Goal: Transaction & Acquisition: Purchase product/service

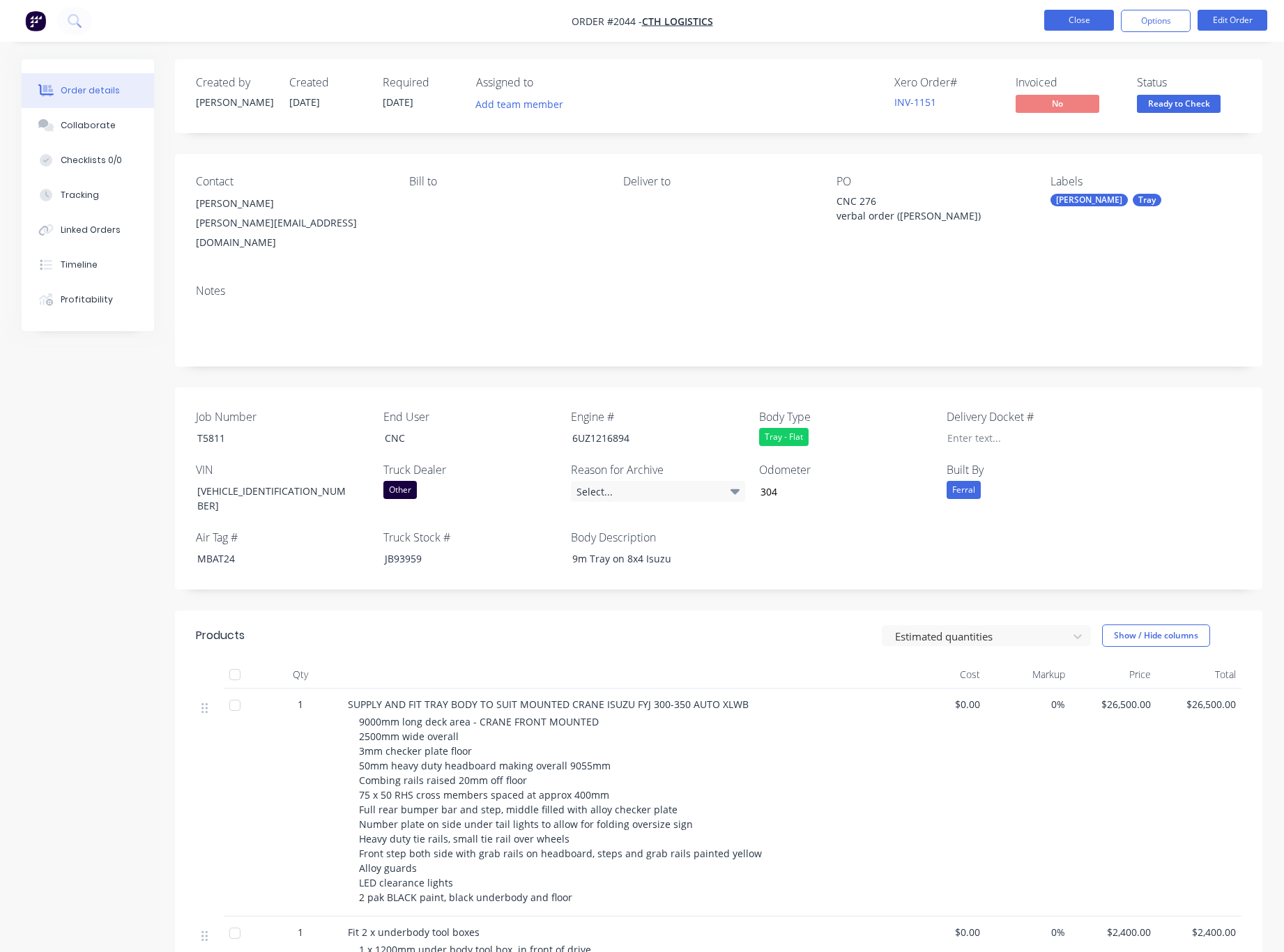
click at [1082, 18] on button "Close" at bounding box center [1079, 20] width 70 height 21
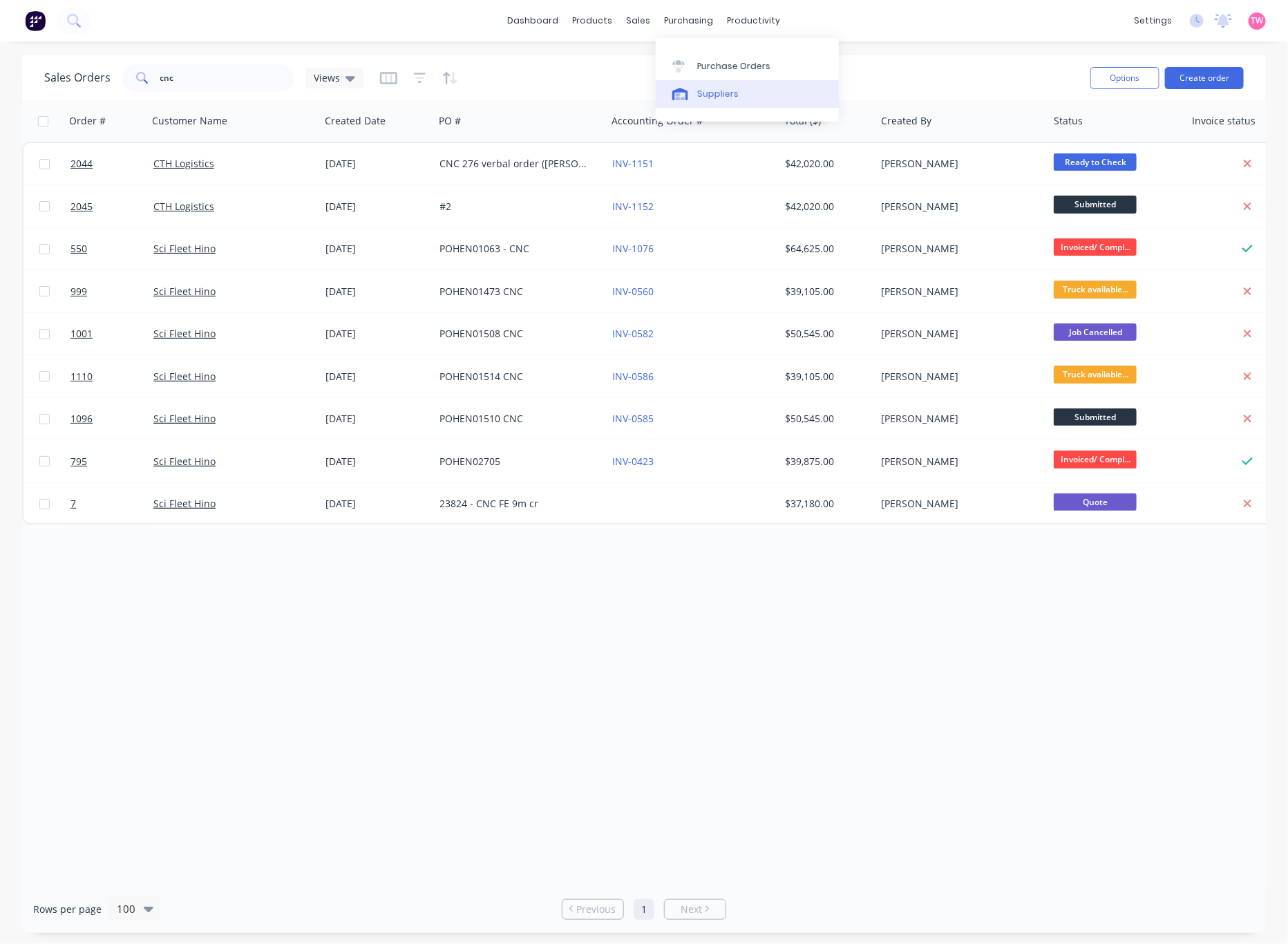
click at [718, 93] on div "Suppliers" at bounding box center [717, 93] width 42 height 12
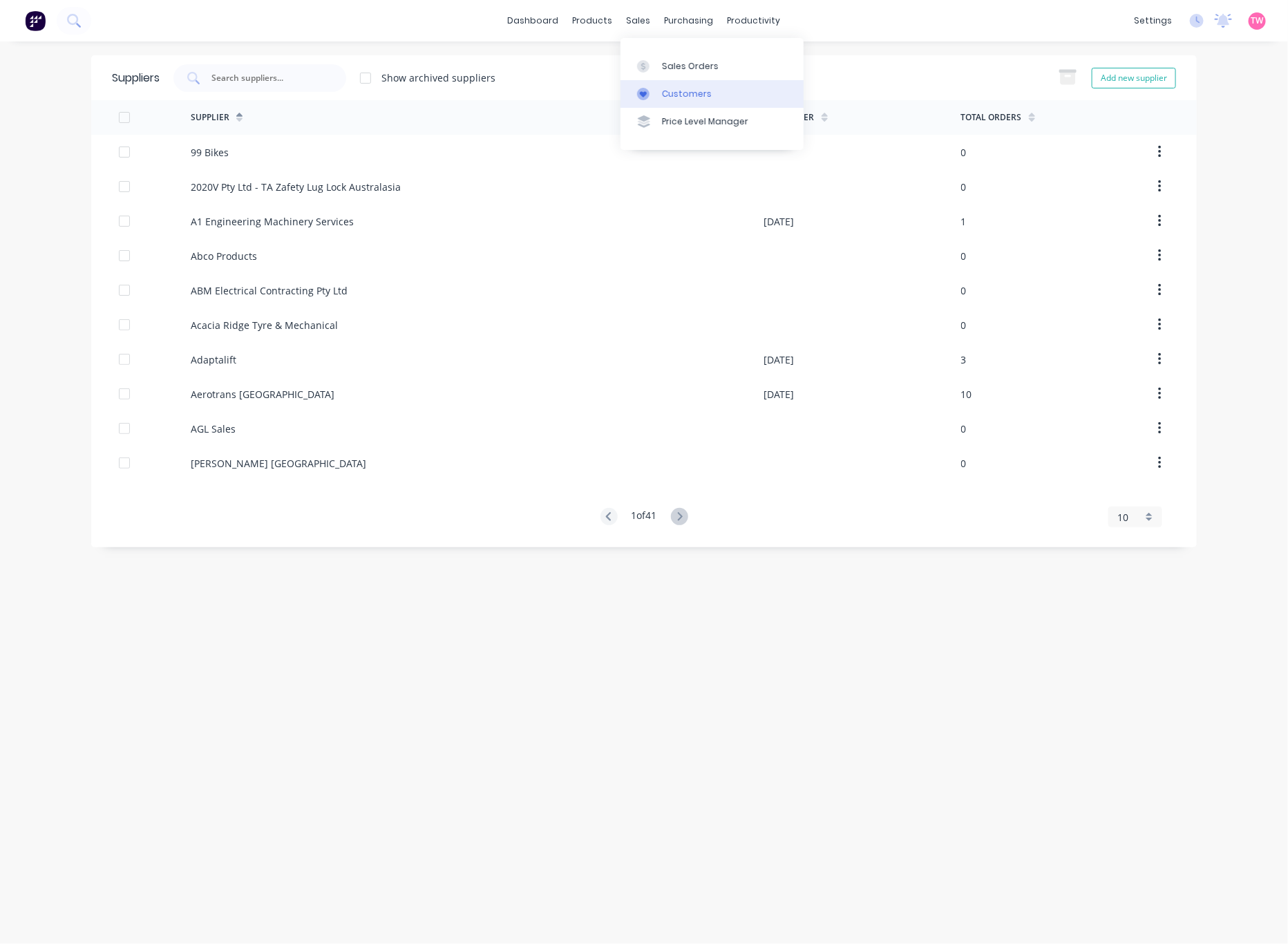
click at [695, 91] on div "Customers" at bounding box center [687, 93] width 50 height 12
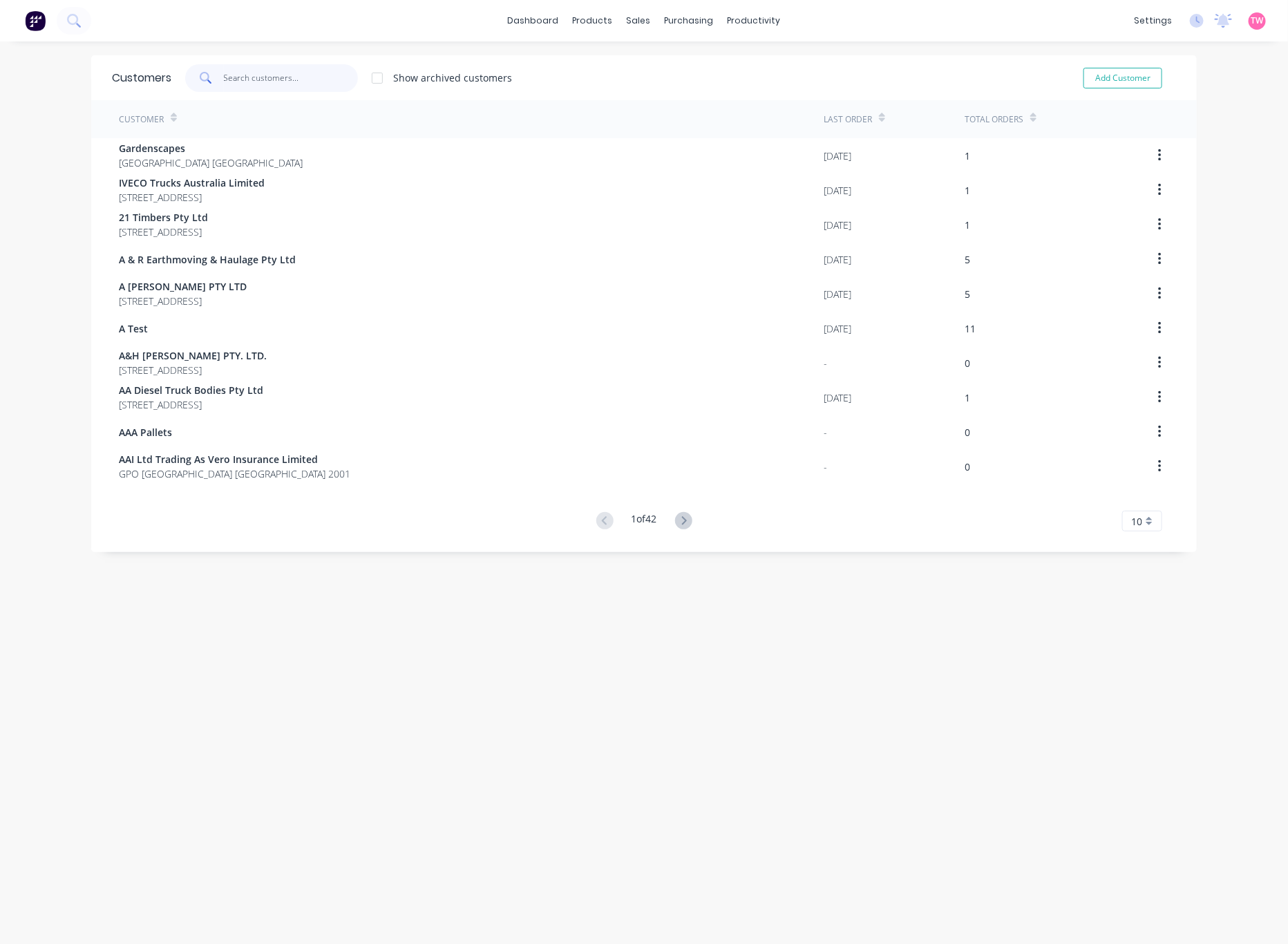
click at [279, 72] on input "text" at bounding box center [291, 78] width 135 height 28
type input "c"
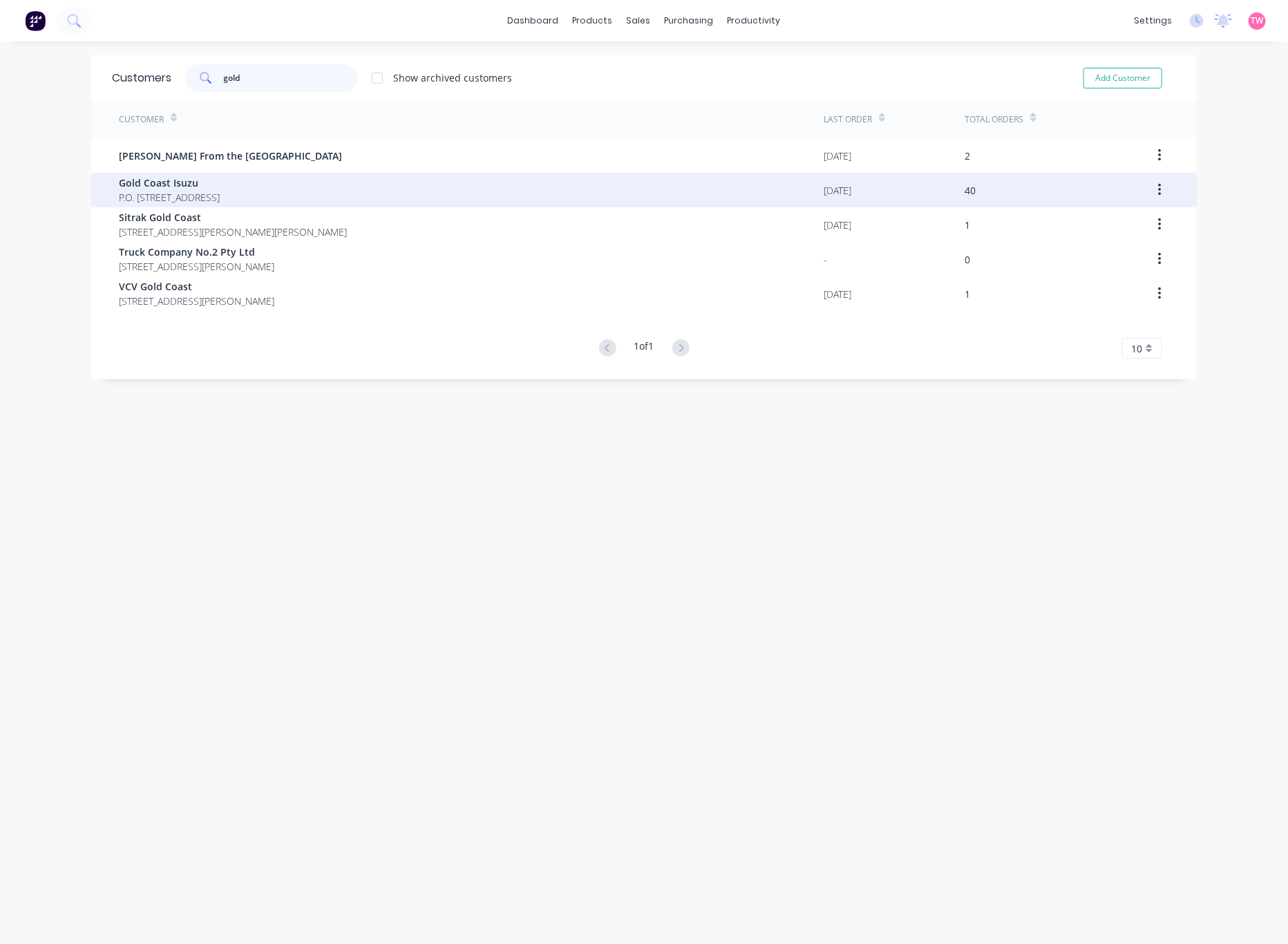
type input "gold"
click at [204, 193] on span "P.O. [STREET_ADDRESS]" at bounding box center [169, 197] width 101 height 15
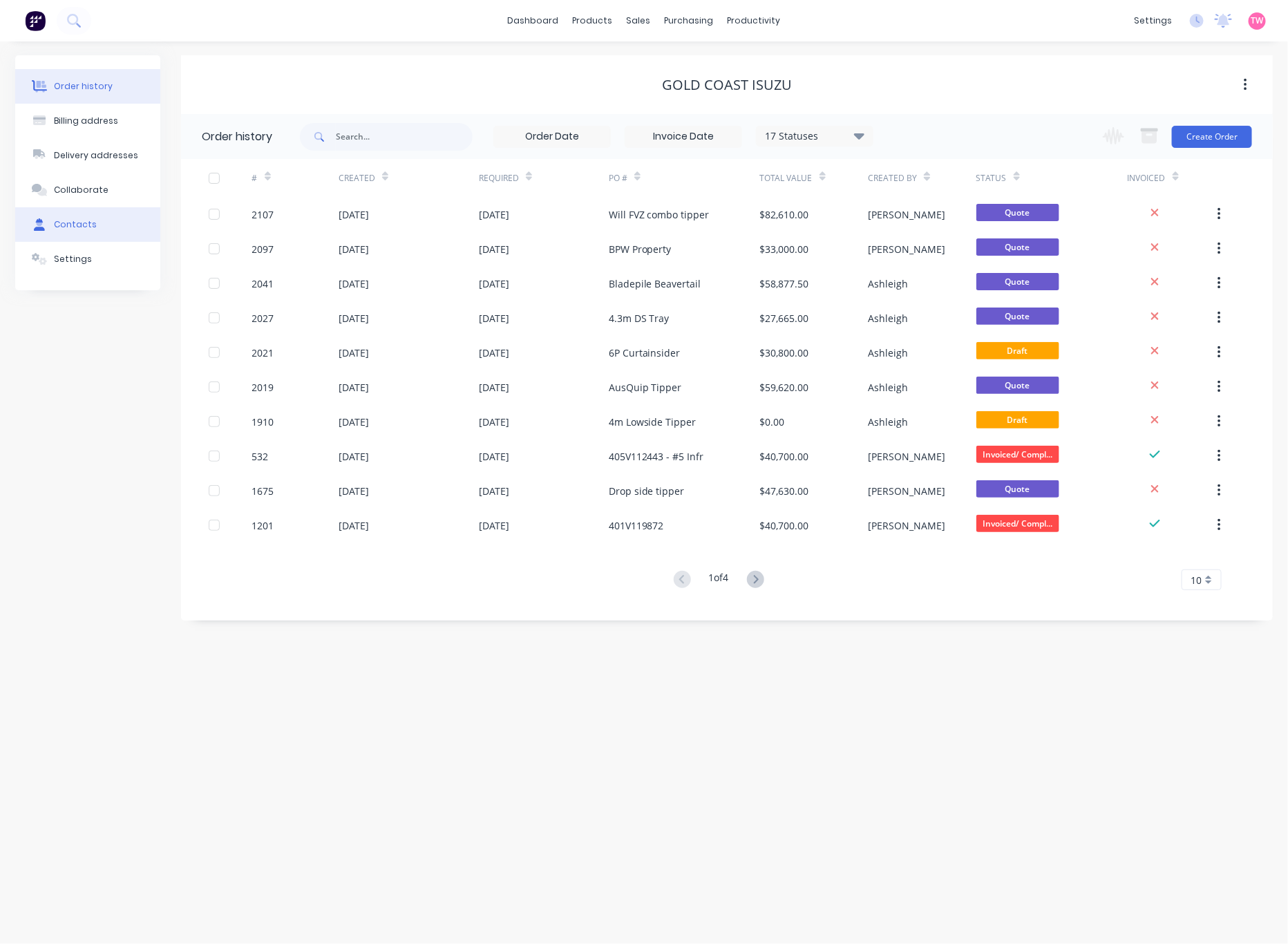
click at [91, 215] on button "Contacts" at bounding box center [88, 224] width 145 height 34
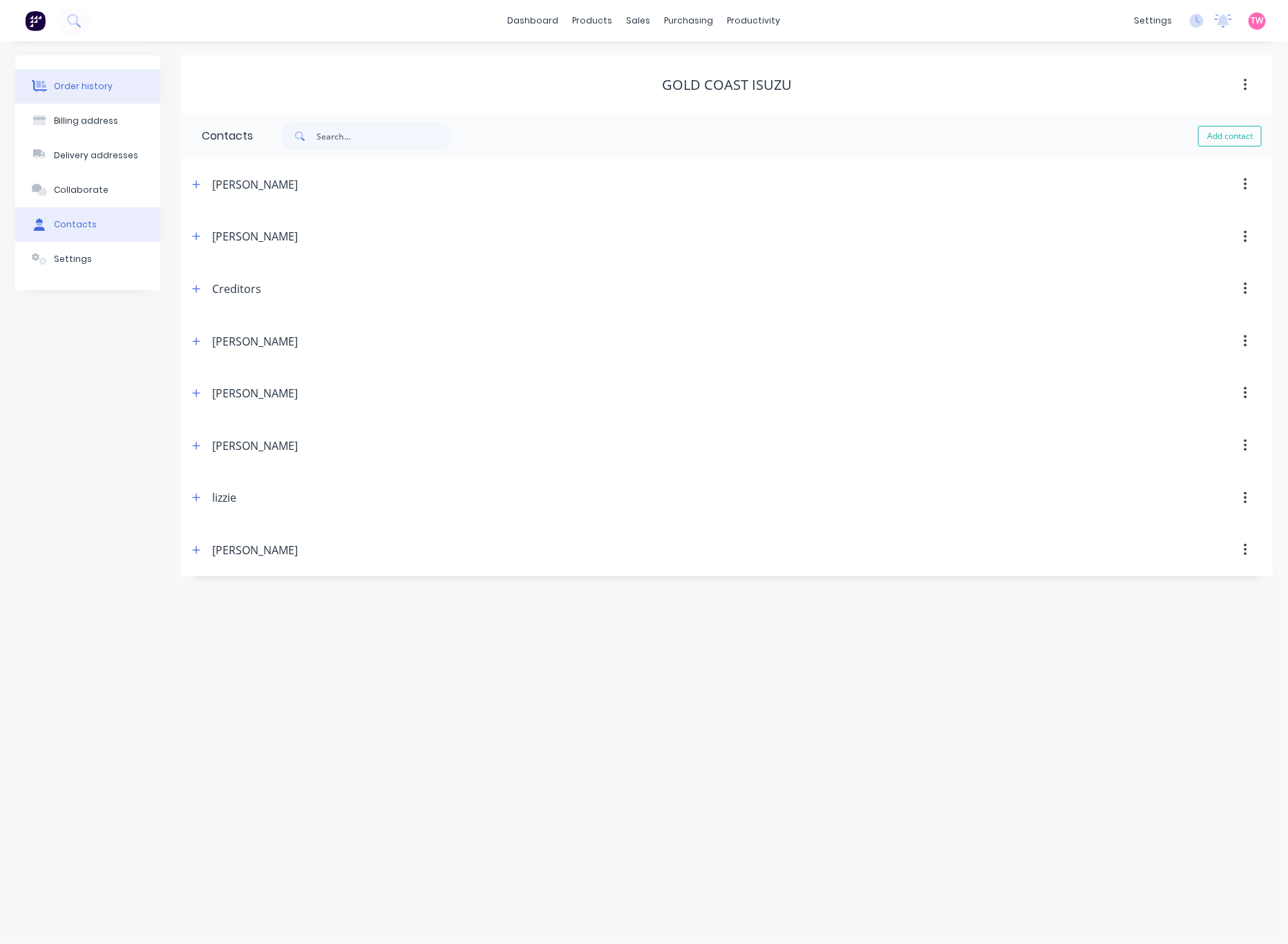
click at [84, 81] on div "Order history" at bounding box center [83, 86] width 58 height 12
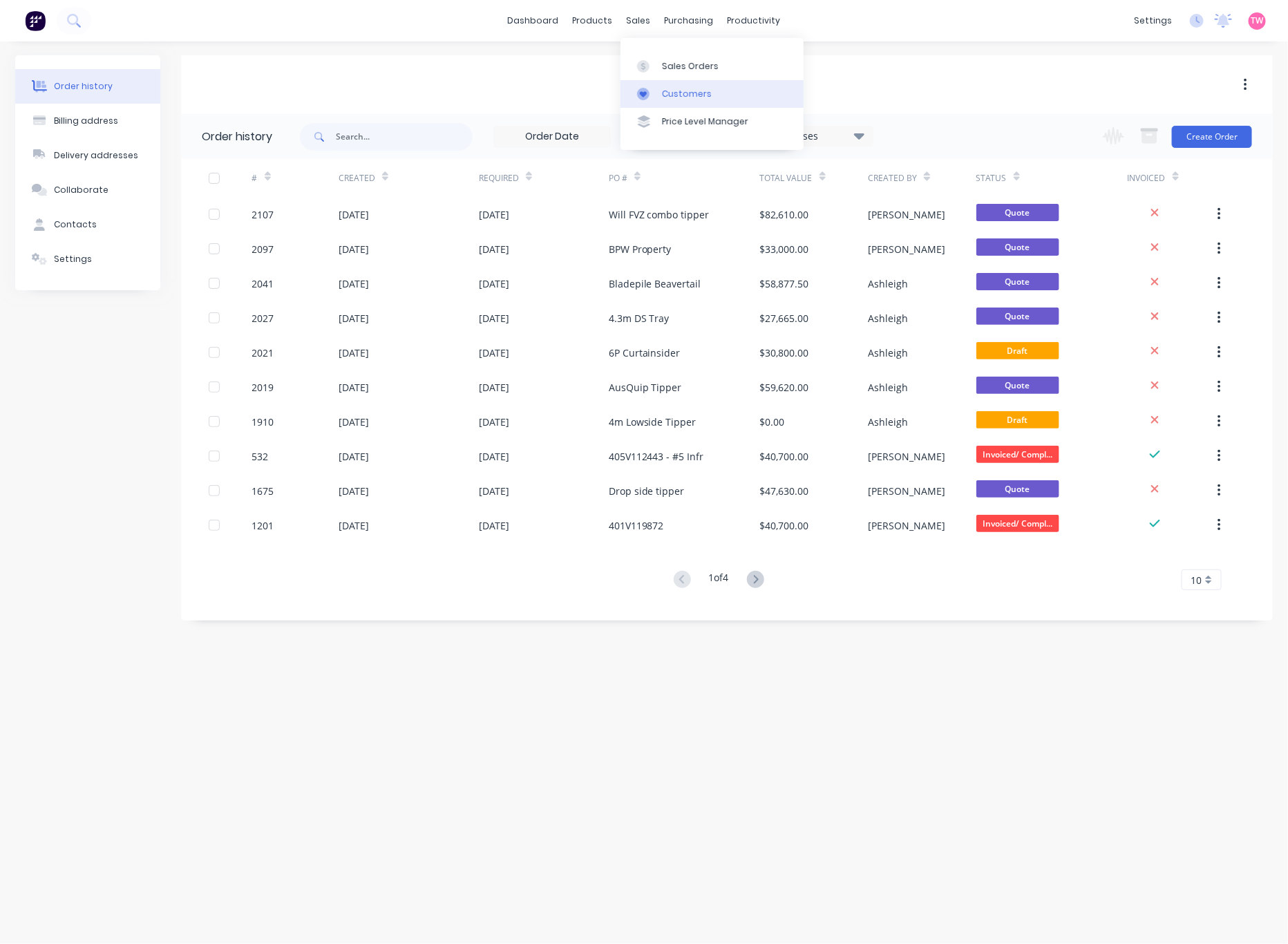
click at [688, 92] on div "Customers" at bounding box center [687, 93] width 50 height 12
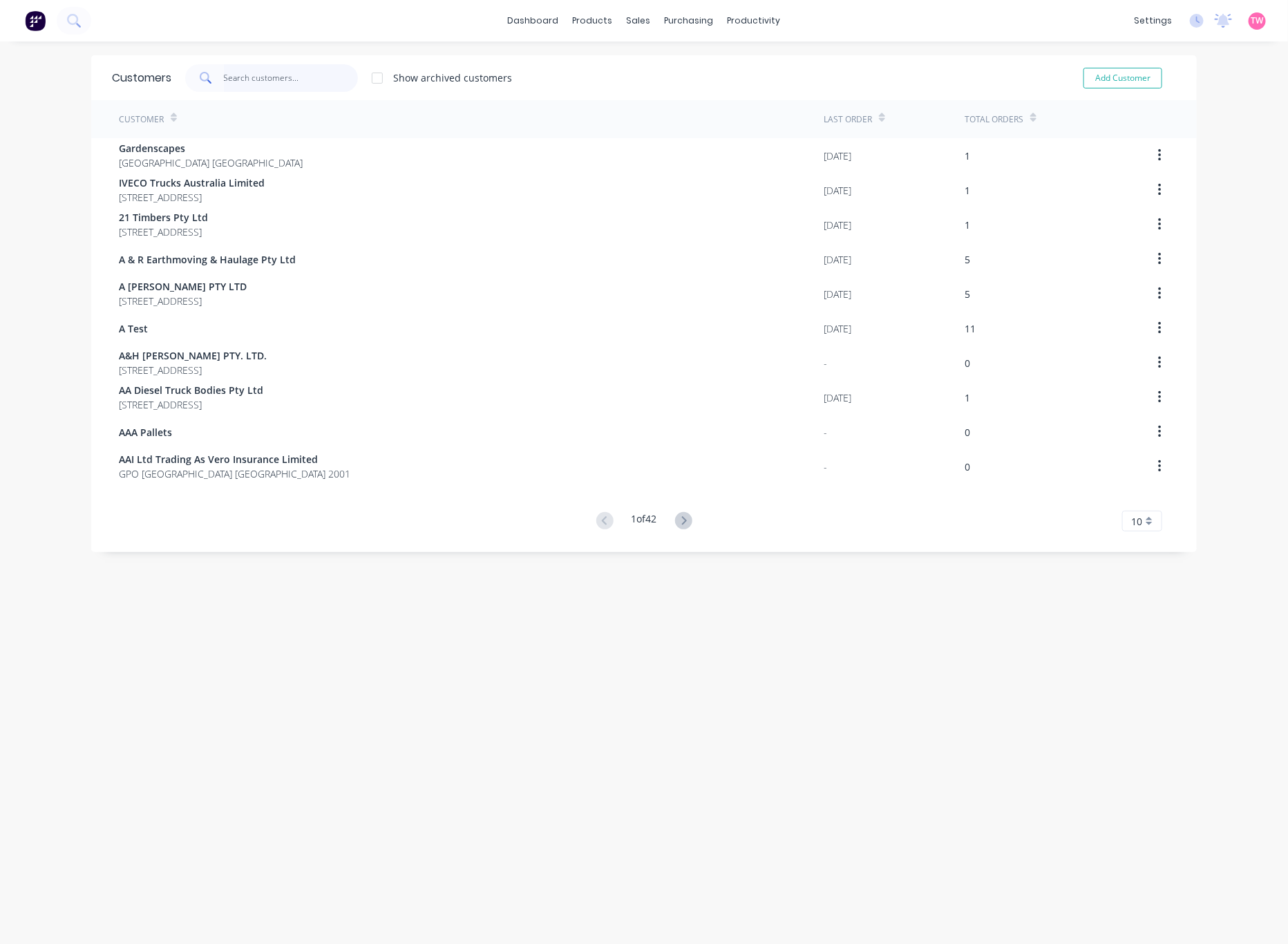
click at [255, 73] on input "text" at bounding box center [291, 78] width 135 height 28
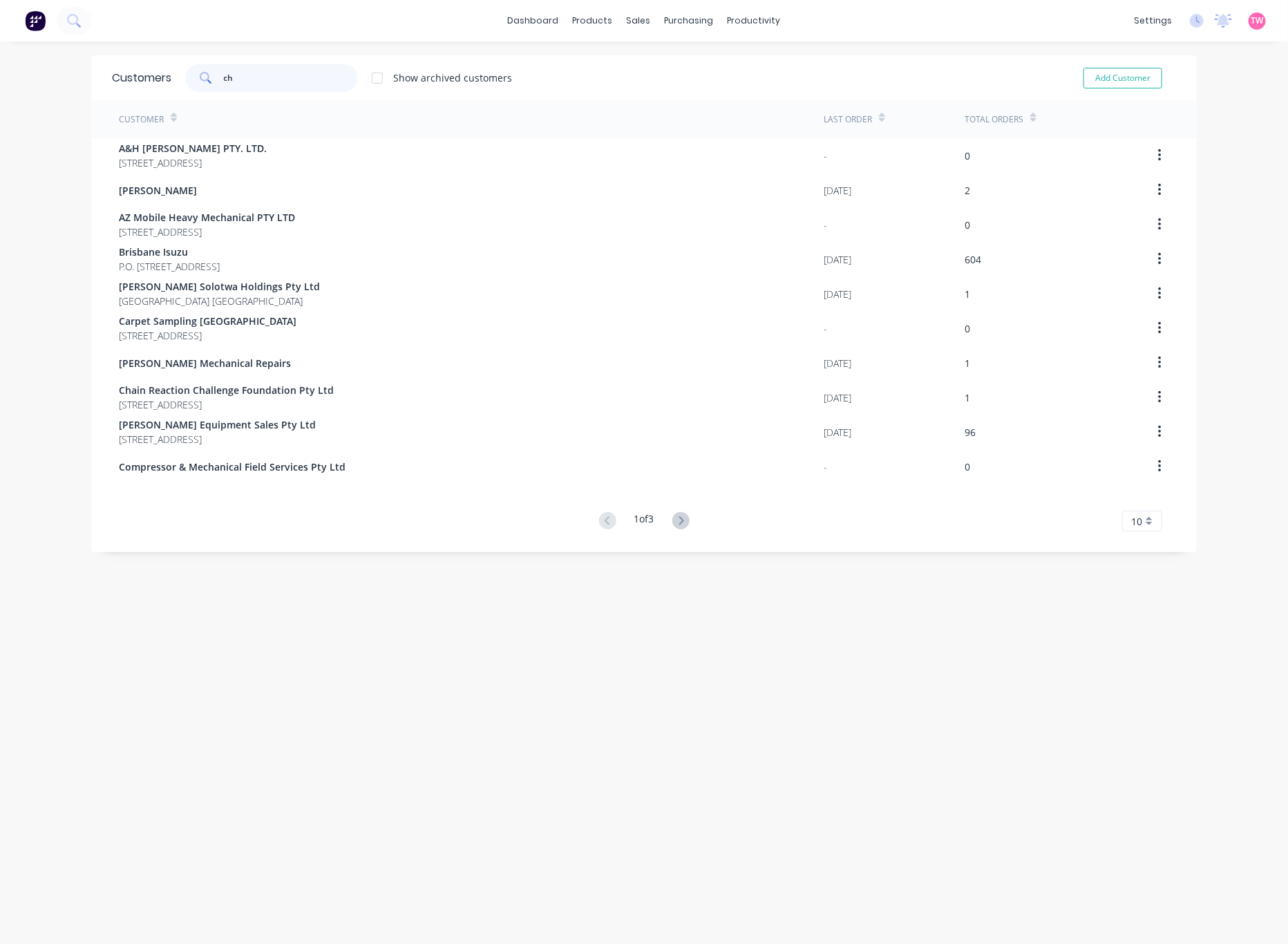
type input "c"
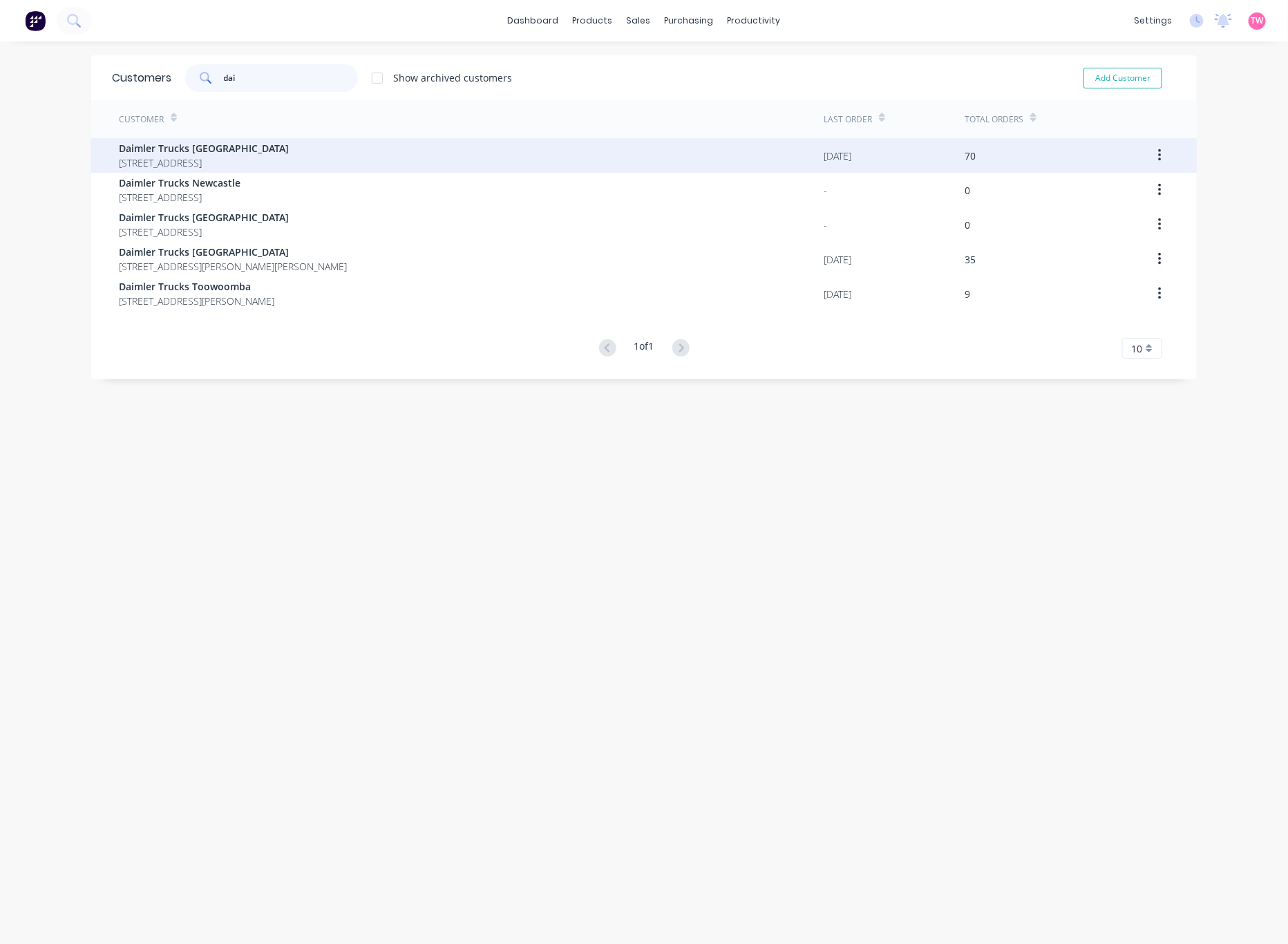
type input "dai"
click at [258, 162] on span "[STREET_ADDRESS]" at bounding box center [204, 163] width 170 height 15
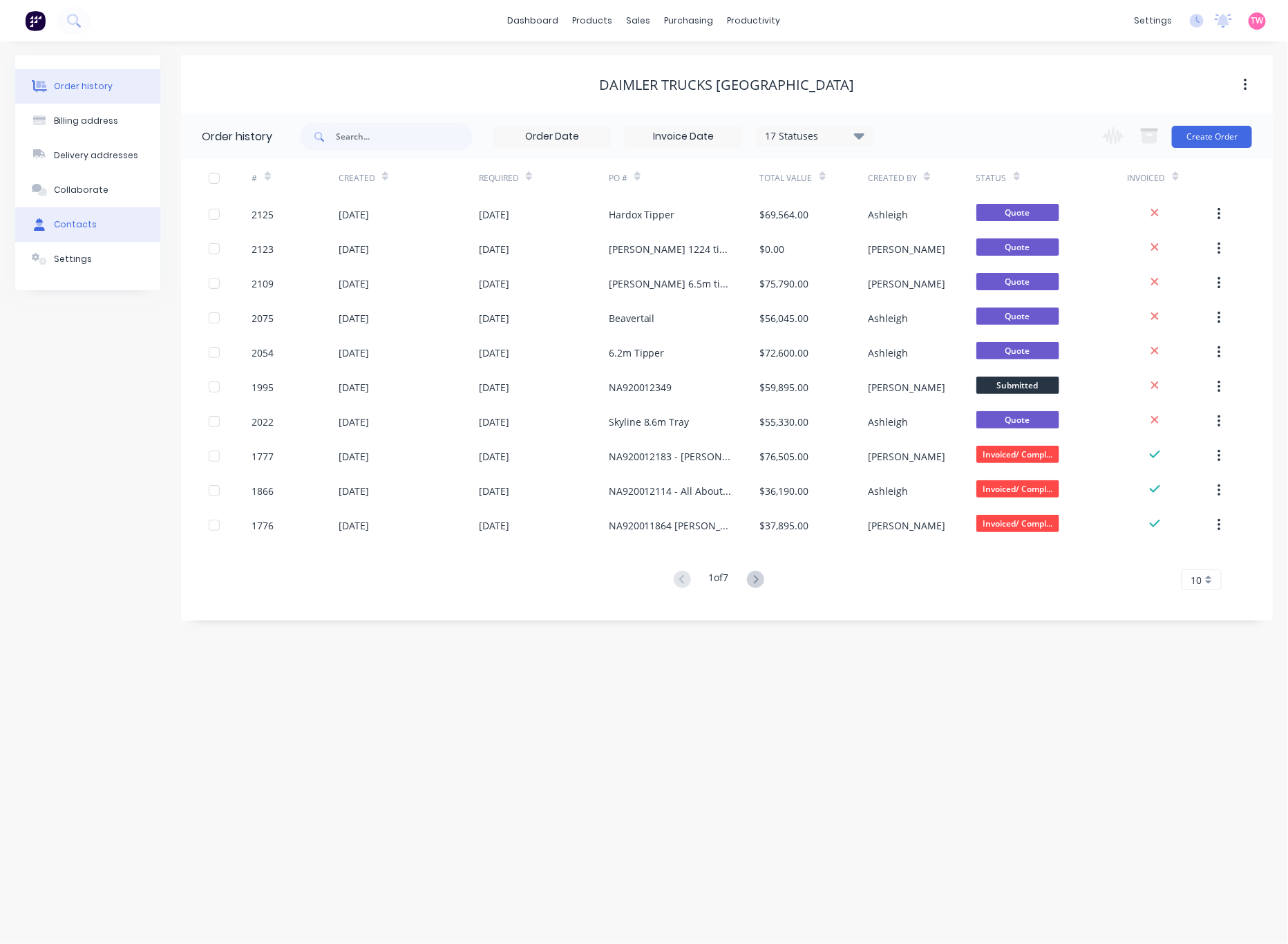
click at [88, 218] on div "Contacts" at bounding box center [75, 224] width 43 height 12
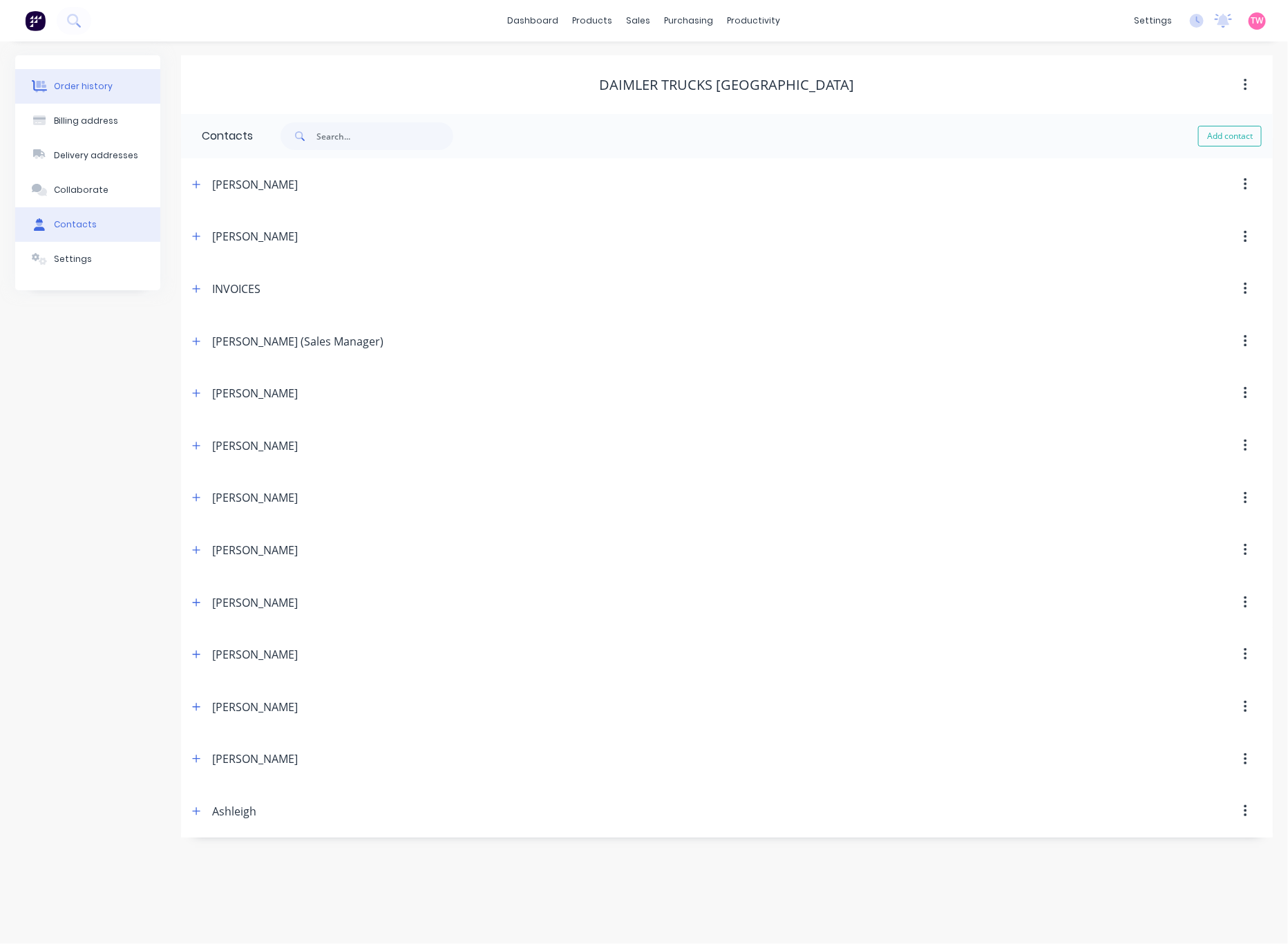
click at [81, 83] on div "Order history" at bounding box center [83, 86] width 58 height 12
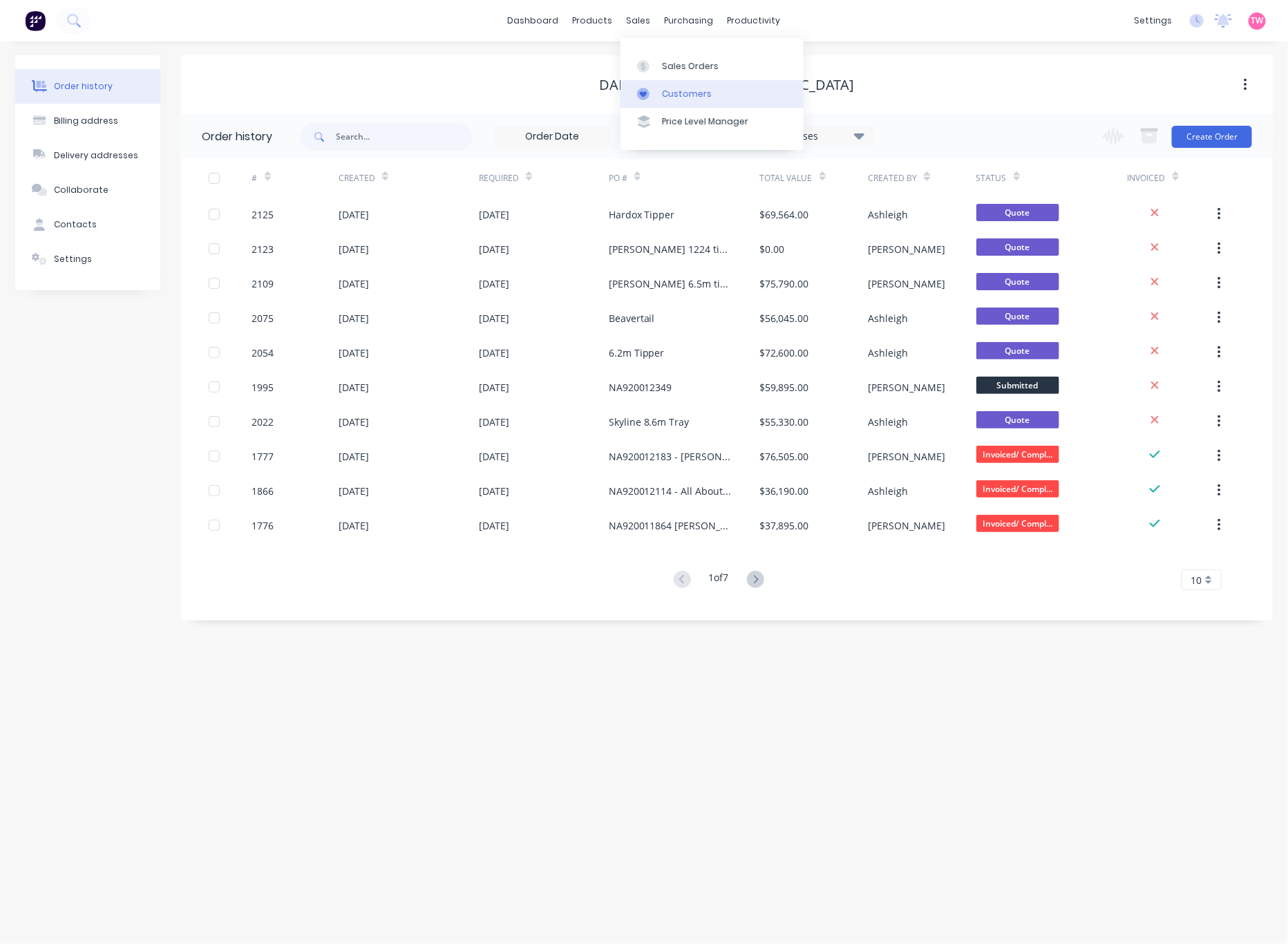
click at [687, 99] on div "Customers" at bounding box center [687, 93] width 50 height 12
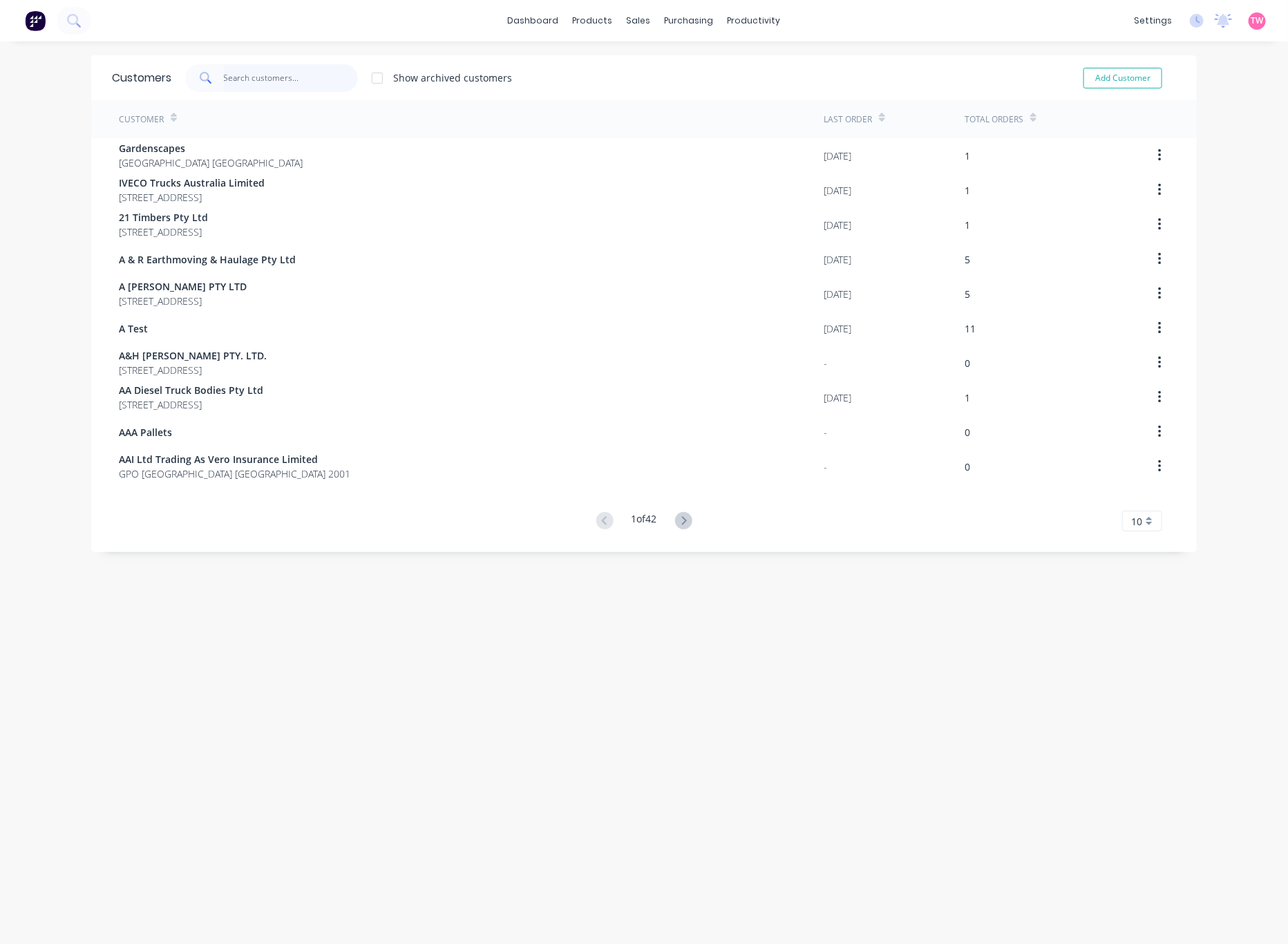
click at [306, 83] on input "text" at bounding box center [291, 78] width 135 height 28
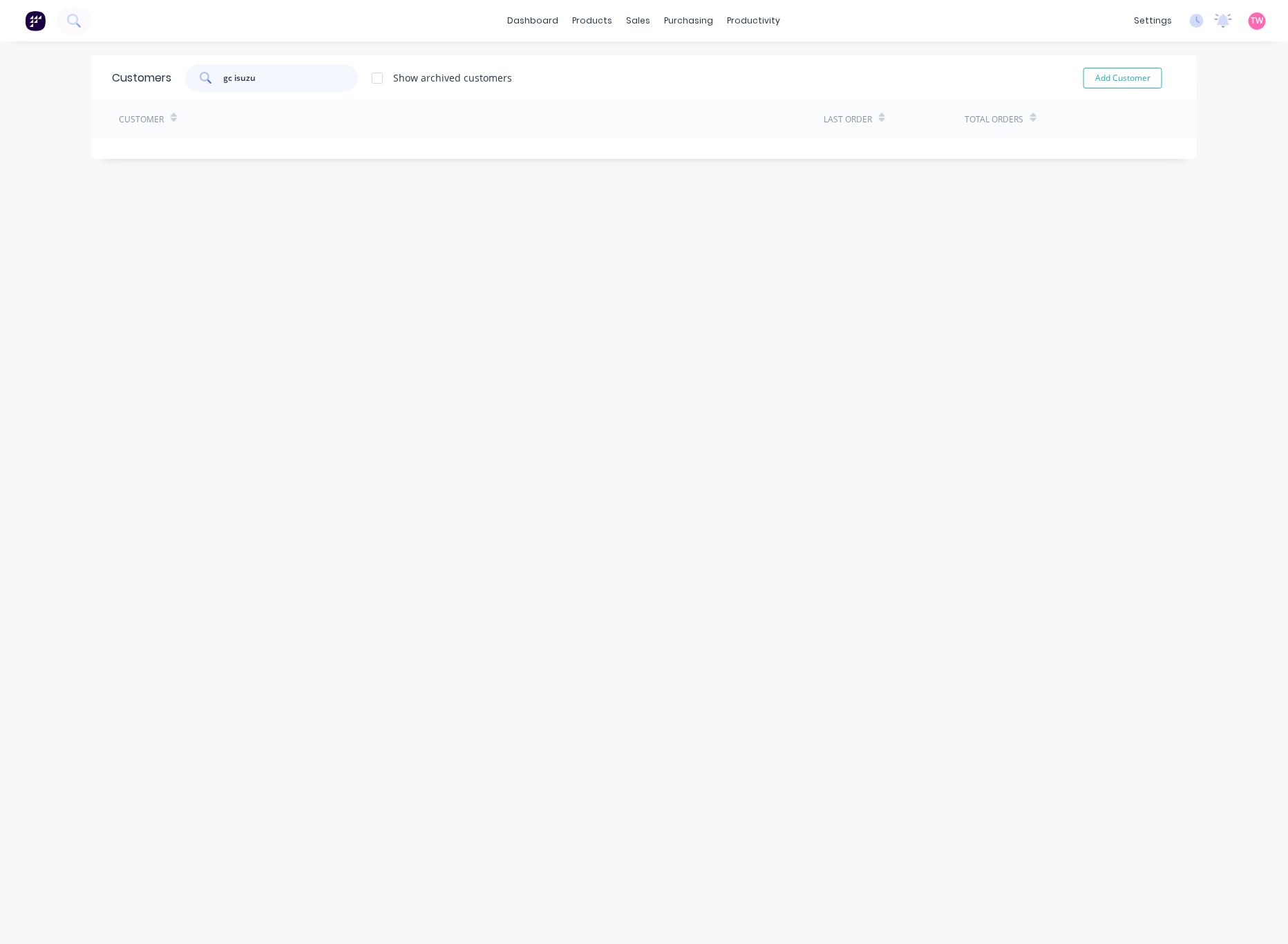
type input "gc isuzu"
click at [271, 84] on input "gc isuzu" at bounding box center [291, 78] width 135 height 28
click at [666, 60] on div "Sales Orders" at bounding box center [683, 66] width 57 height 12
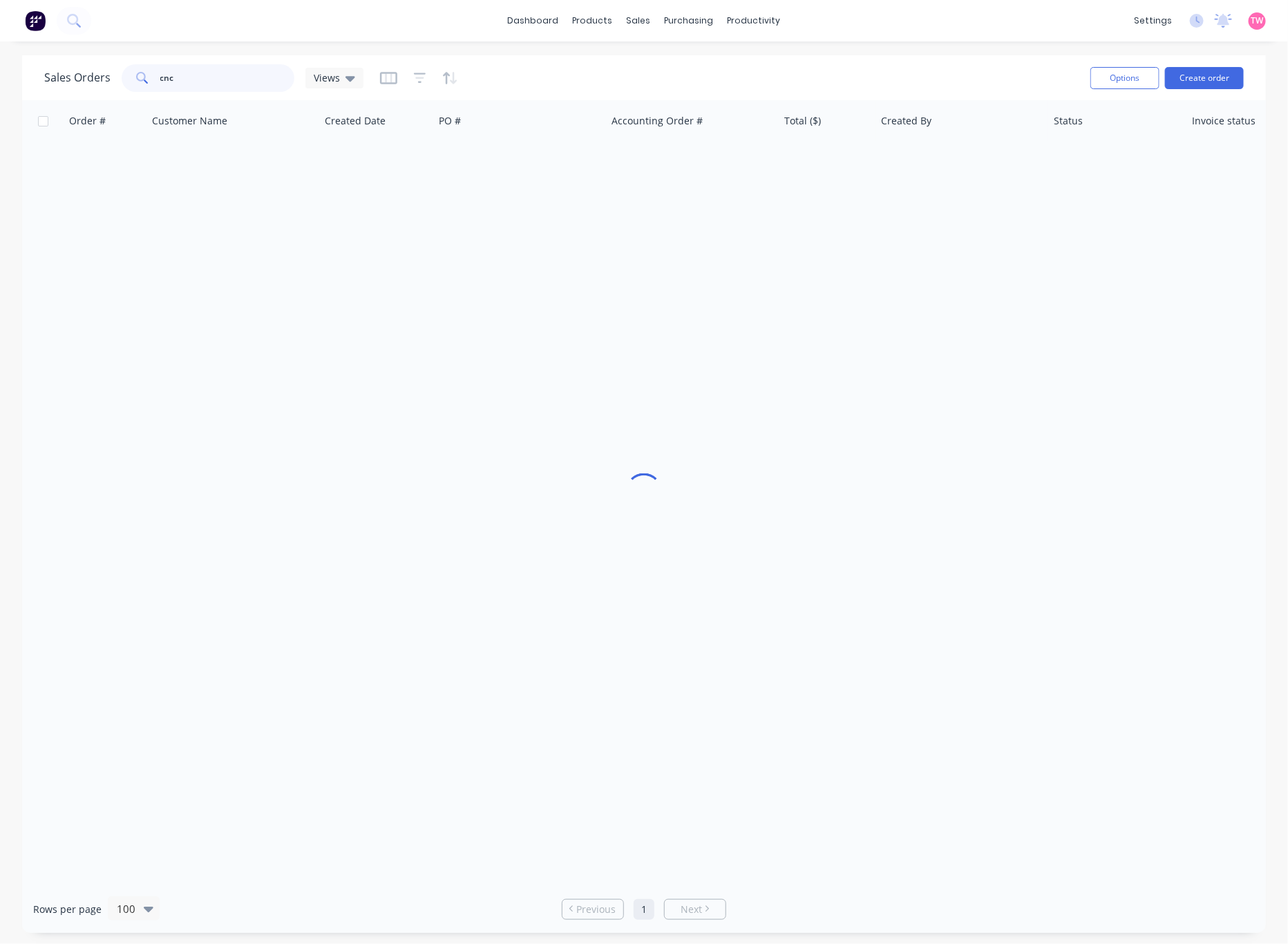
click at [188, 69] on input "cnc" at bounding box center [228, 78] width 135 height 28
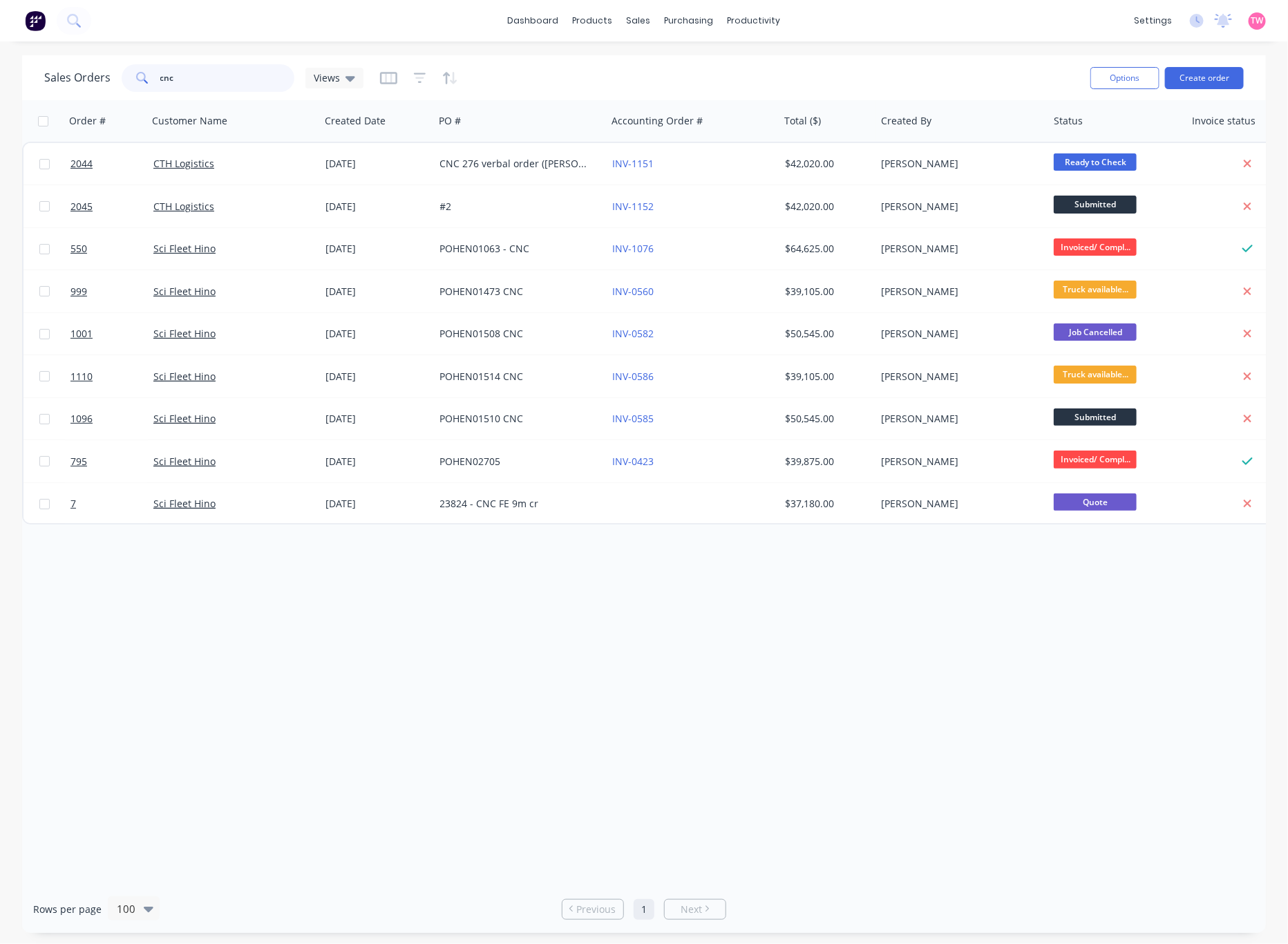
drag, startPoint x: 198, startPoint y: 75, endPoint x: 144, endPoint y: 75, distance: 54.0
click at [144, 75] on div "cnc" at bounding box center [208, 78] width 173 height 28
type input "2103"
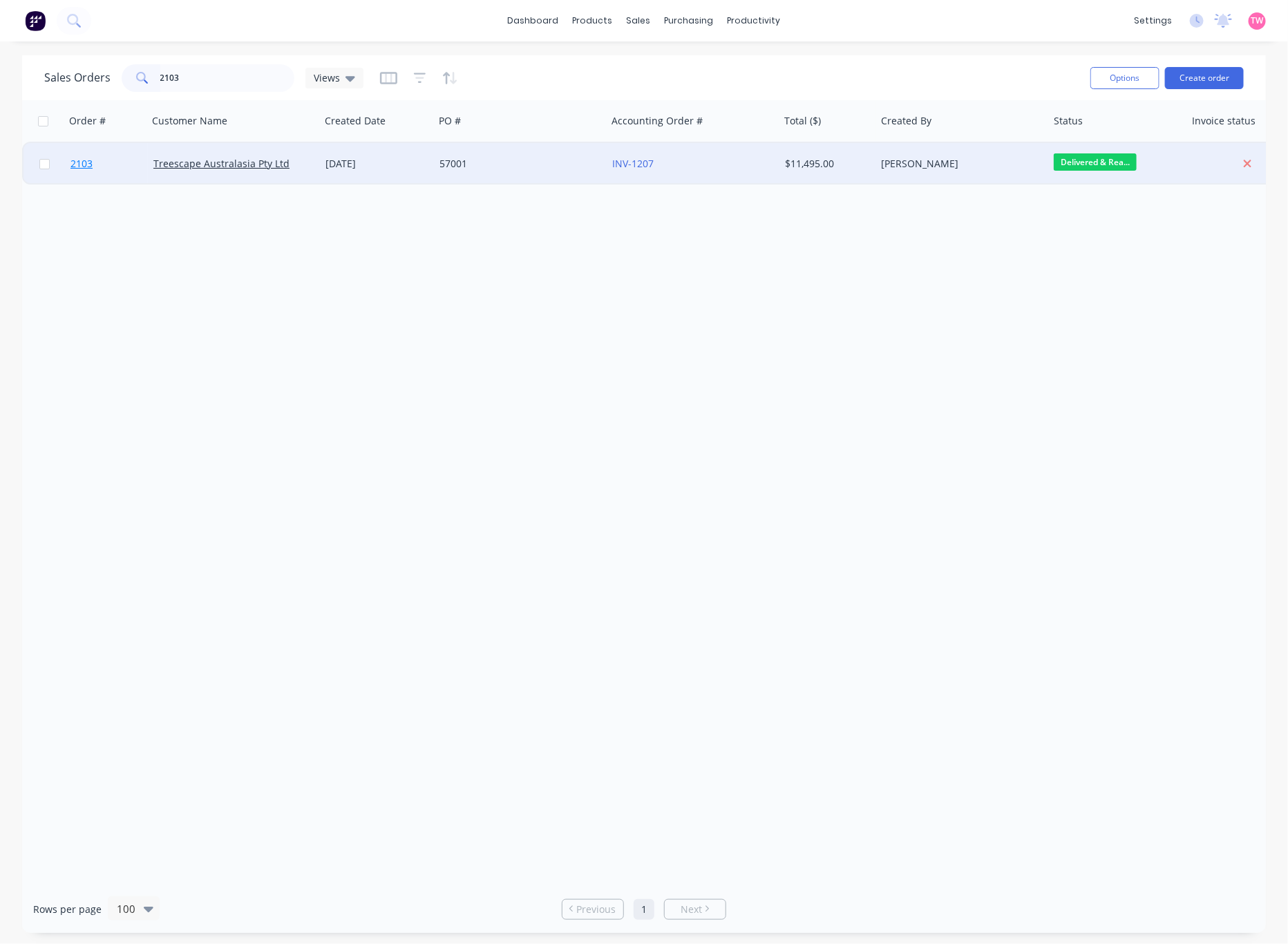
click at [125, 164] on link "2103" at bounding box center [112, 164] width 83 height 42
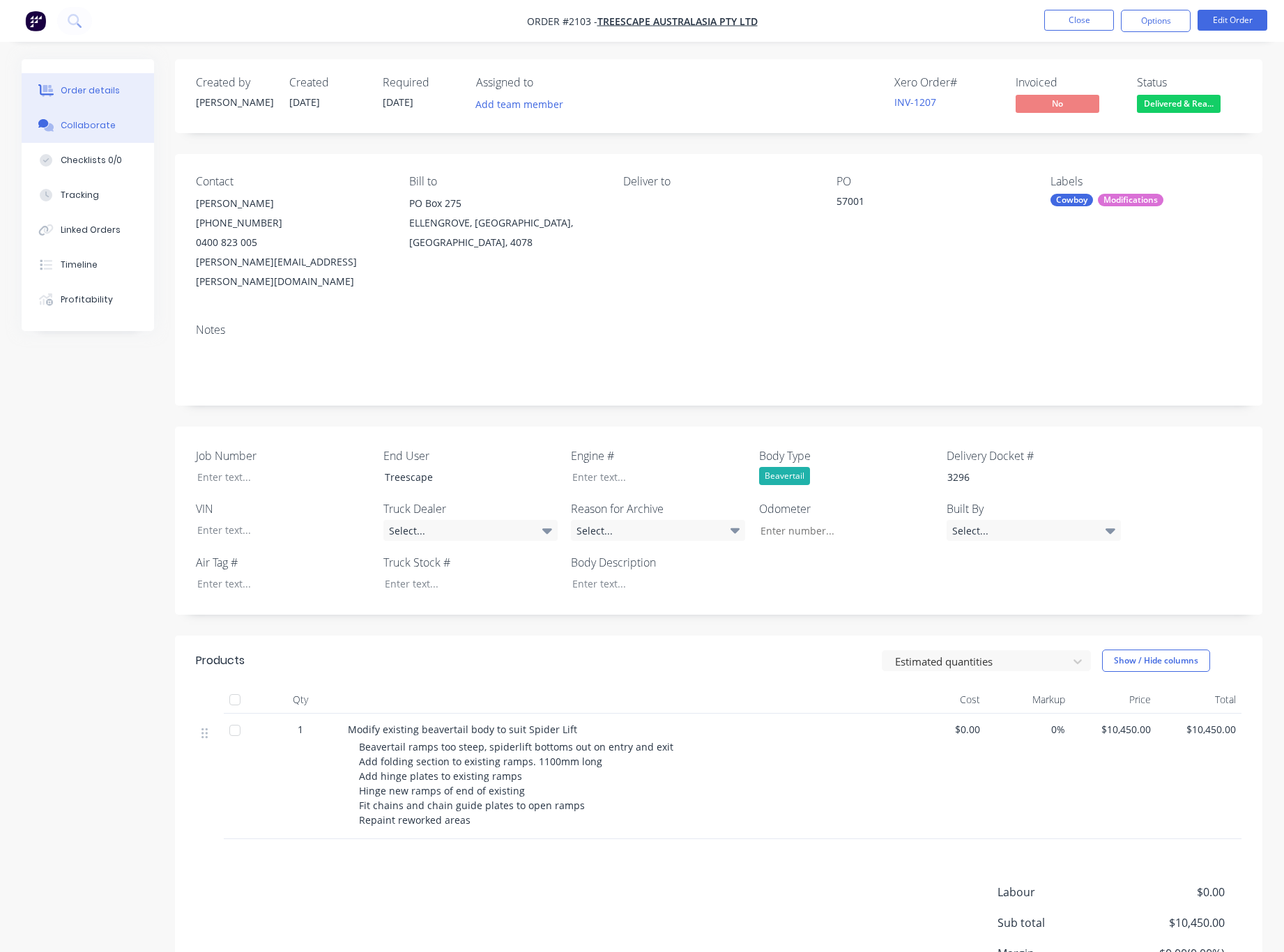
click at [107, 128] on div "Collaborate" at bounding box center [88, 125] width 55 height 13
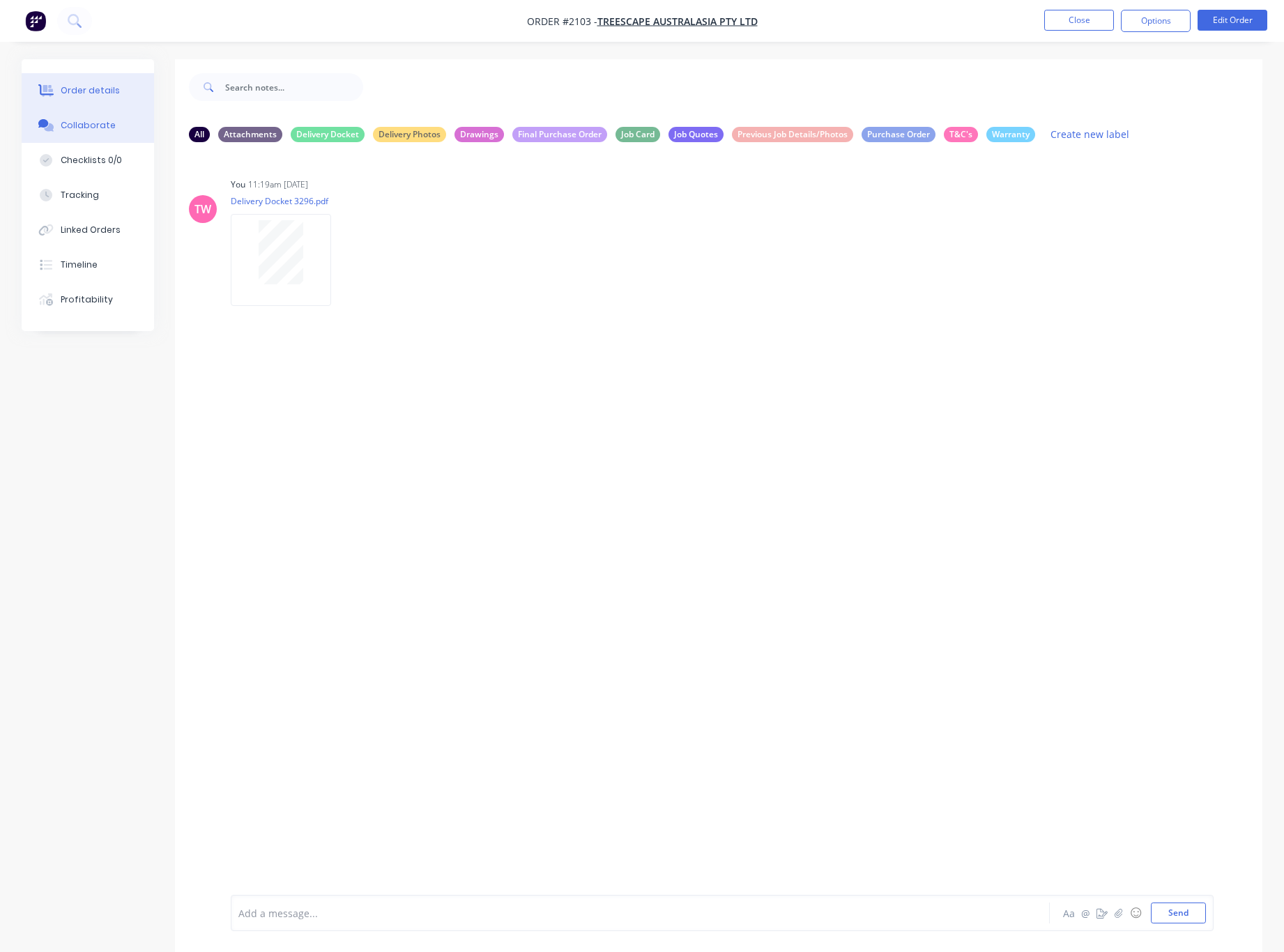
click at [85, 91] on div "Order details" at bounding box center [90, 91] width 59 height 13
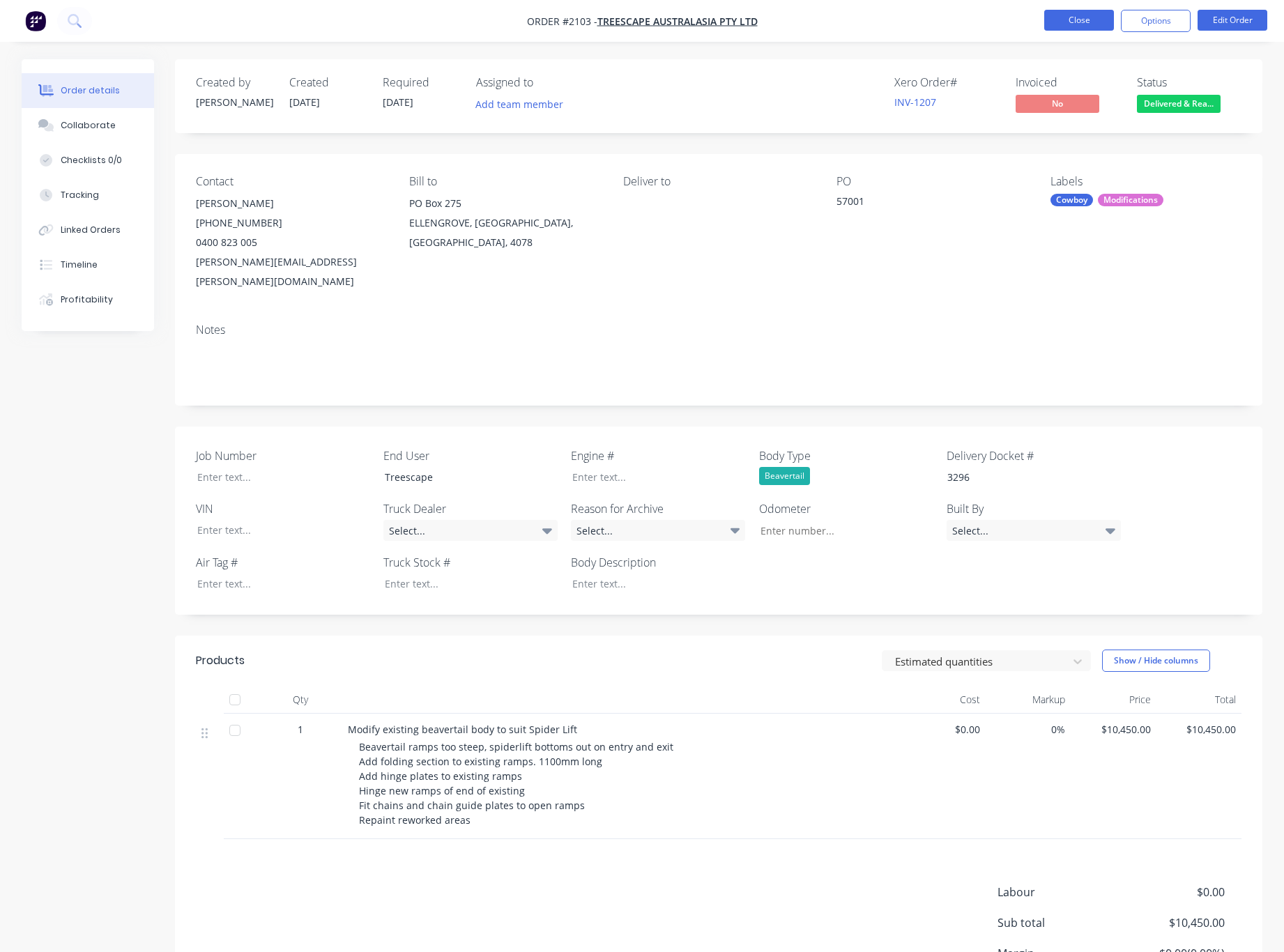
click at [1076, 18] on button "Close" at bounding box center [1079, 20] width 70 height 21
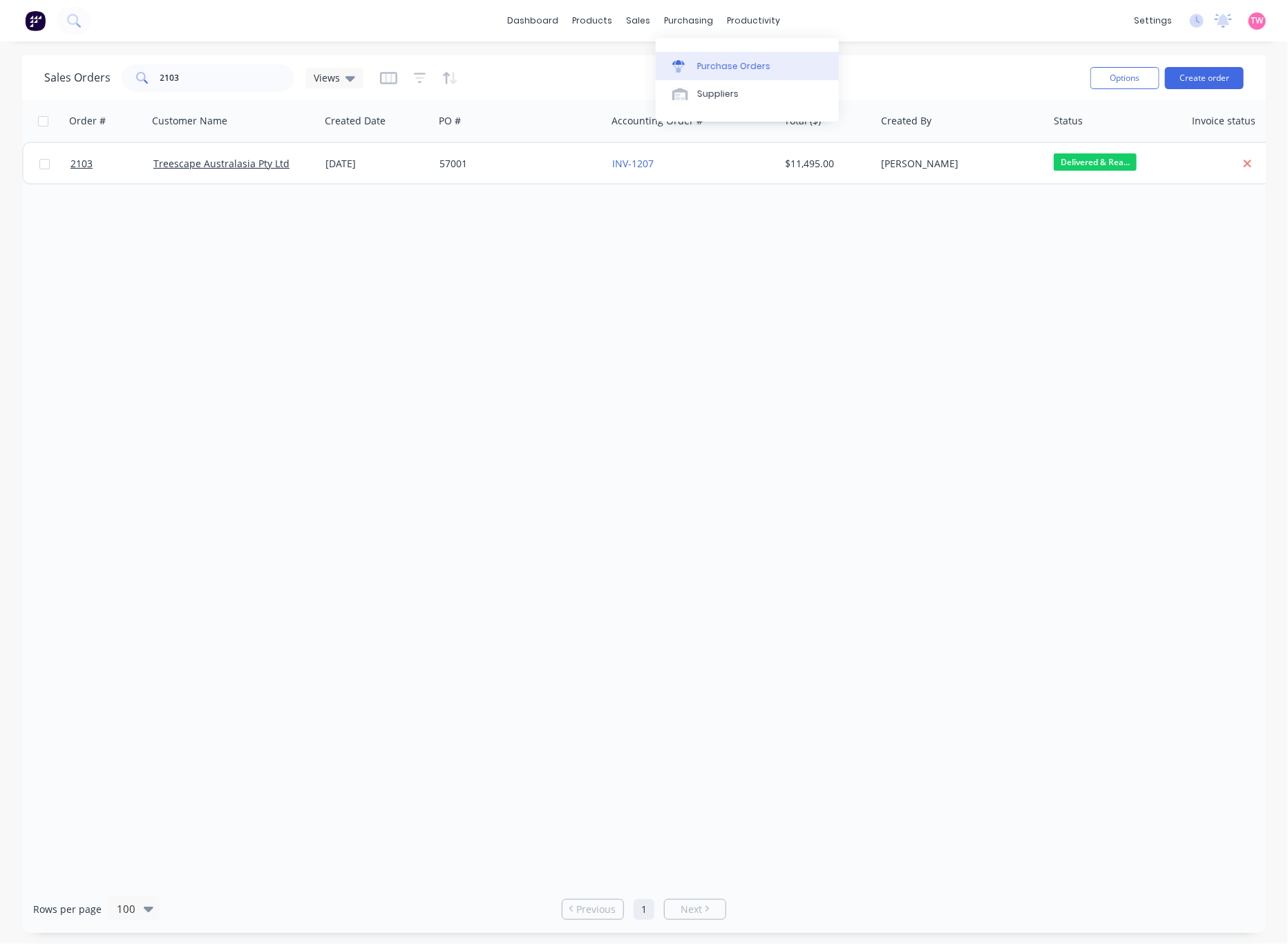
click at [697, 64] on div "Purchase Orders" at bounding box center [733, 66] width 73 height 12
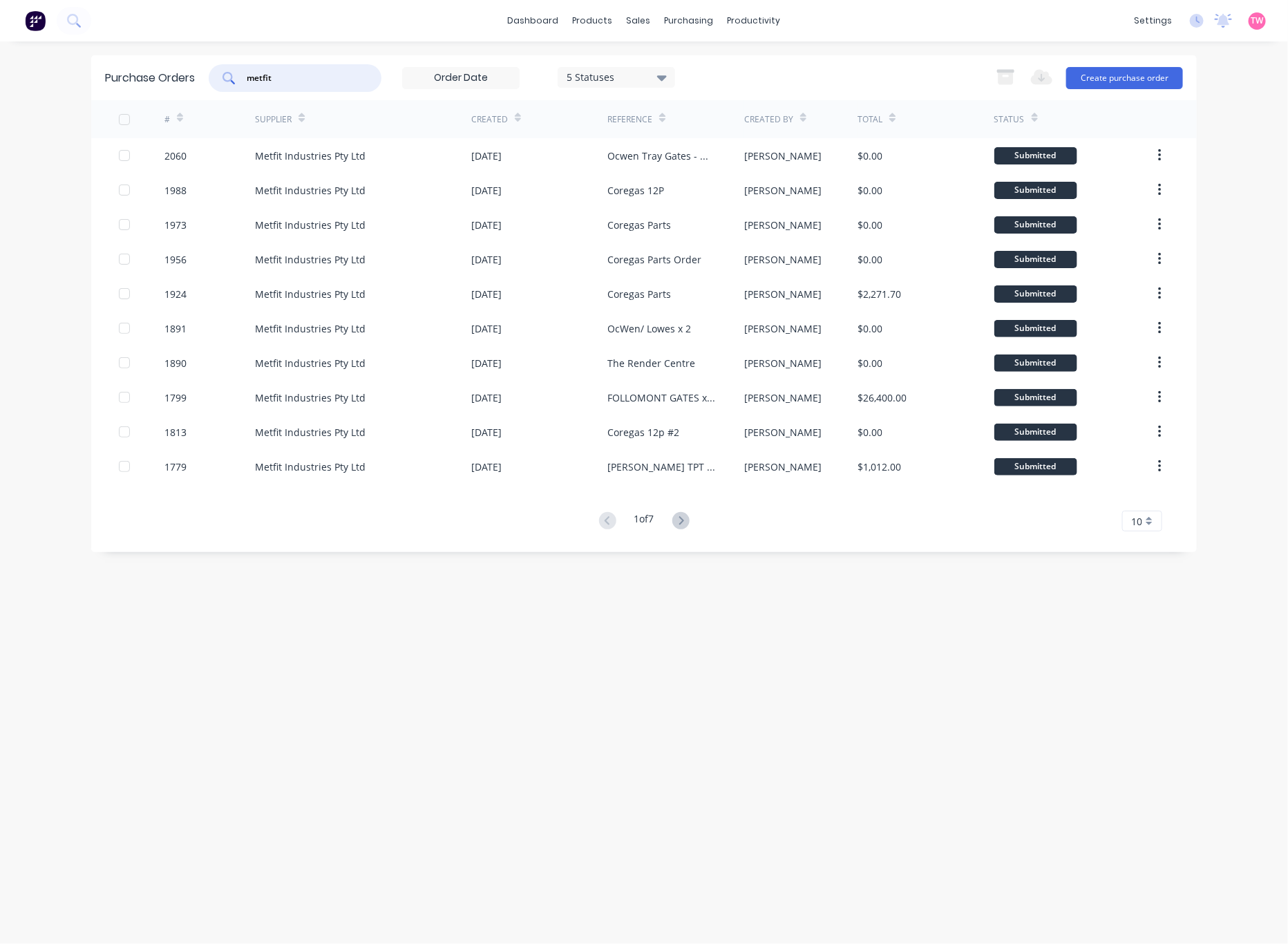
drag, startPoint x: 305, startPoint y: 75, endPoint x: 136, endPoint y: 77, distance: 169.0
click at [136, 77] on div "Purchase Orders metfit 5 Statuses 5 Statuses Export to Excel (XLSX) Create purc…" at bounding box center [644, 78] width 1106 height 45
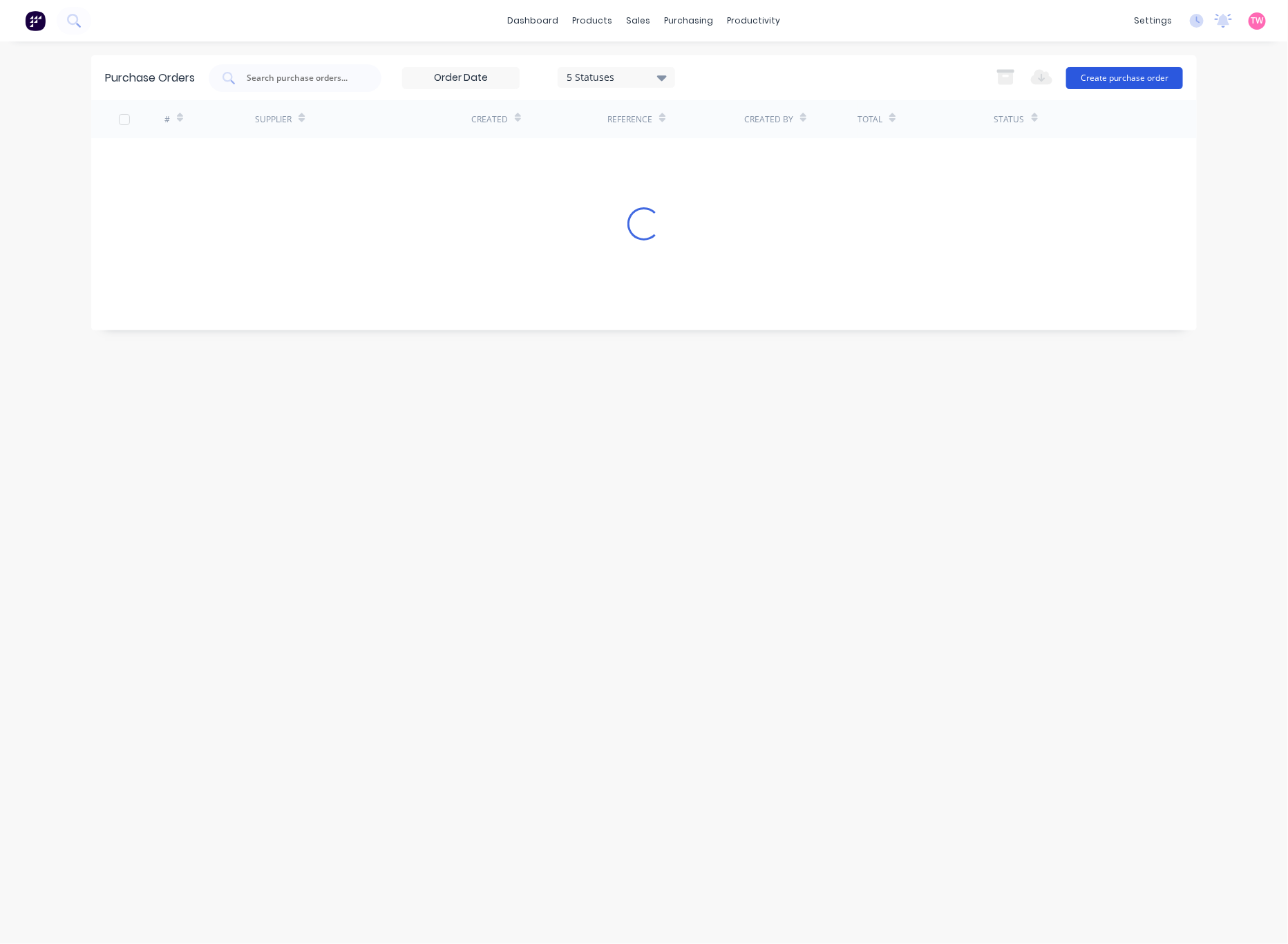
click at [1111, 73] on button "Create purchase order" at bounding box center [1125, 78] width 117 height 22
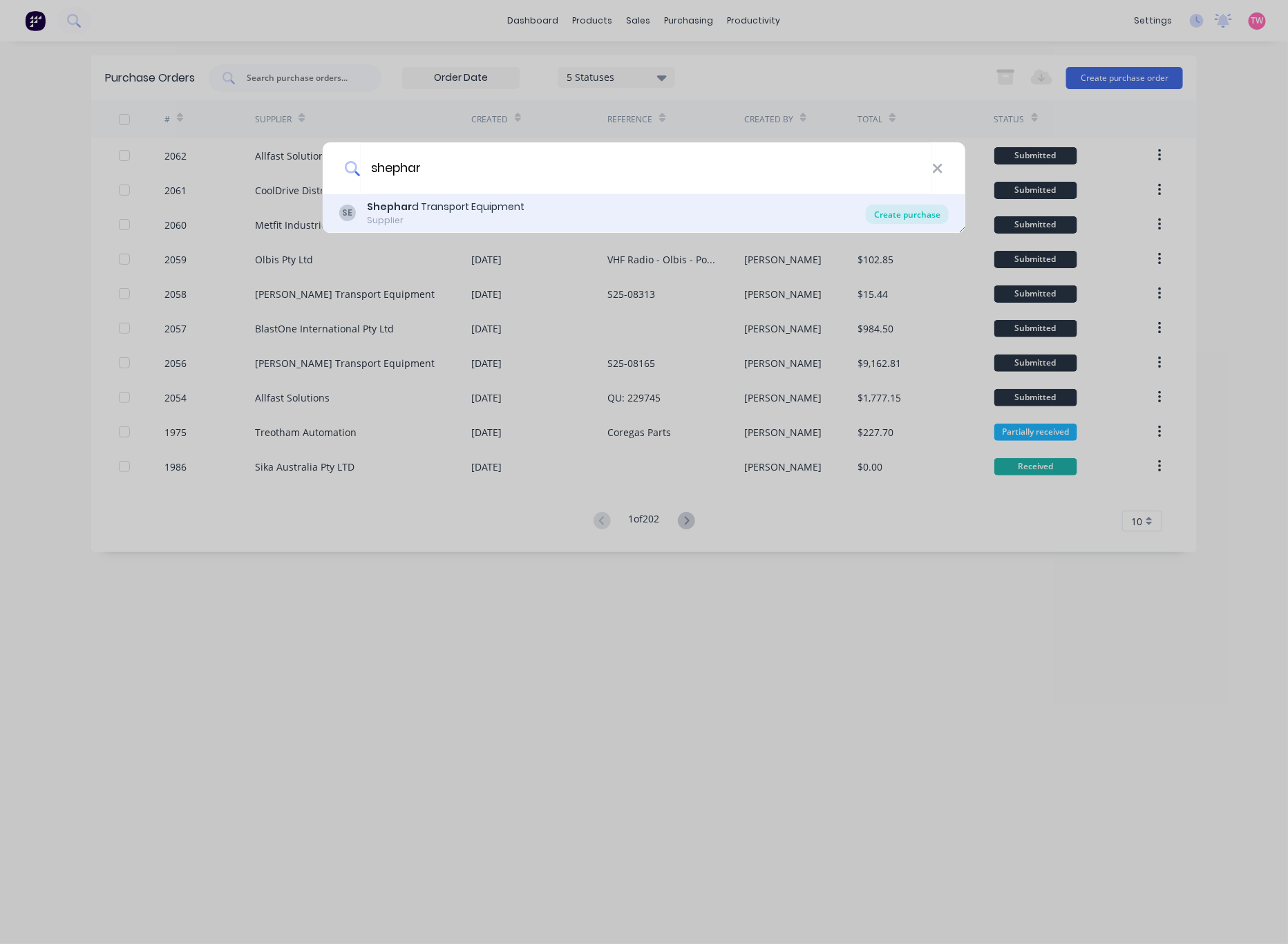
type input "shephar"
click at [885, 216] on div "Create purchase" at bounding box center [907, 214] width 83 height 20
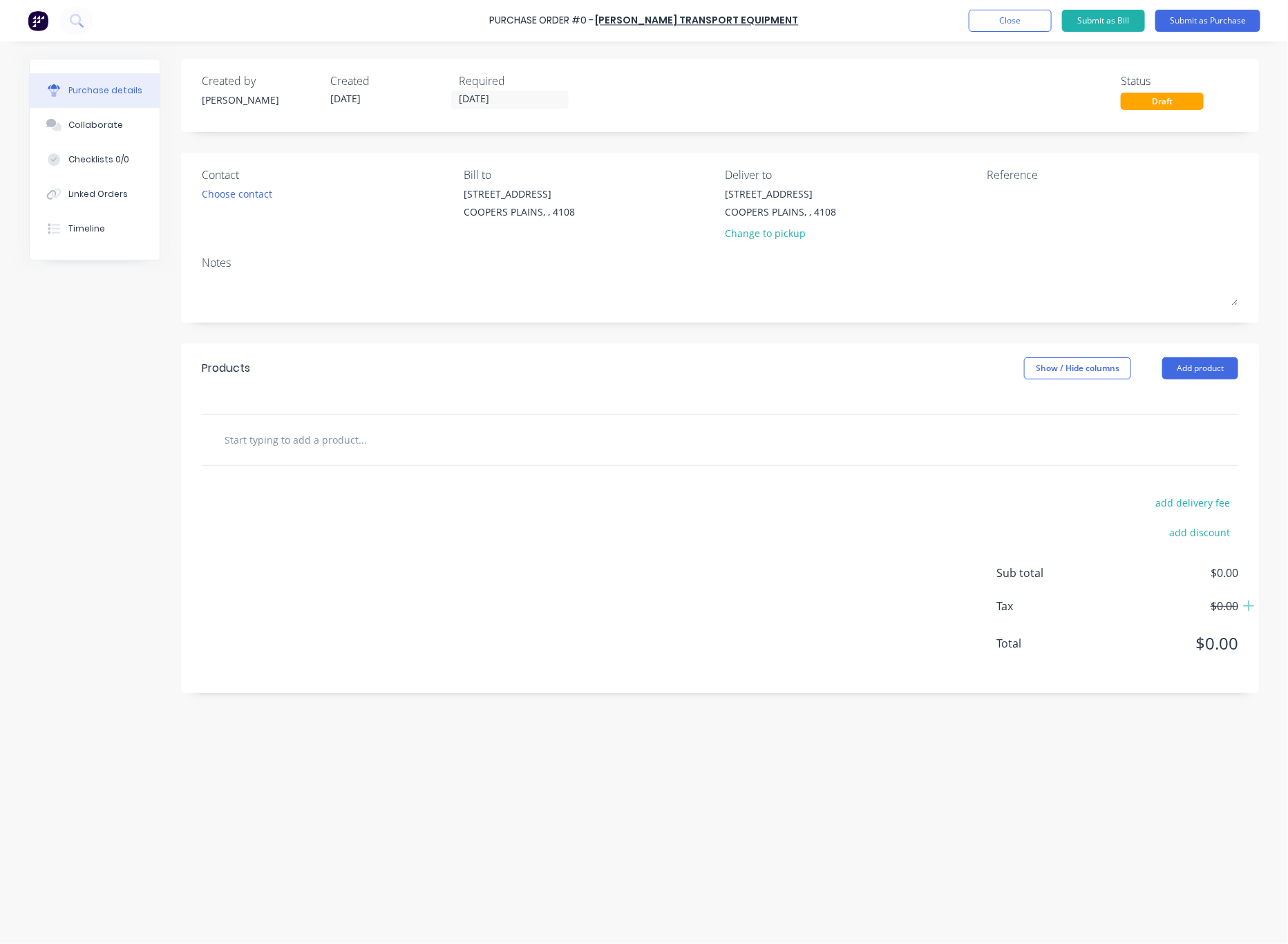
click at [297, 440] on input "text" at bounding box center [362, 440] width 277 height 28
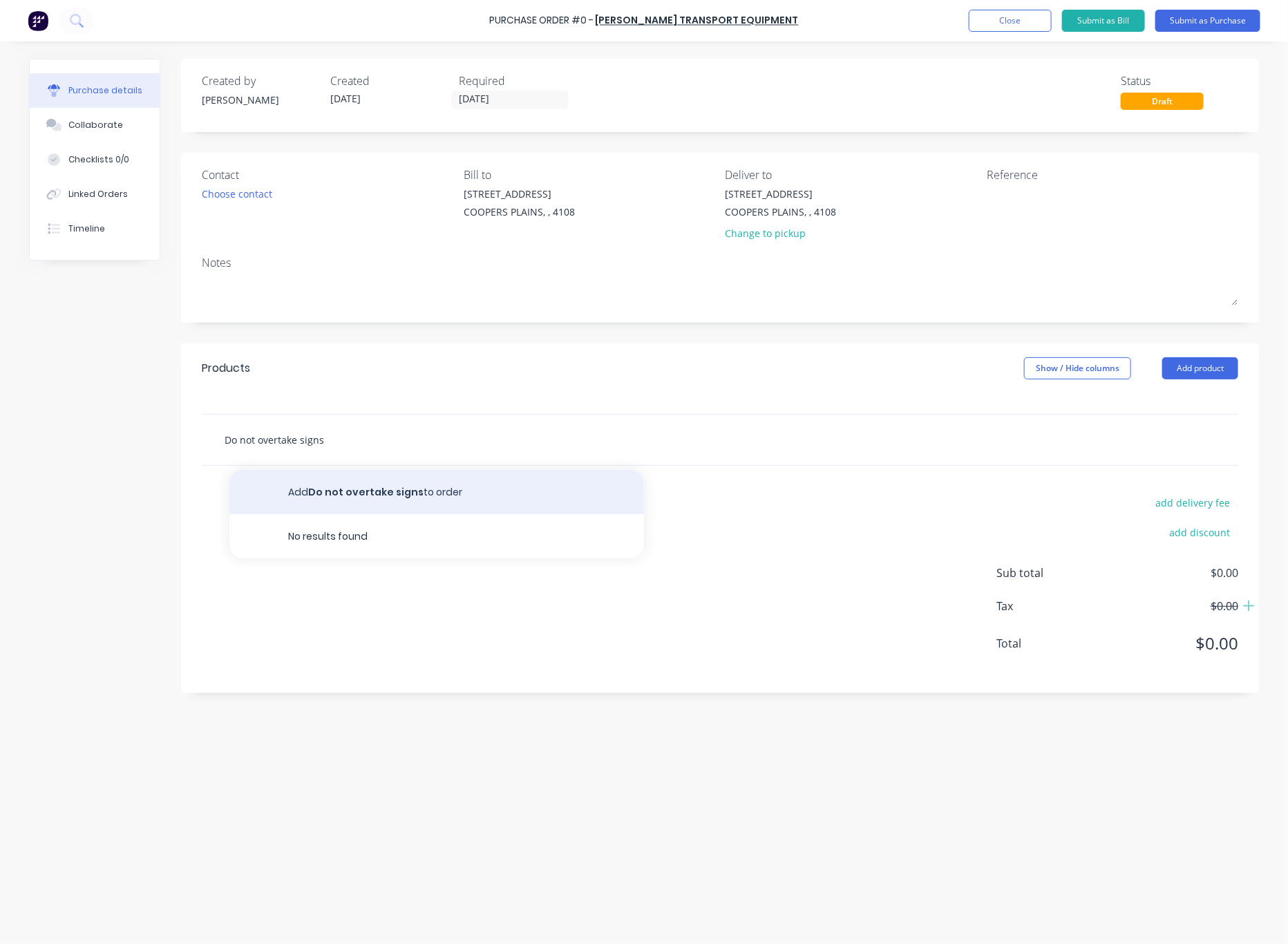
type input "Do not overtake signs"
click at [340, 496] on button "Add Do not overtake signs to order" at bounding box center [436, 492] width 414 height 45
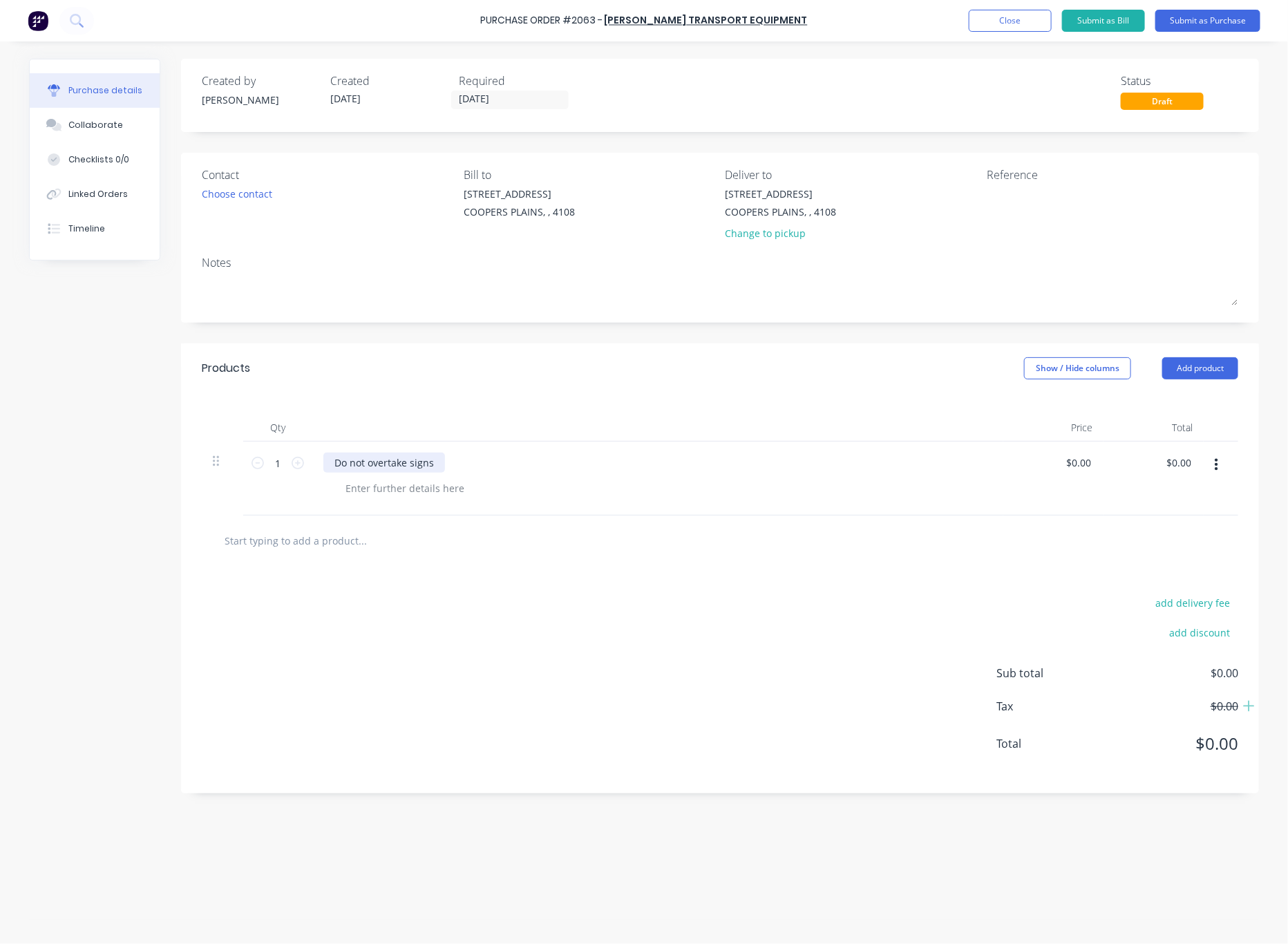
click at [334, 458] on div "Do not overtake signs" at bounding box center [384, 462] width 122 height 20
click at [277, 458] on input "1" at bounding box center [278, 463] width 28 height 20
type input "10"
click at [251, 180] on div "Contact" at bounding box center [327, 174] width 252 height 17
click at [250, 188] on div "Choose contact" at bounding box center [236, 194] width 71 height 15
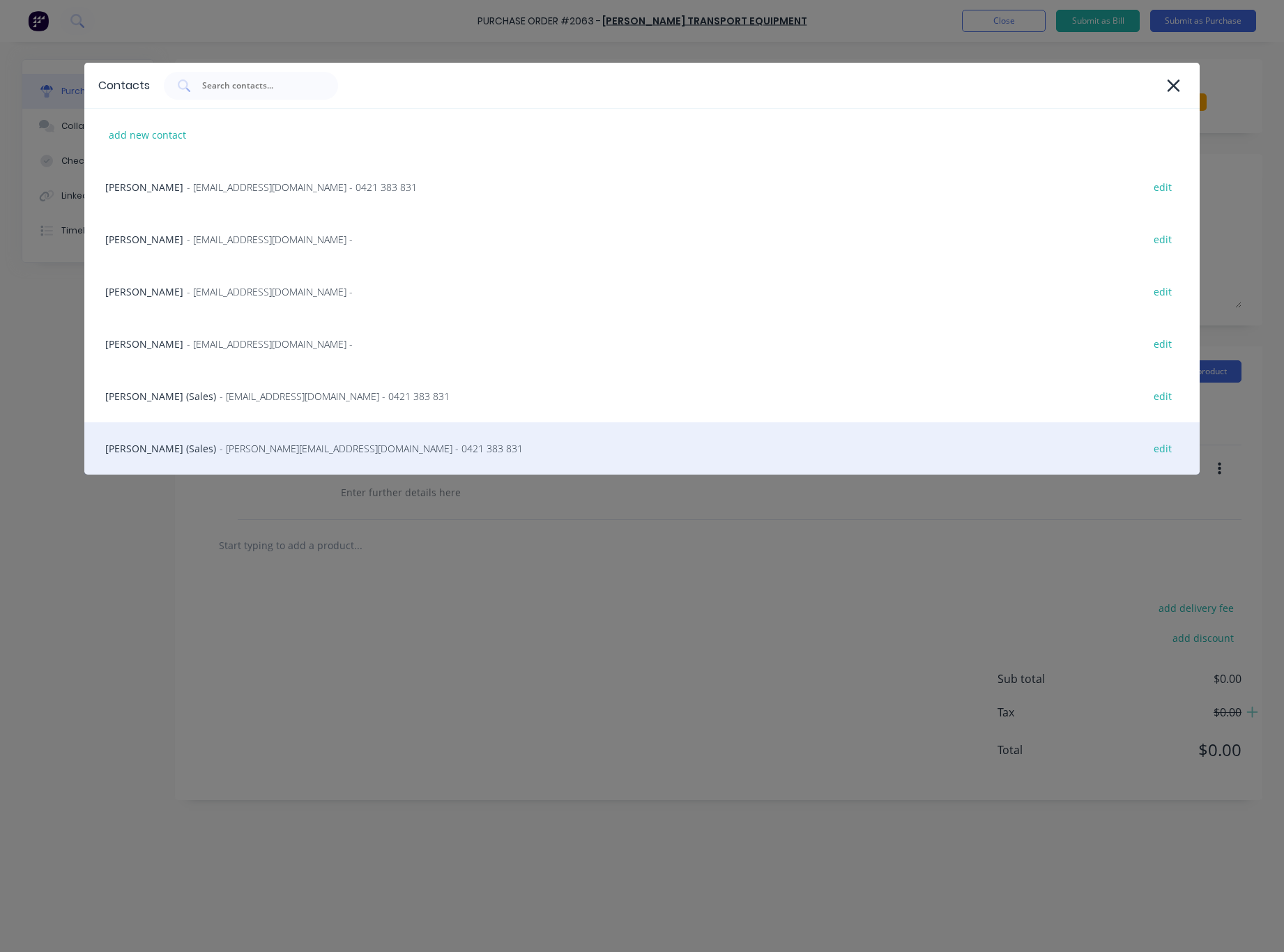
click at [249, 454] on span "- [PERSON_NAME][EMAIL_ADDRESS][DOMAIN_NAME] - 0421 383 831" at bounding box center [371, 448] width 303 height 15
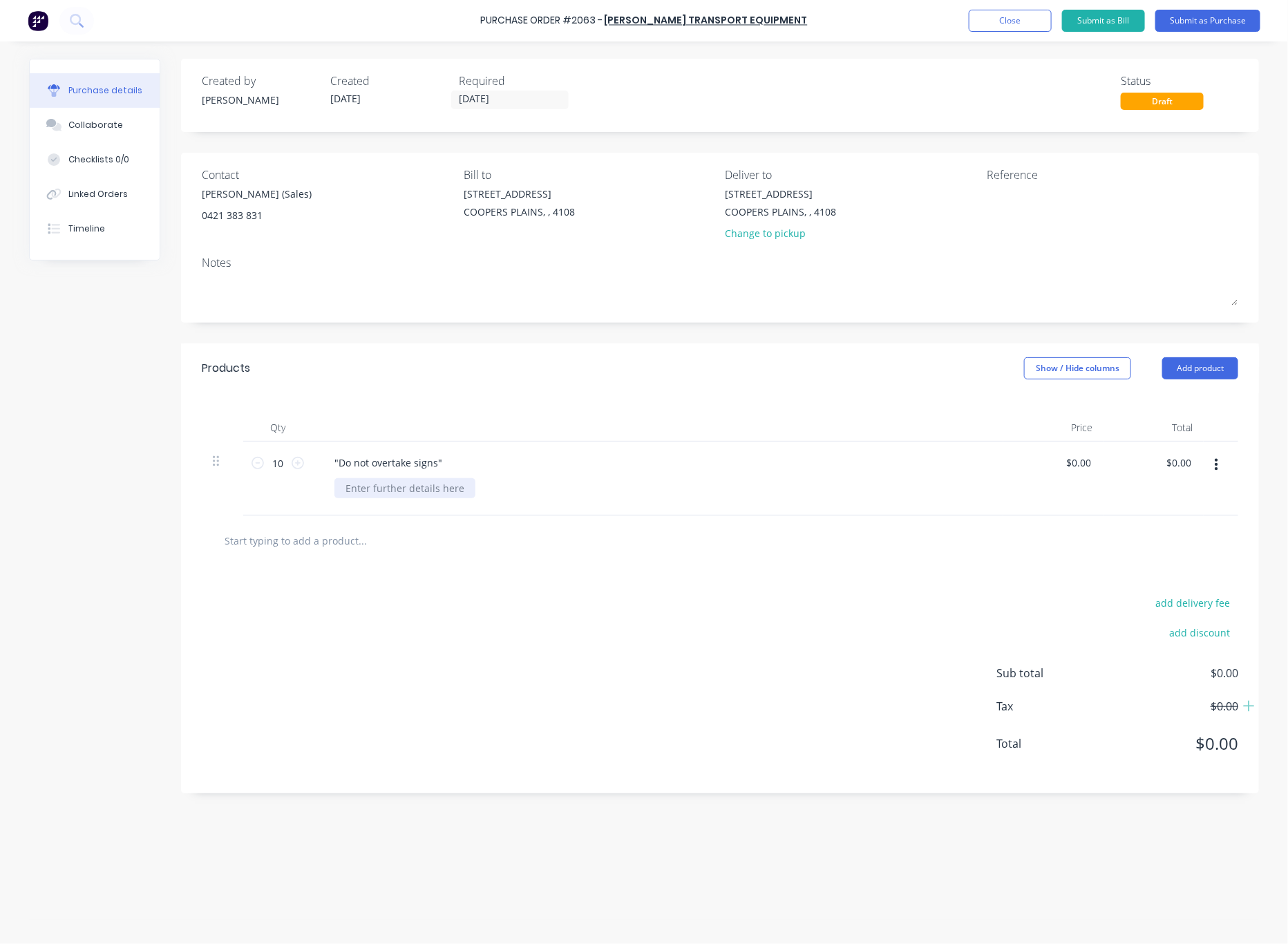
click at [390, 486] on div at bounding box center [404, 488] width 141 height 20
click at [1001, 195] on textarea at bounding box center [1073, 202] width 173 height 31
type textarea "O"
type textarea "TBA"
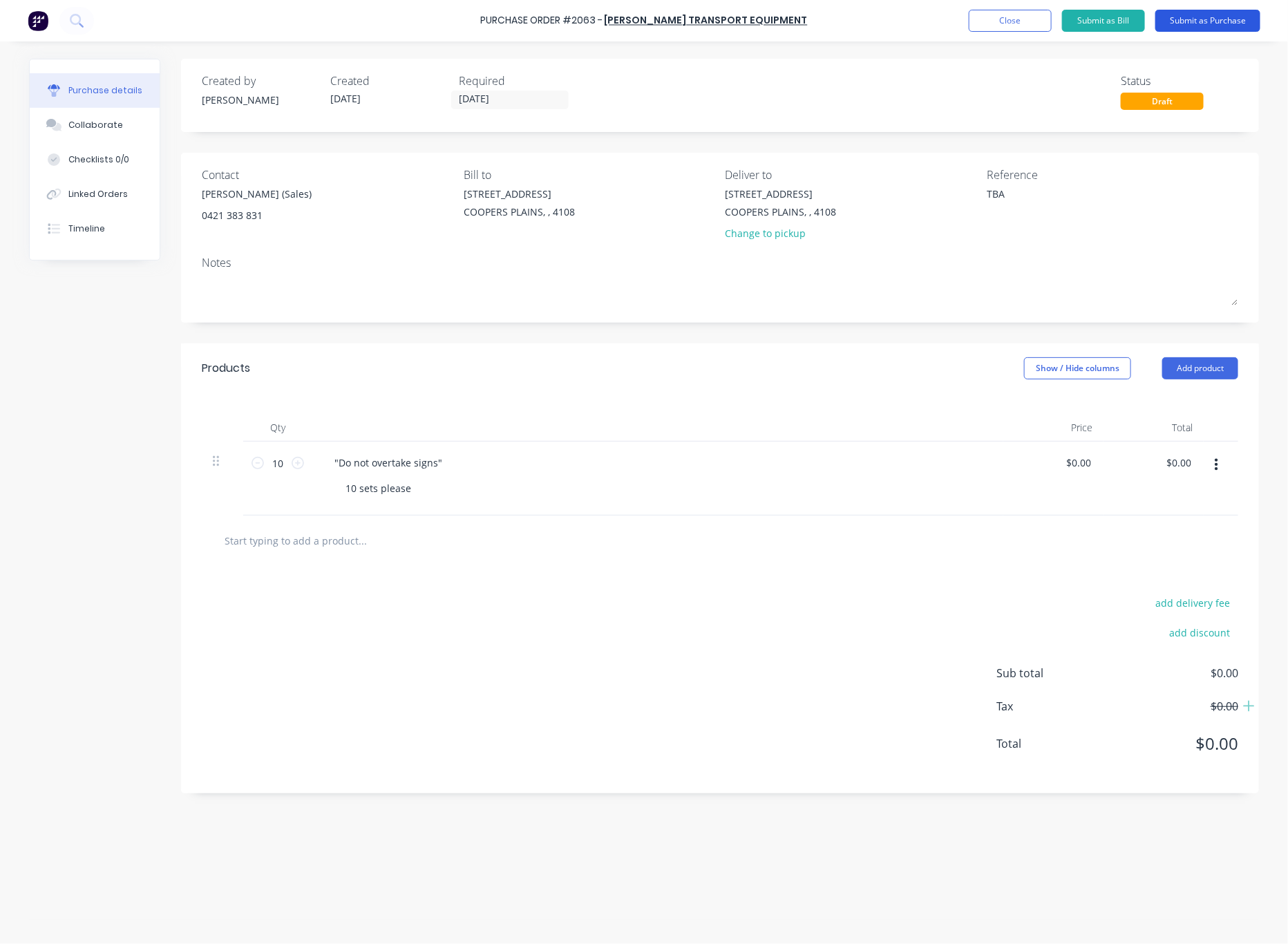
click at [1211, 23] on button "Submit as Purchase" at bounding box center [1208, 20] width 105 height 22
type textarea "x"
type textarea "TBA"
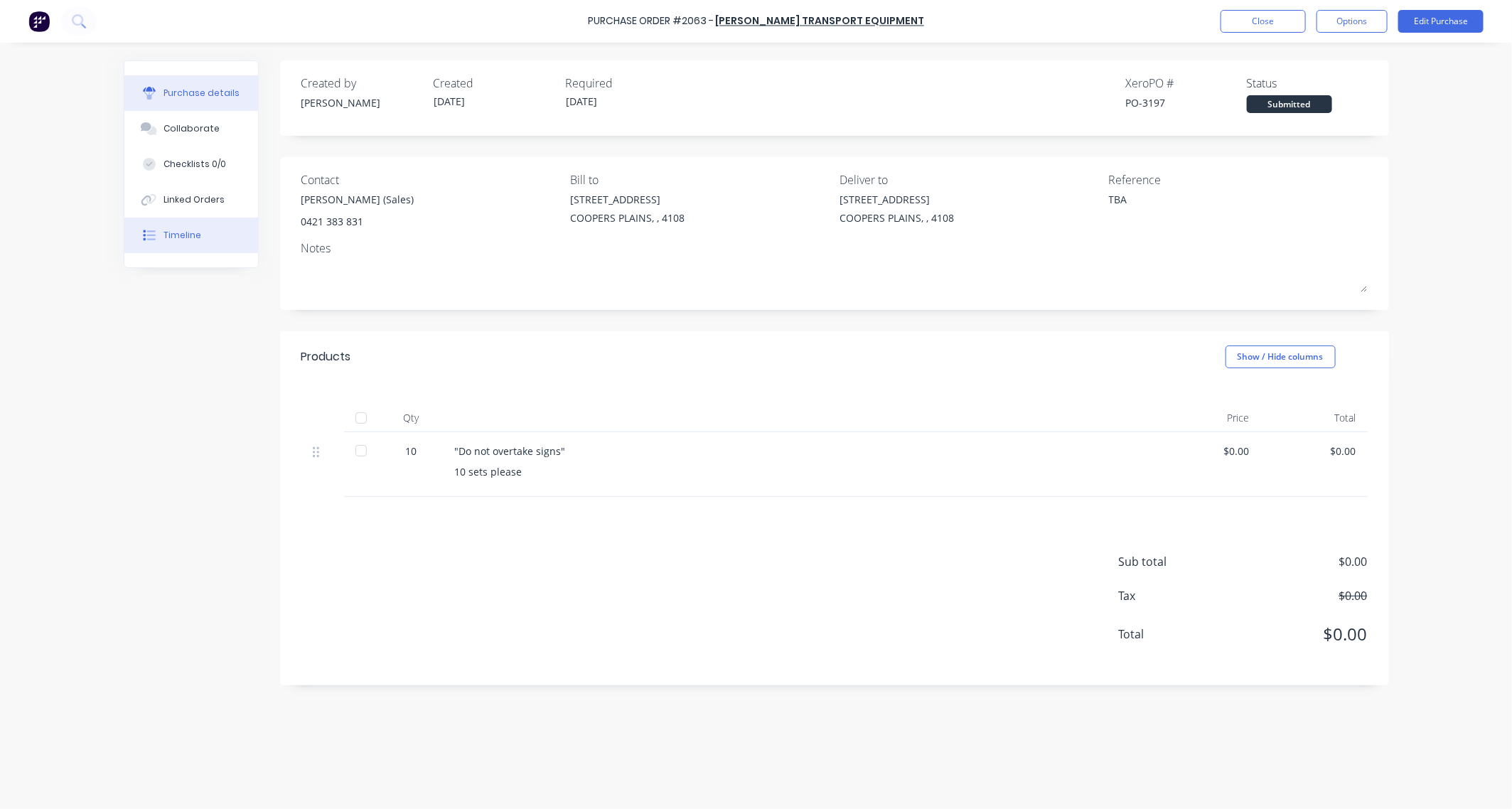
click at [173, 231] on div "Timeline" at bounding box center [182, 235] width 38 height 13
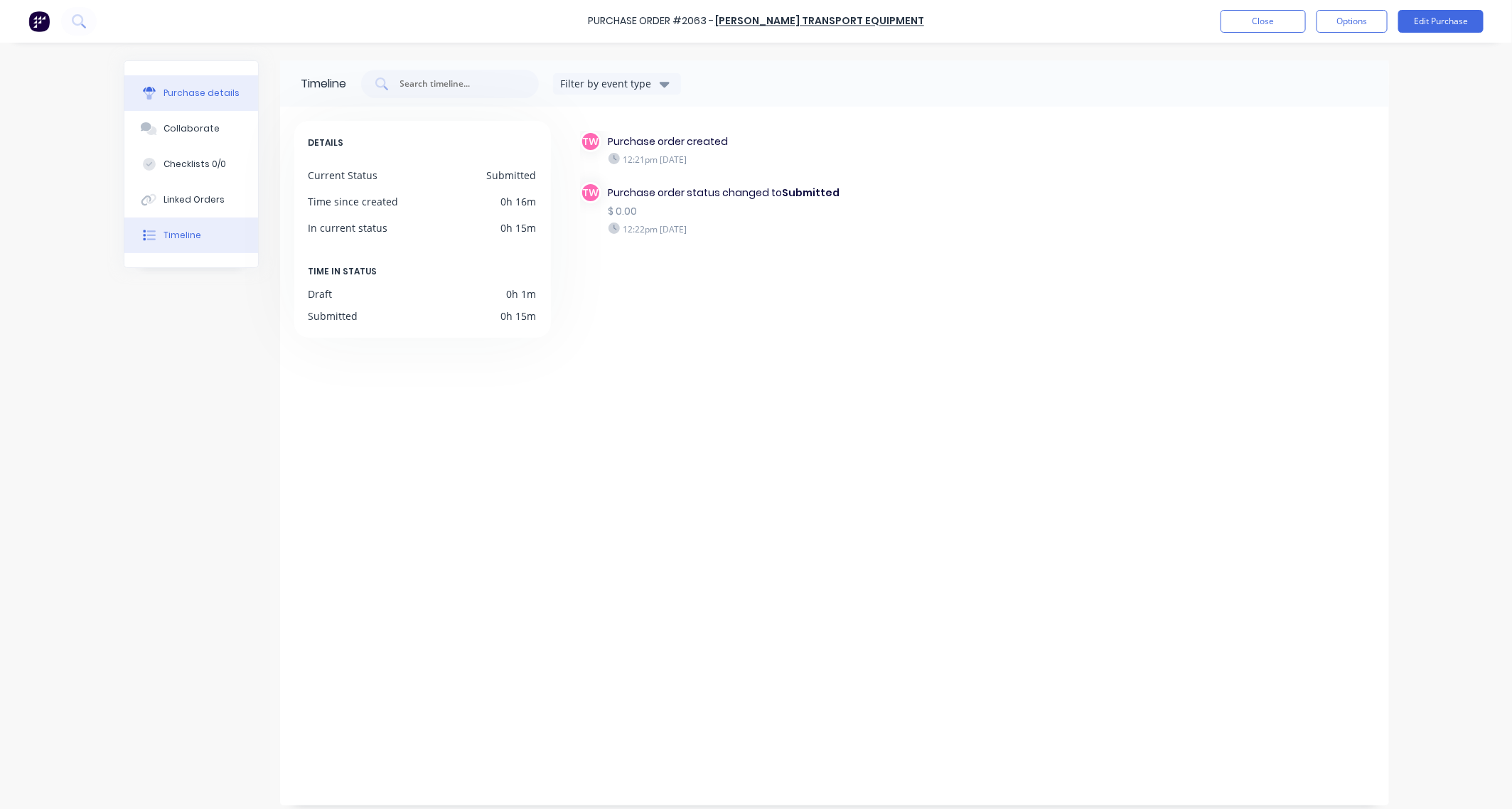
click at [179, 96] on div "Purchase details" at bounding box center [201, 93] width 76 height 13
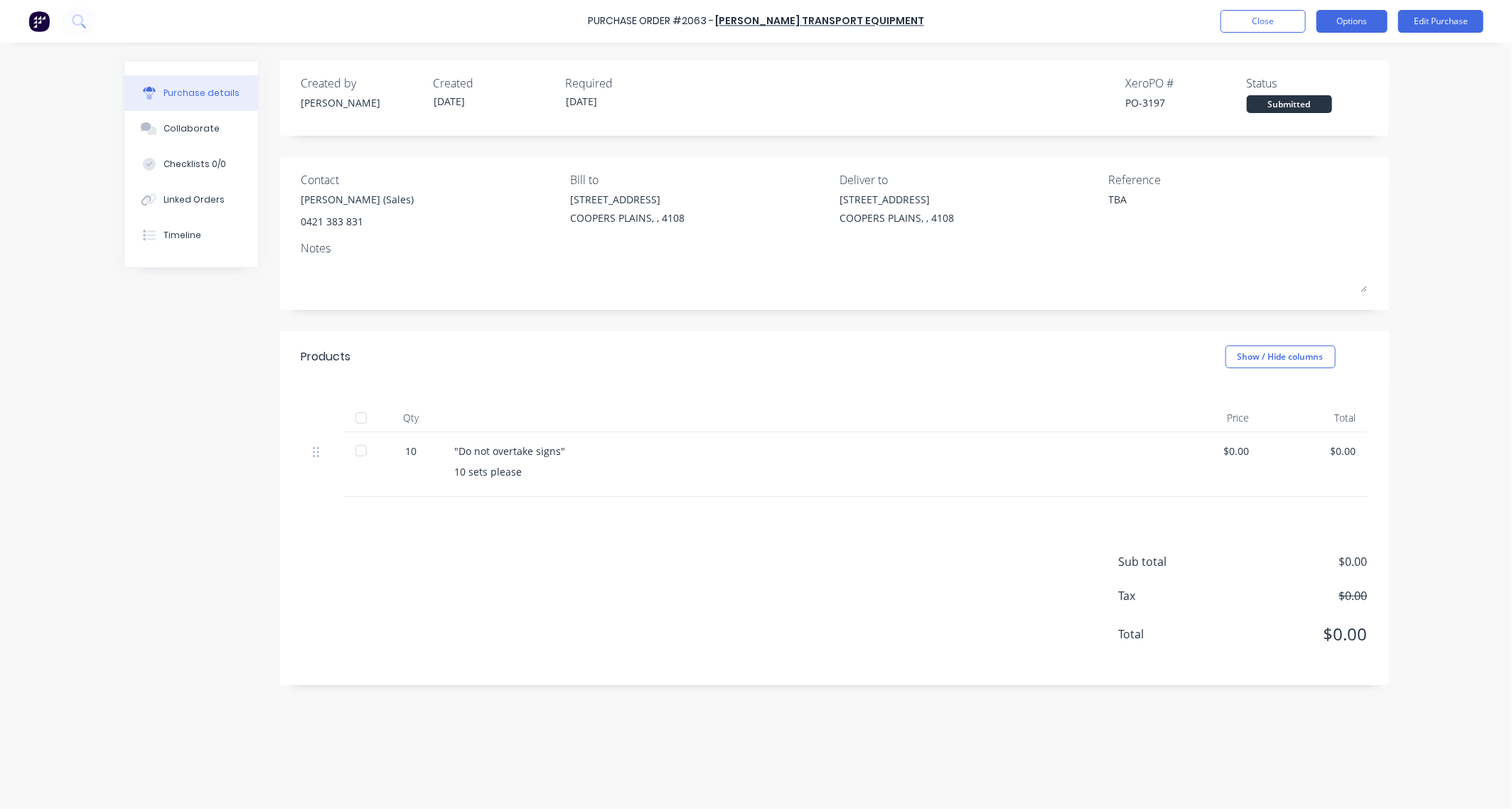
click at [1309, 15] on button "Options" at bounding box center [1352, 21] width 71 height 23
click at [1309, 48] on div "Print / Email" at bounding box center [1320, 57] width 110 height 20
click at [1309, 82] on div "With pricing" at bounding box center [1320, 86] width 110 height 20
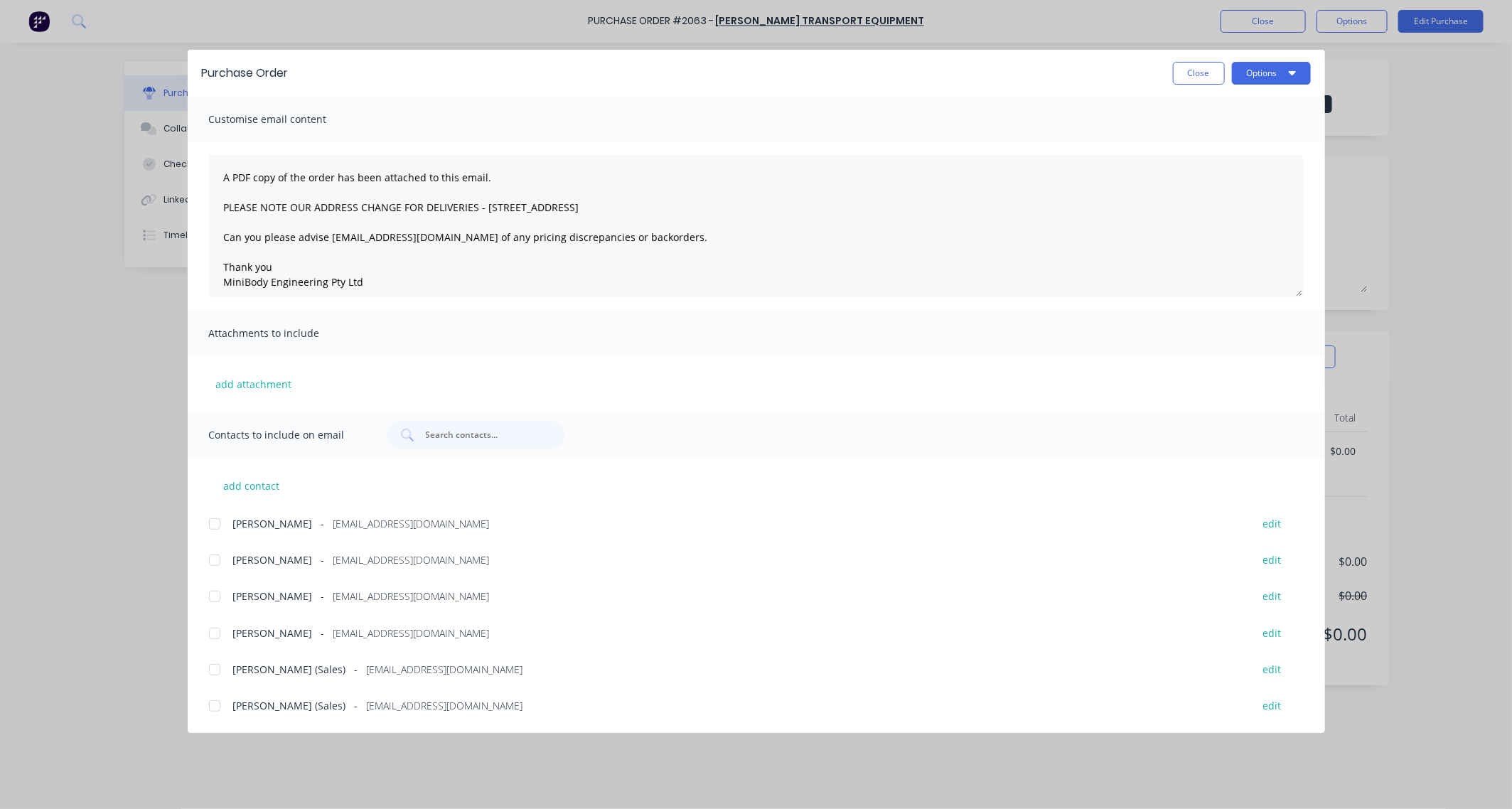
click at [214, 703] on div at bounding box center [215, 705] width 29 height 29
click at [1271, 75] on button "Options" at bounding box center [1271, 73] width 79 height 23
click at [1232, 168] on div "Email" at bounding box center [1243, 165] width 110 height 20
click at [990, 70] on div "Close Options" at bounding box center [806, 73] width 1008 height 23
click at [1207, 74] on button "Close" at bounding box center [1198, 73] width 52 height 23
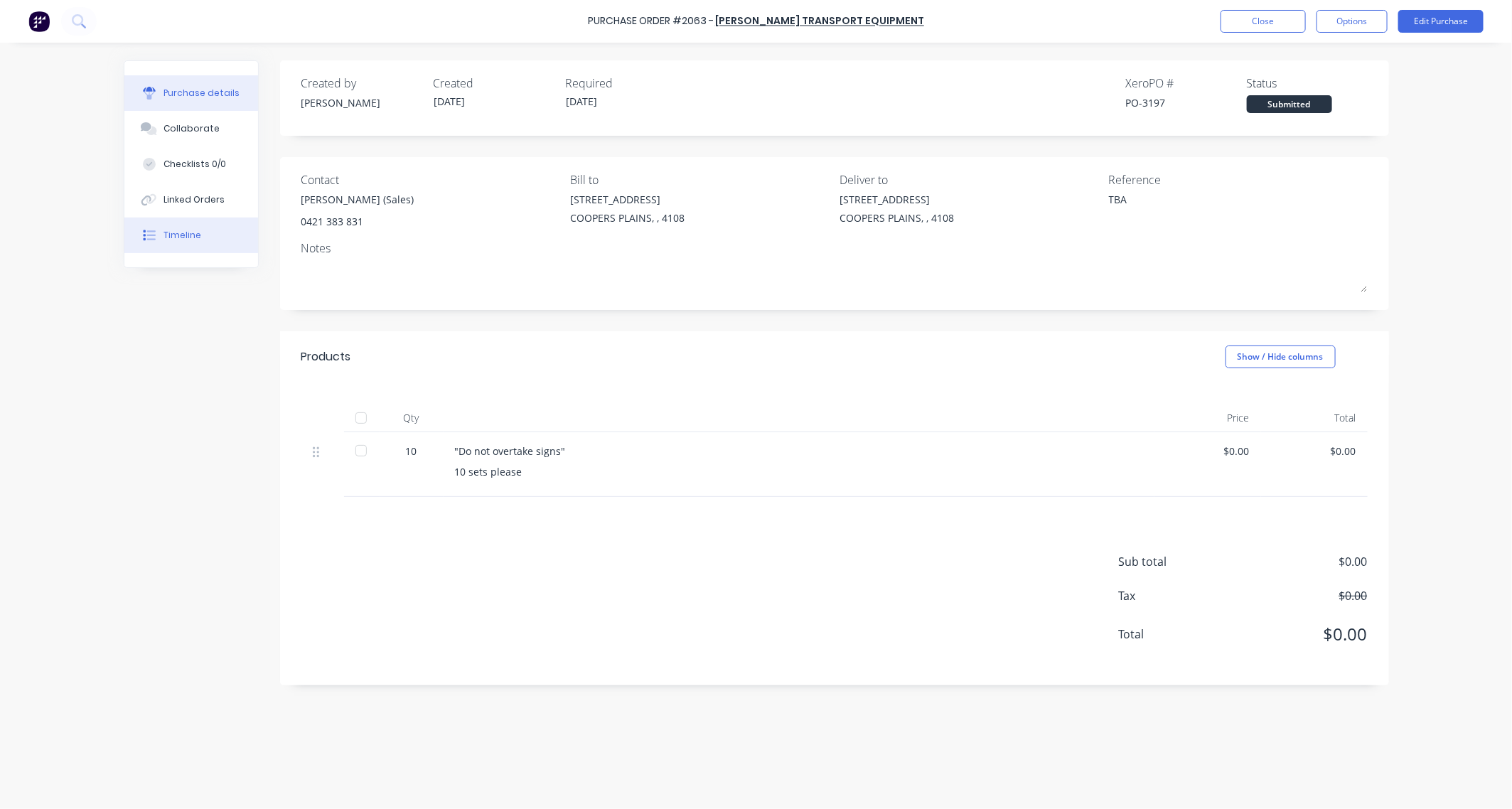
click at [203, 229] on button "Timeline" at bounding box center [191, 235] width 134 height 35
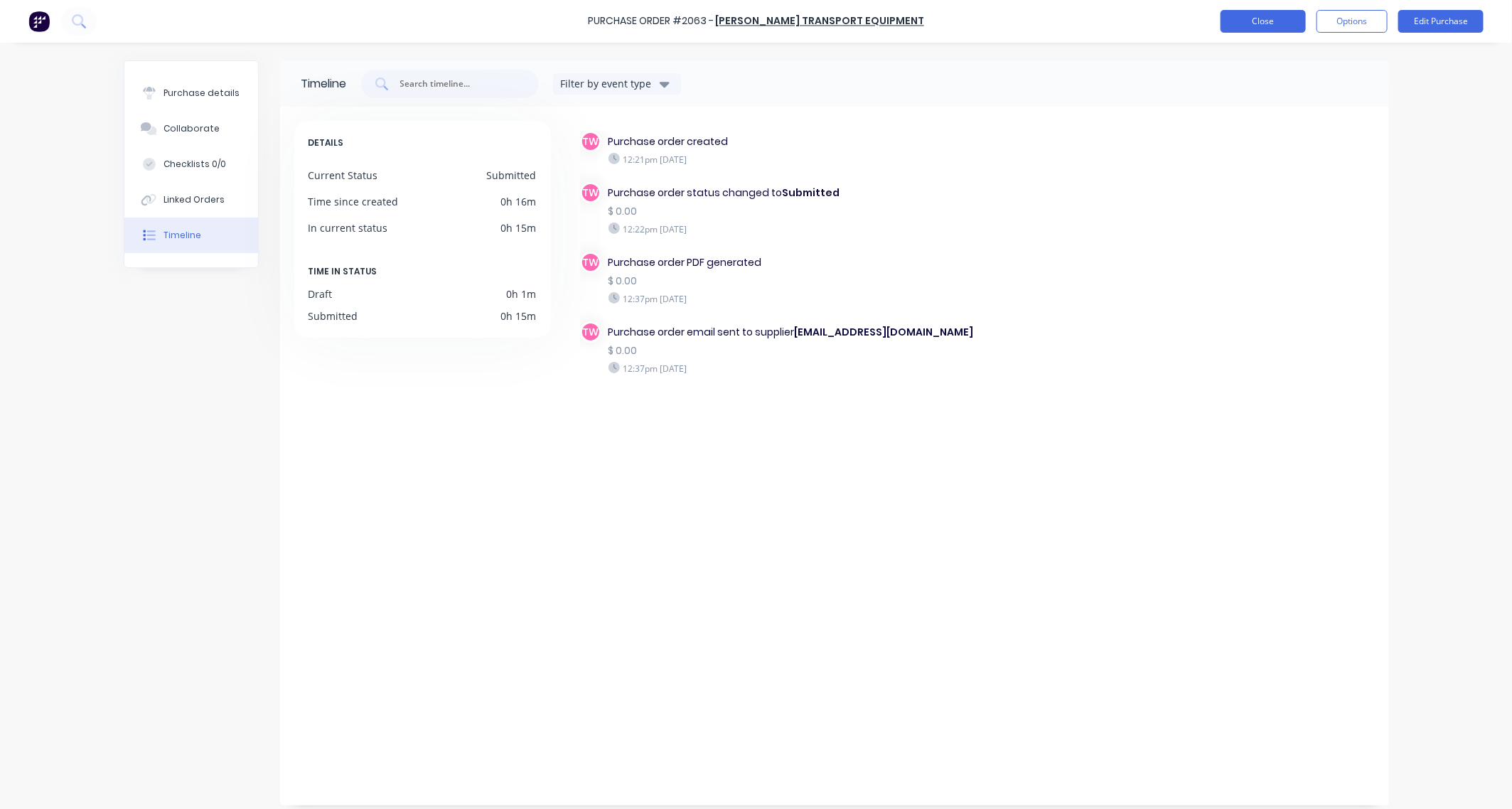
click at [1279, 20] on button "Close" at bounding box center [1264, 21] width 86 height 23
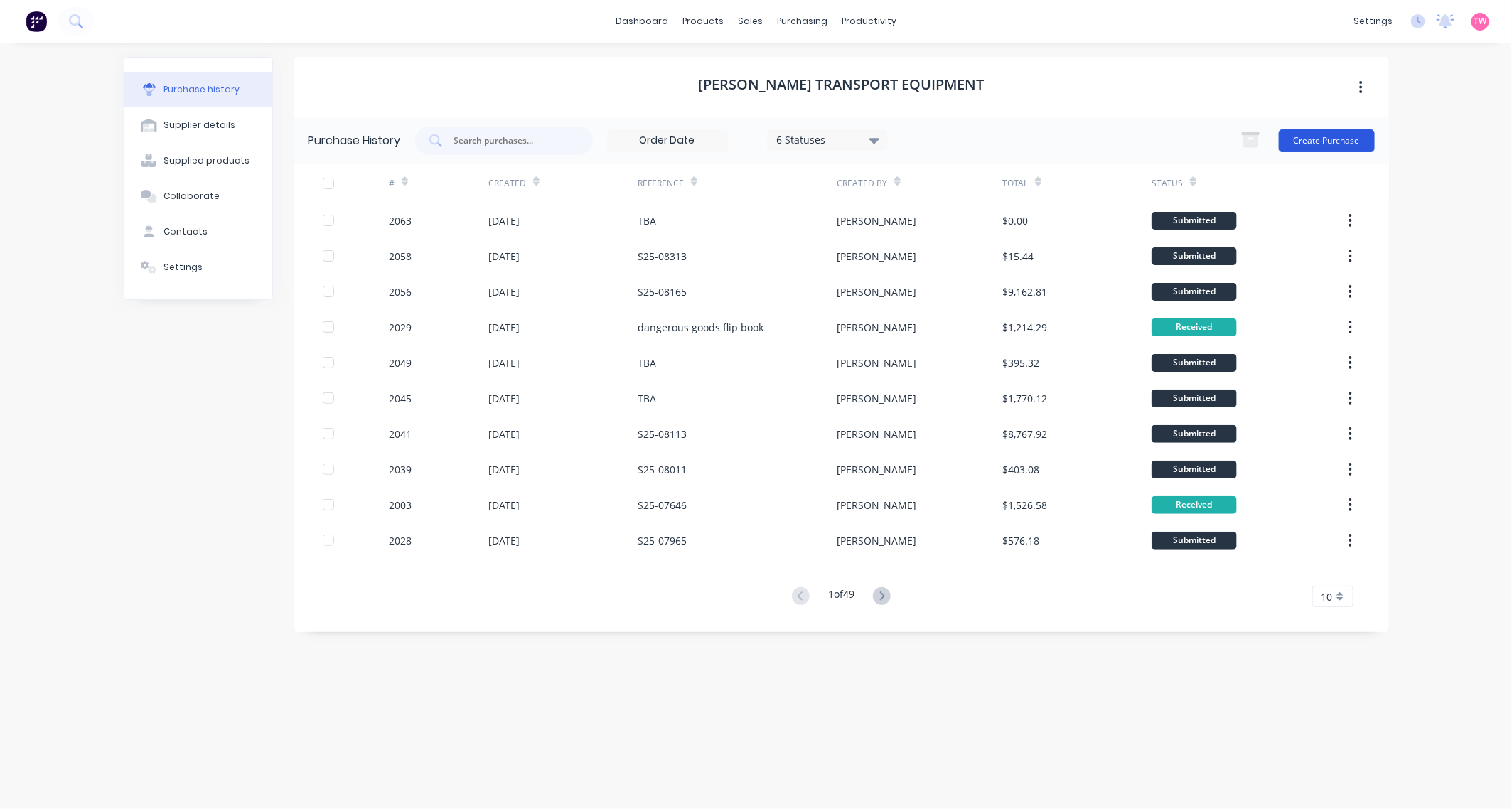
click at [1309, 140] on button "Create Purchase" at bounding box center [1327, 140] width 96 height 23
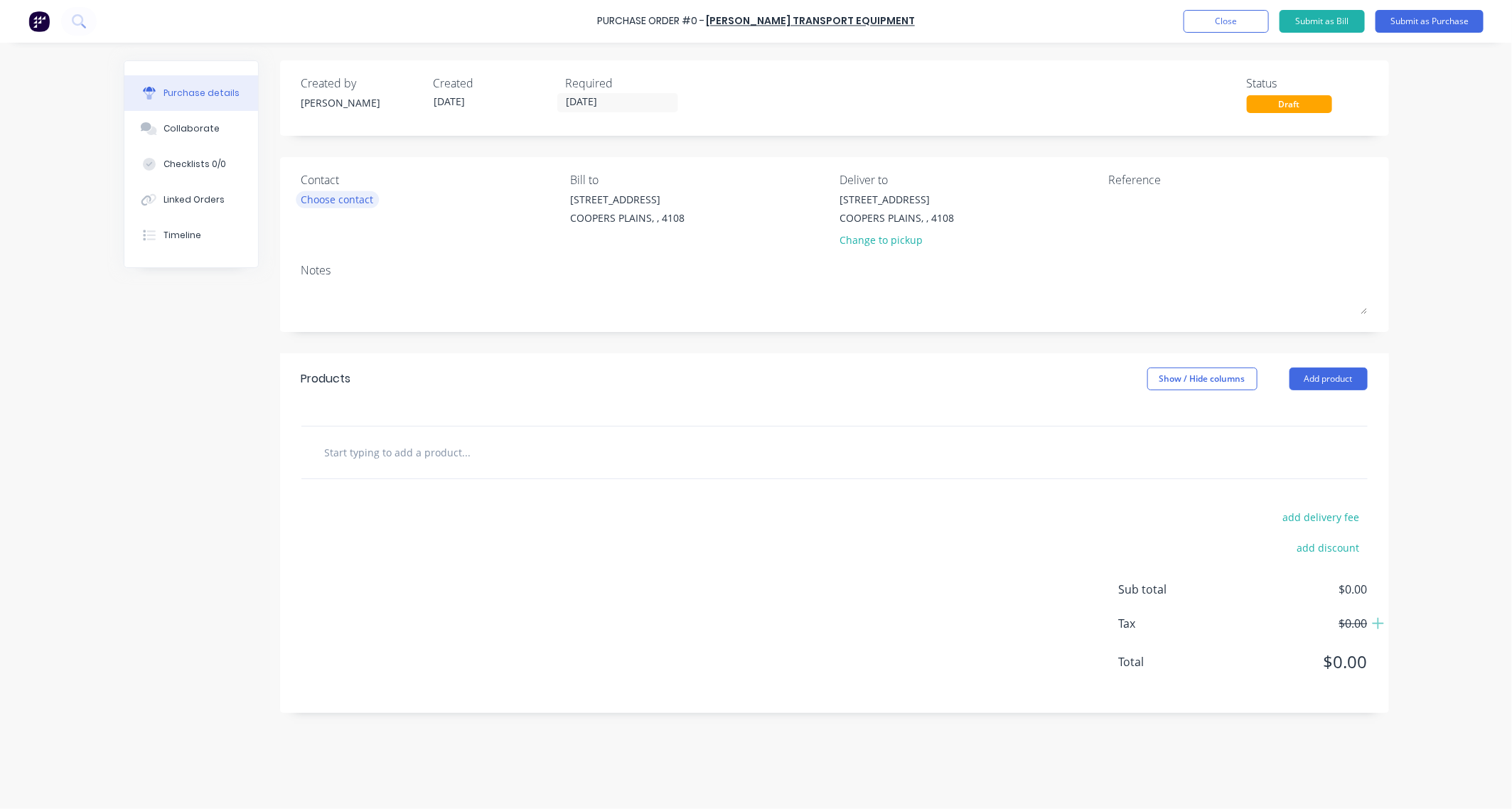
click at [316, 205] on div "Choose contact" at bounding box center [337, 200] width 73 height 15
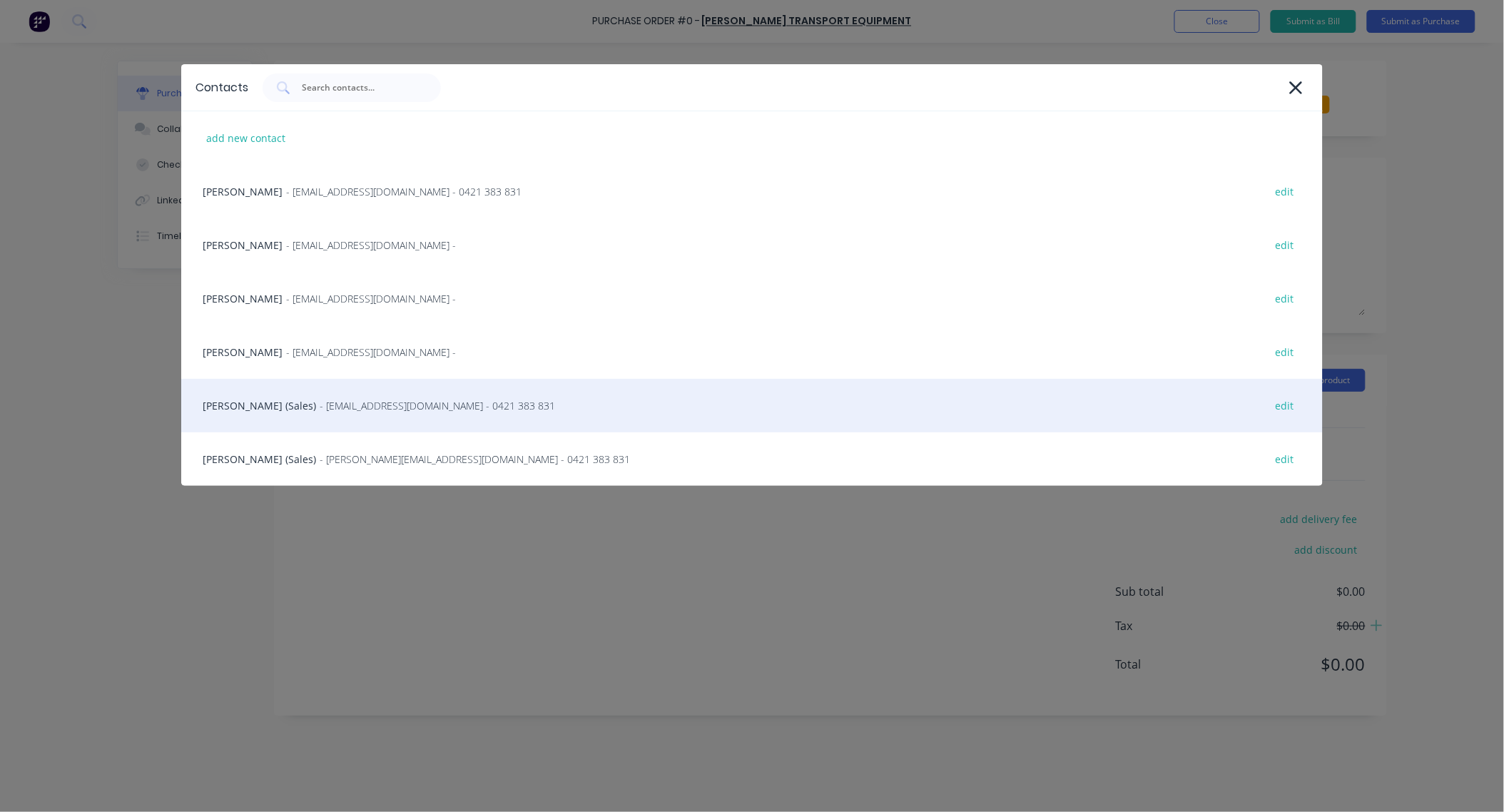
click at [287, 401] on div "[PERSON_NAME] (Sales) - [PERSON_NAME][EMAIL_ADDRESS][DOMAIN_NAME] - 0421 383 83…" at bounding box center [752, 405] width 1142 height 53
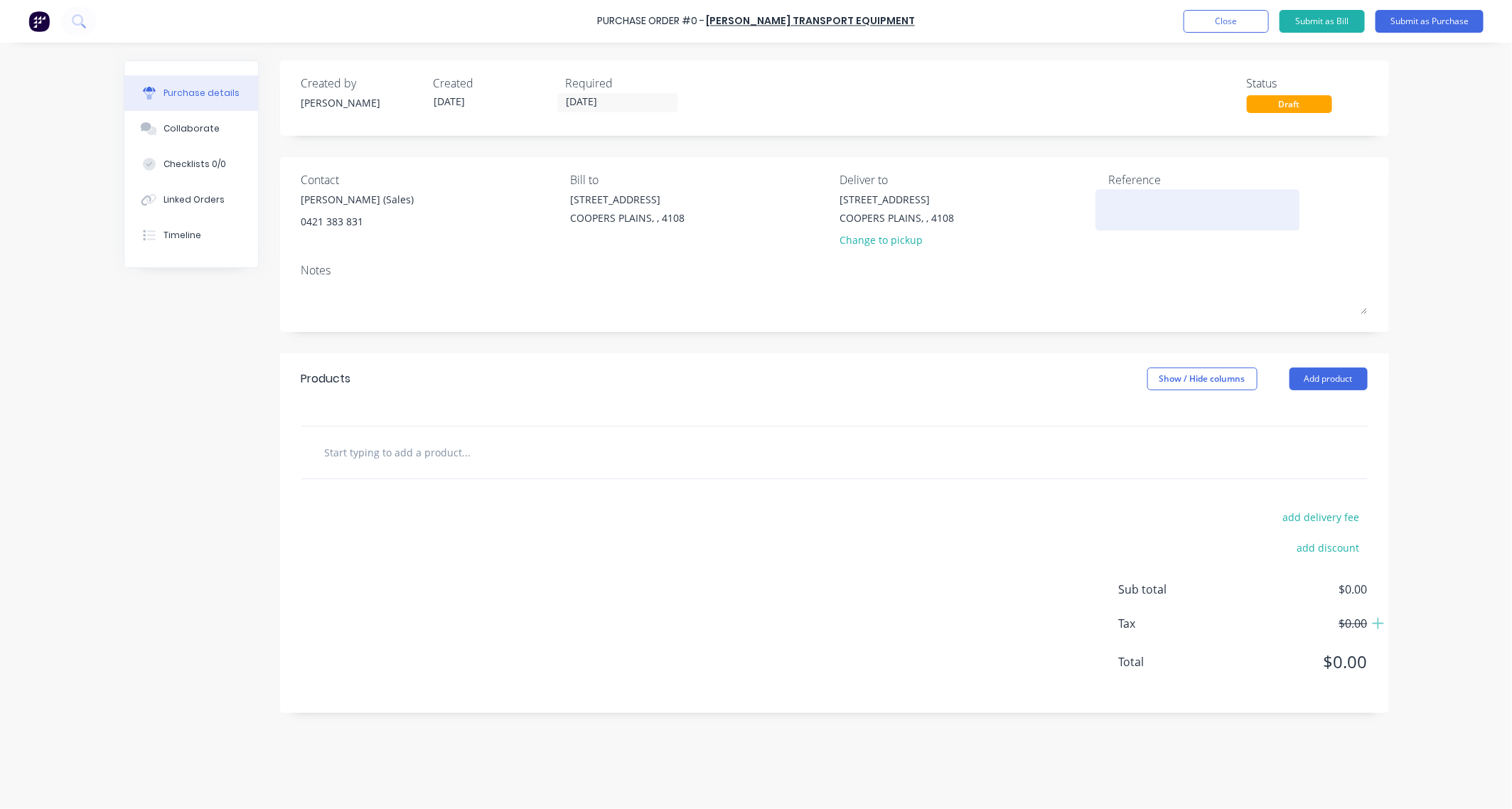
click at [1145, 208] on textarea at bounding box center [1197, 208] width 178 height 32
paste textarea "S25-08325"
type textarea "x"
type textarea "S25-08325"
type textarea "x"
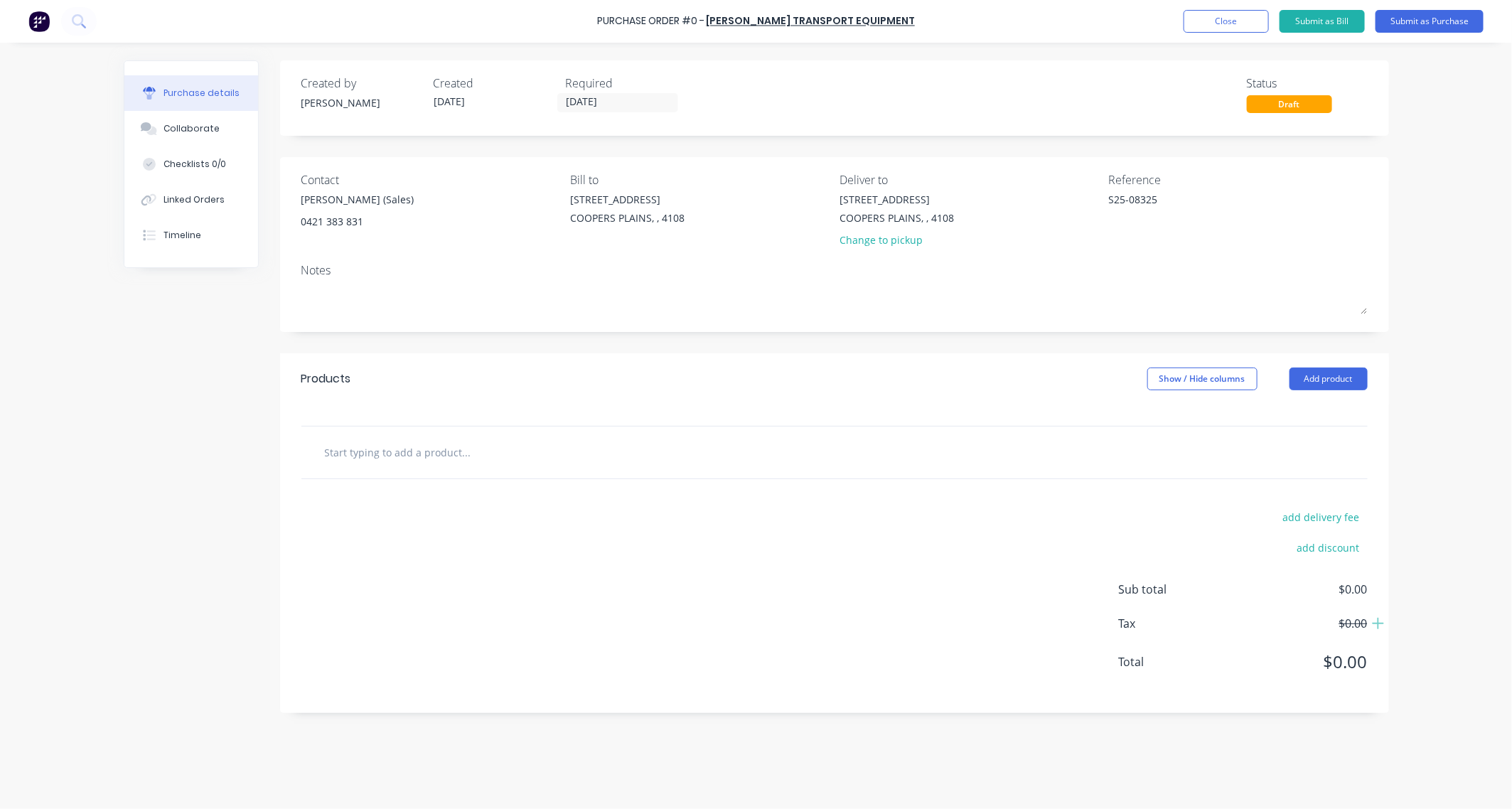
type textarea "S25-08325"
click at [389, 452] on input "text" at bounding box center [466, 452] width 285 height 29
paste input "S27-1612"
type textarea "x"
type input "S27-1612"
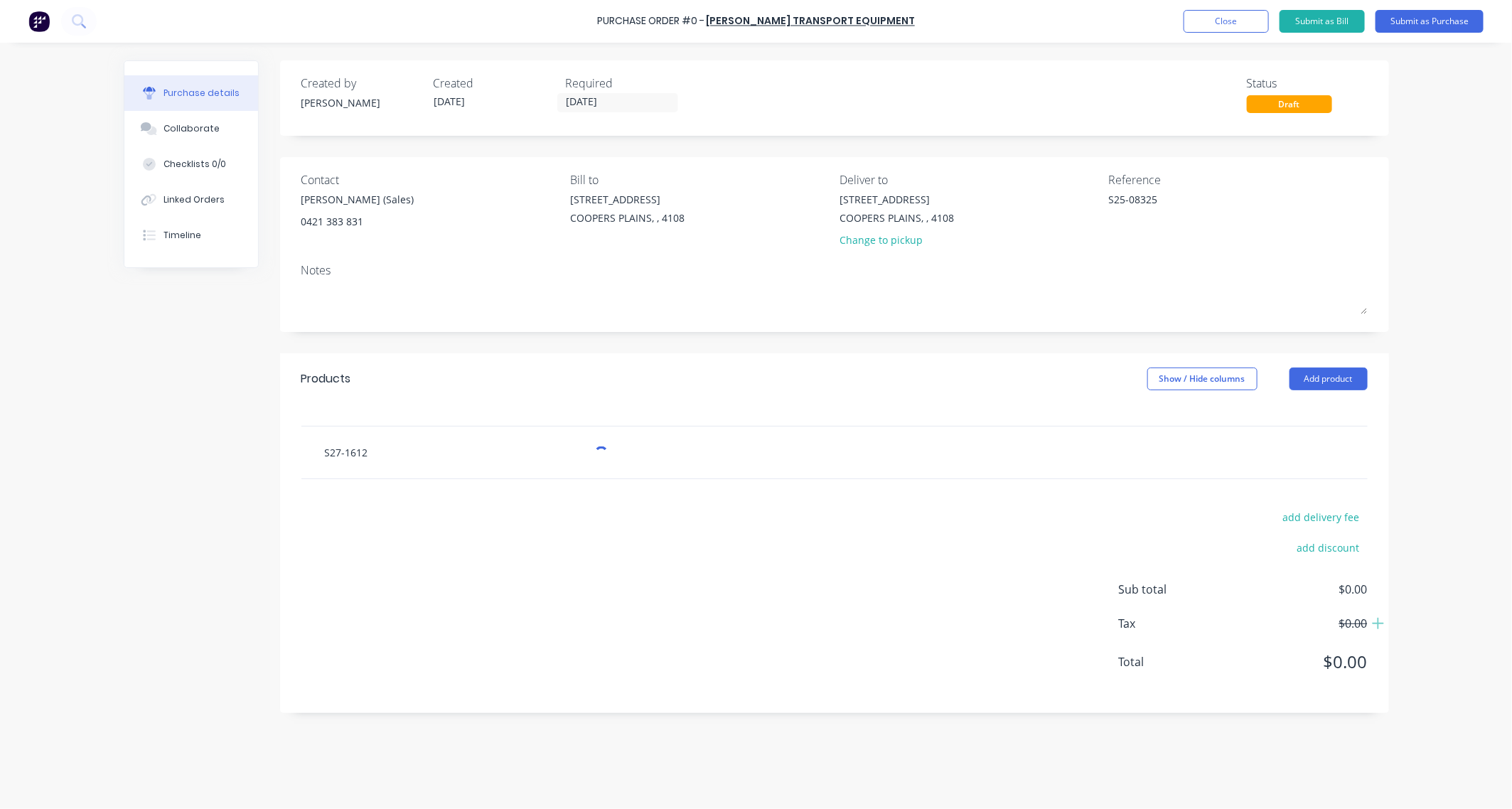
type textarea "x"
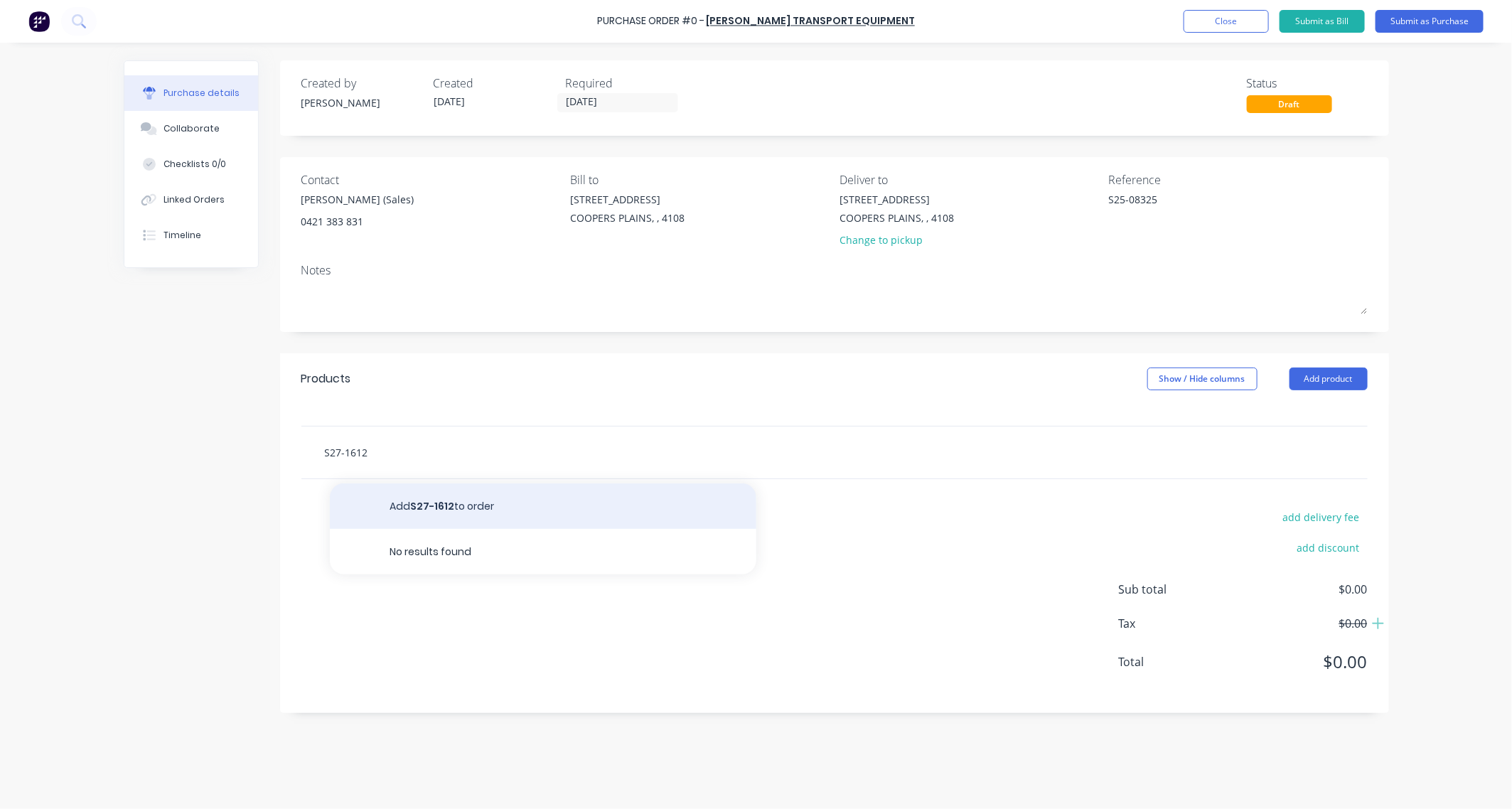
type input "S27-1612"
click at [463, 505] on button "Add S27-1612 to order" at bounding box center [543, 506] width 426 height 46
type textarea "x"
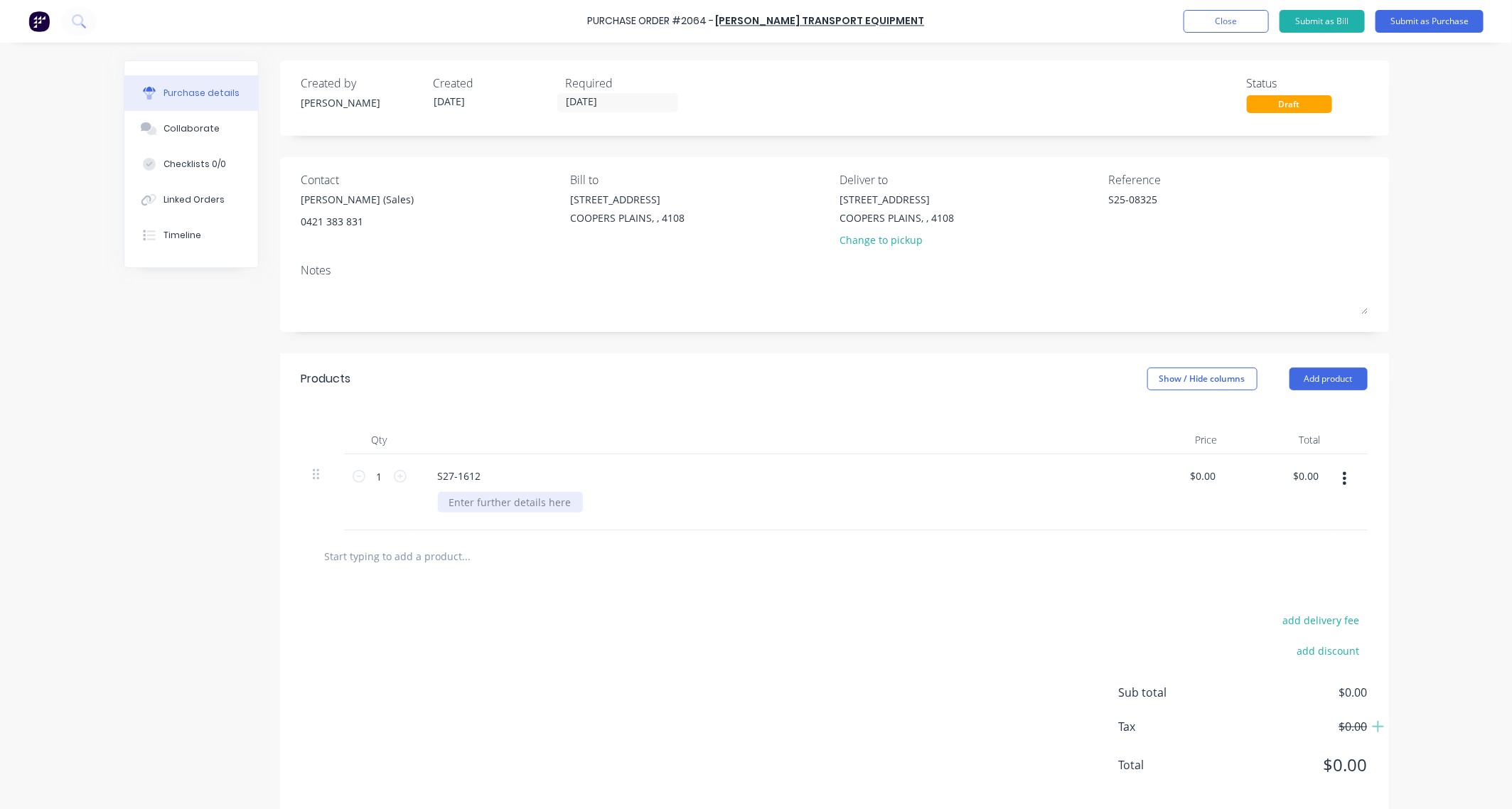
type textarea "x"
click at [507, 501] on div at bounding box center [510, 501] width 145 height 20
paste div
click at [372, 481] on input "1" at bounding box center [380, 476] width 29 height 21
type textarea "x"
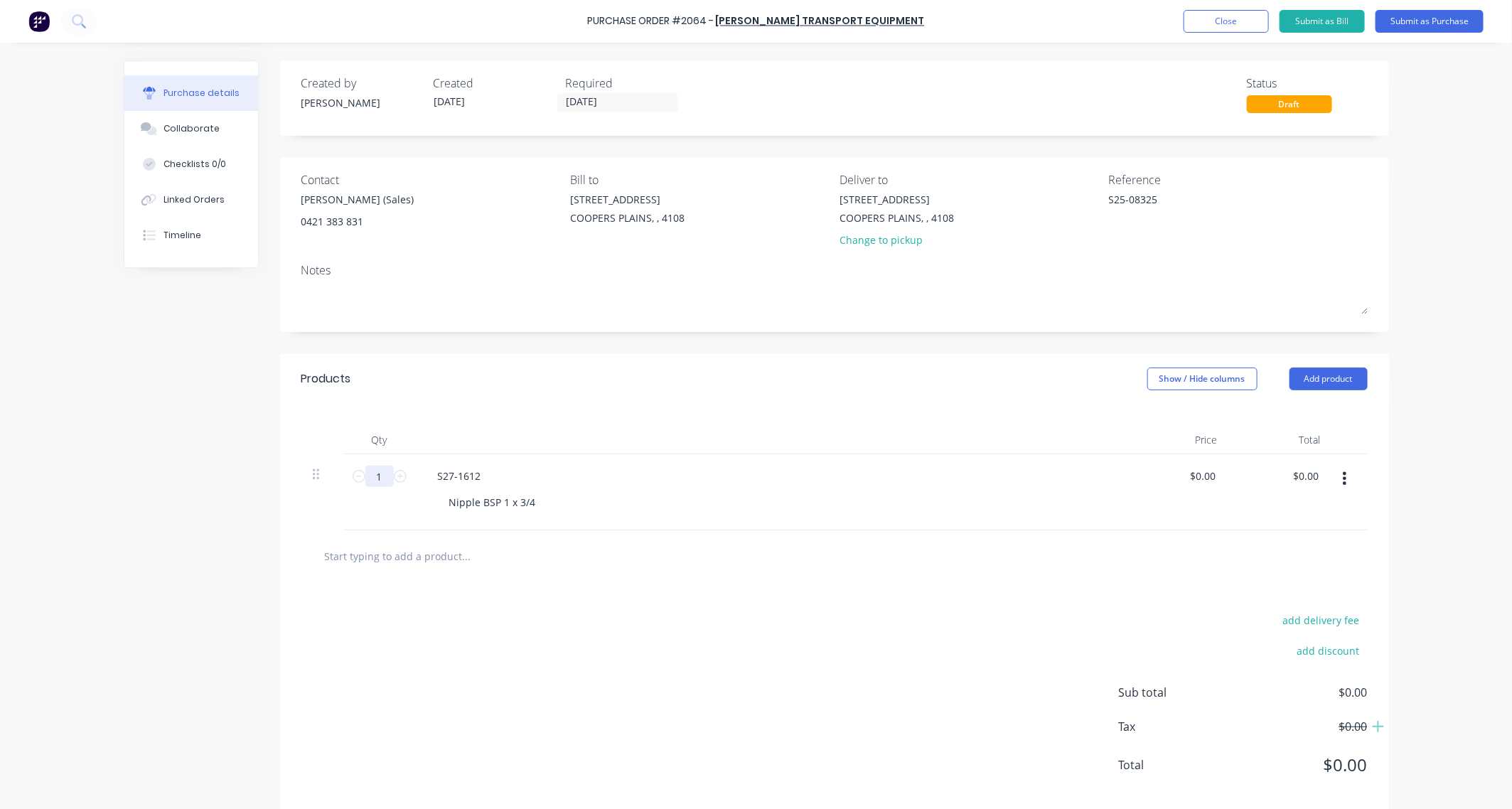
type input "5"
type textarea "x"
type input "5"
click at [399, 562] on input "text" at bounding box center [466, 556] width 285 height 29
paste input "T0340-06"
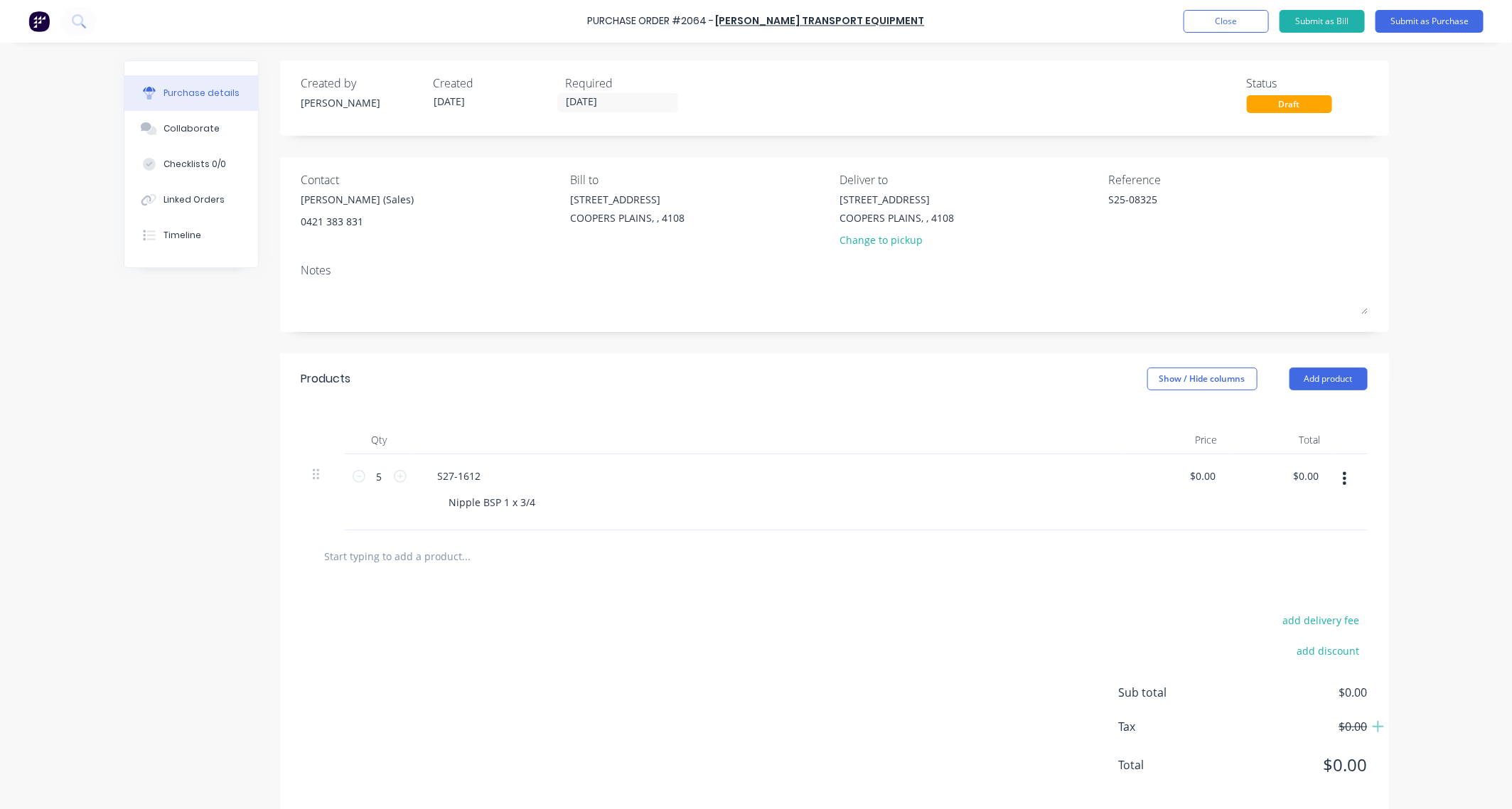
type textarea "x"
type input "T0340-06"
type textarea "x"
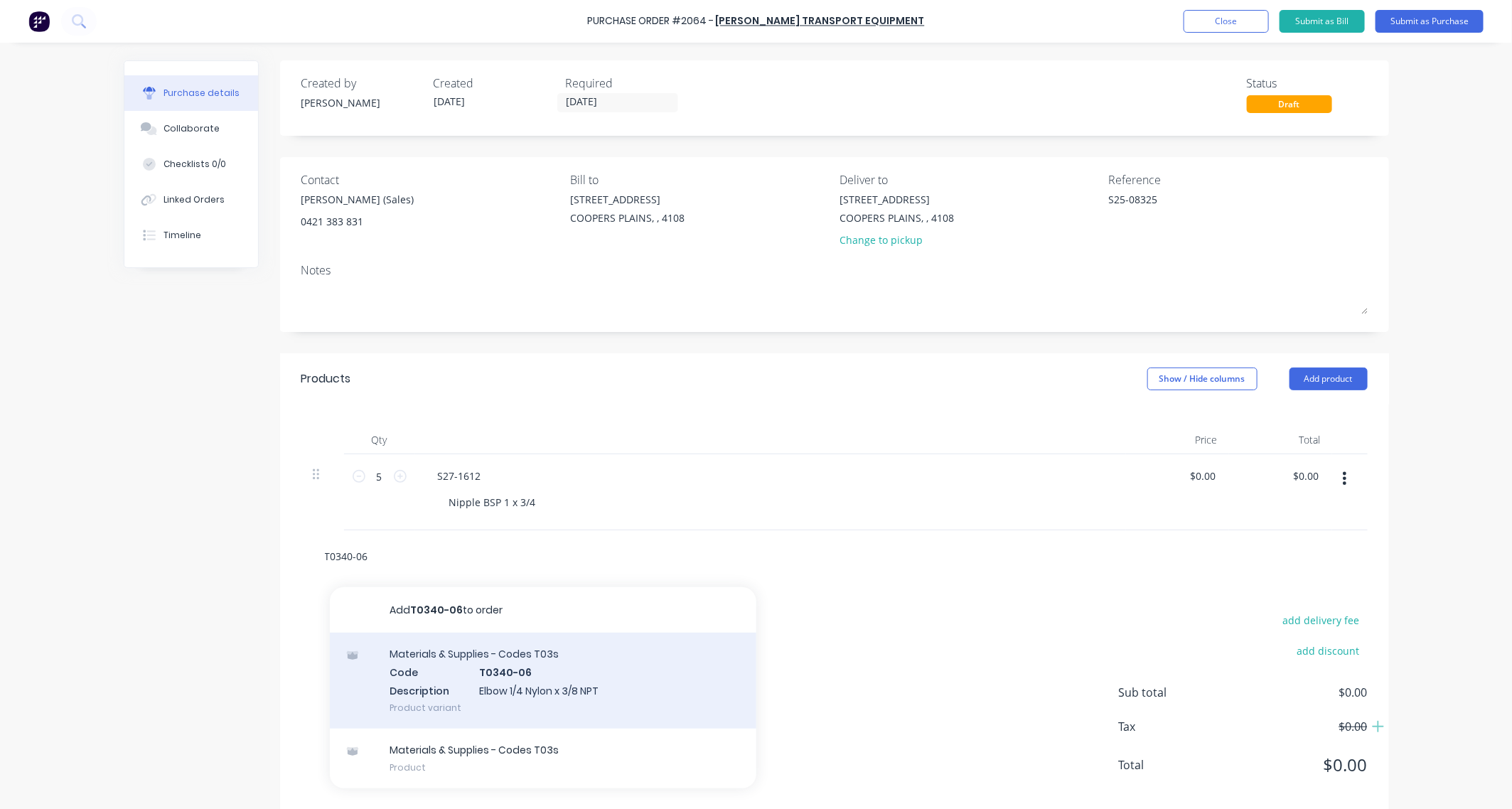
type input "T0340-06"
click at [524, 676] on div "Materials & Supplies - Codes T03s Code T0340-06 Description Elbow 1/4 Nylon x 3…" at bounding box center [543, 681] width 426 height 96
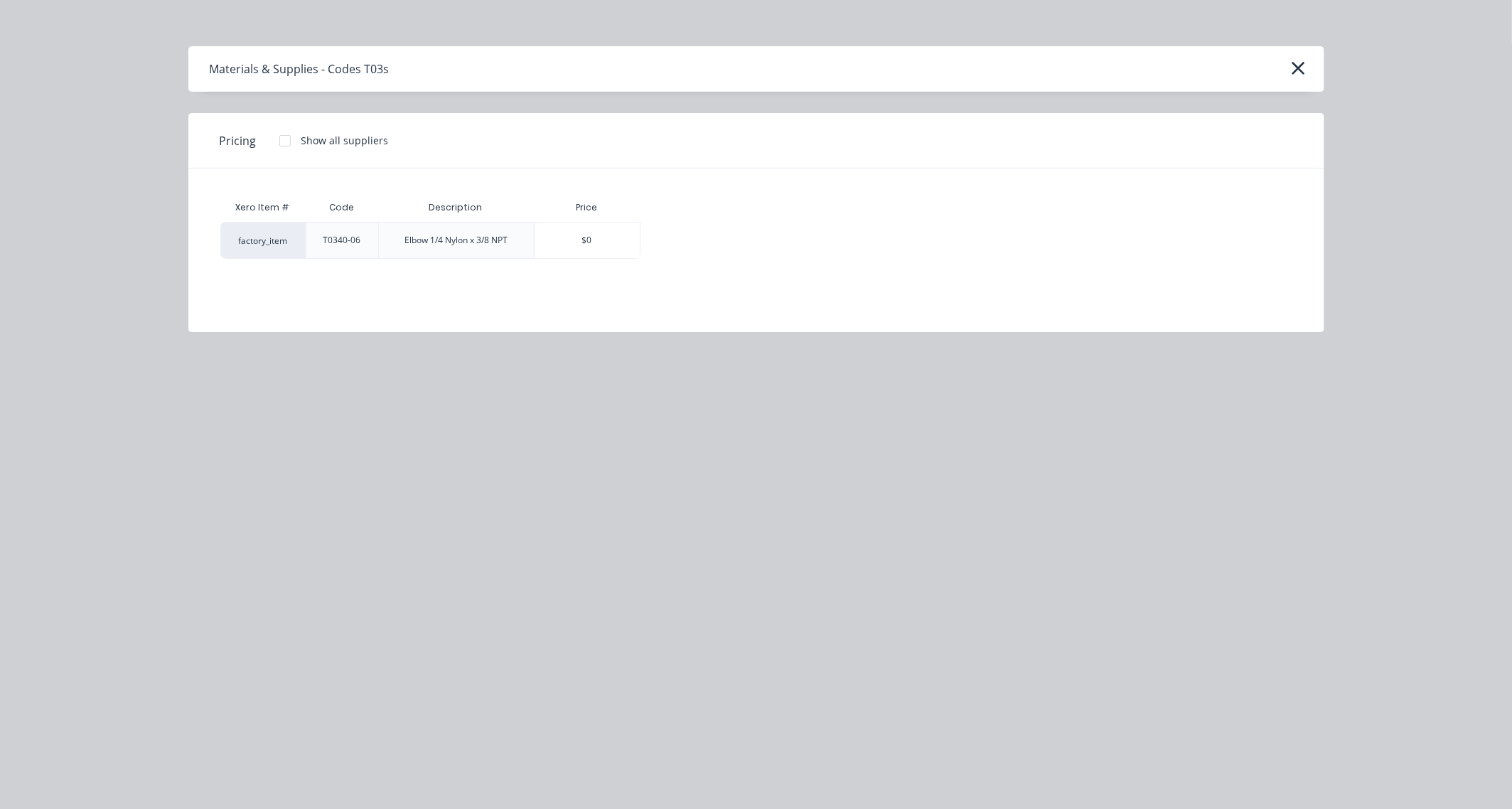
click at [282, 140] on div at bounding box center [285, 141] width 29 height 29
click at [672, 247] on div "$12.83" at bounding box center [691, 239] width 99 height 35
type textarea "x"
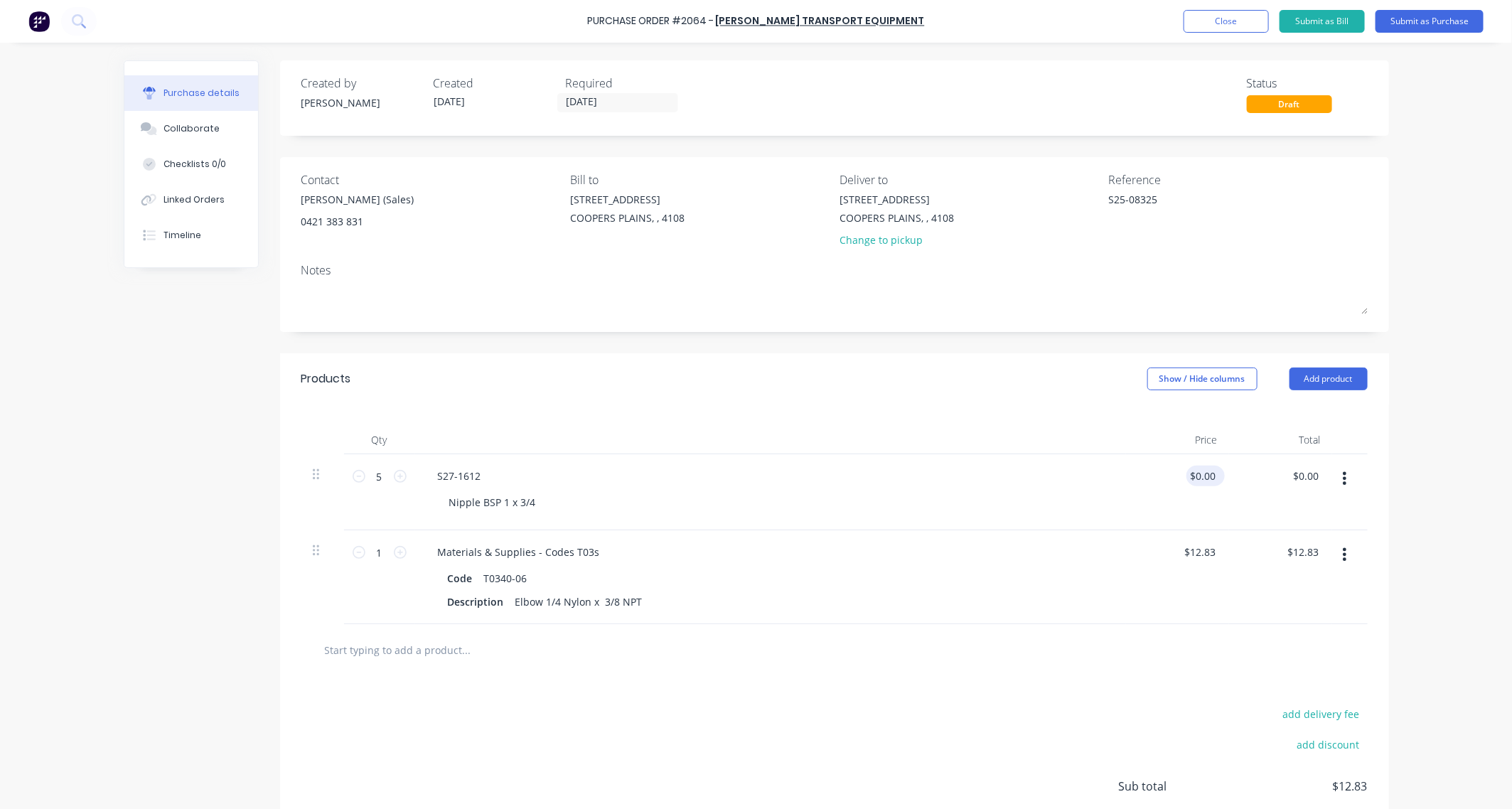
type textarea "x"
type input "0.00"
click at [1198, 474] on input "0.00" at bounding box center [1203, 475] width 33 height 20
click at [1198, 474] on input "0.00" at bounding box center [1206, 475] width 27 height 20
type textarea "x"
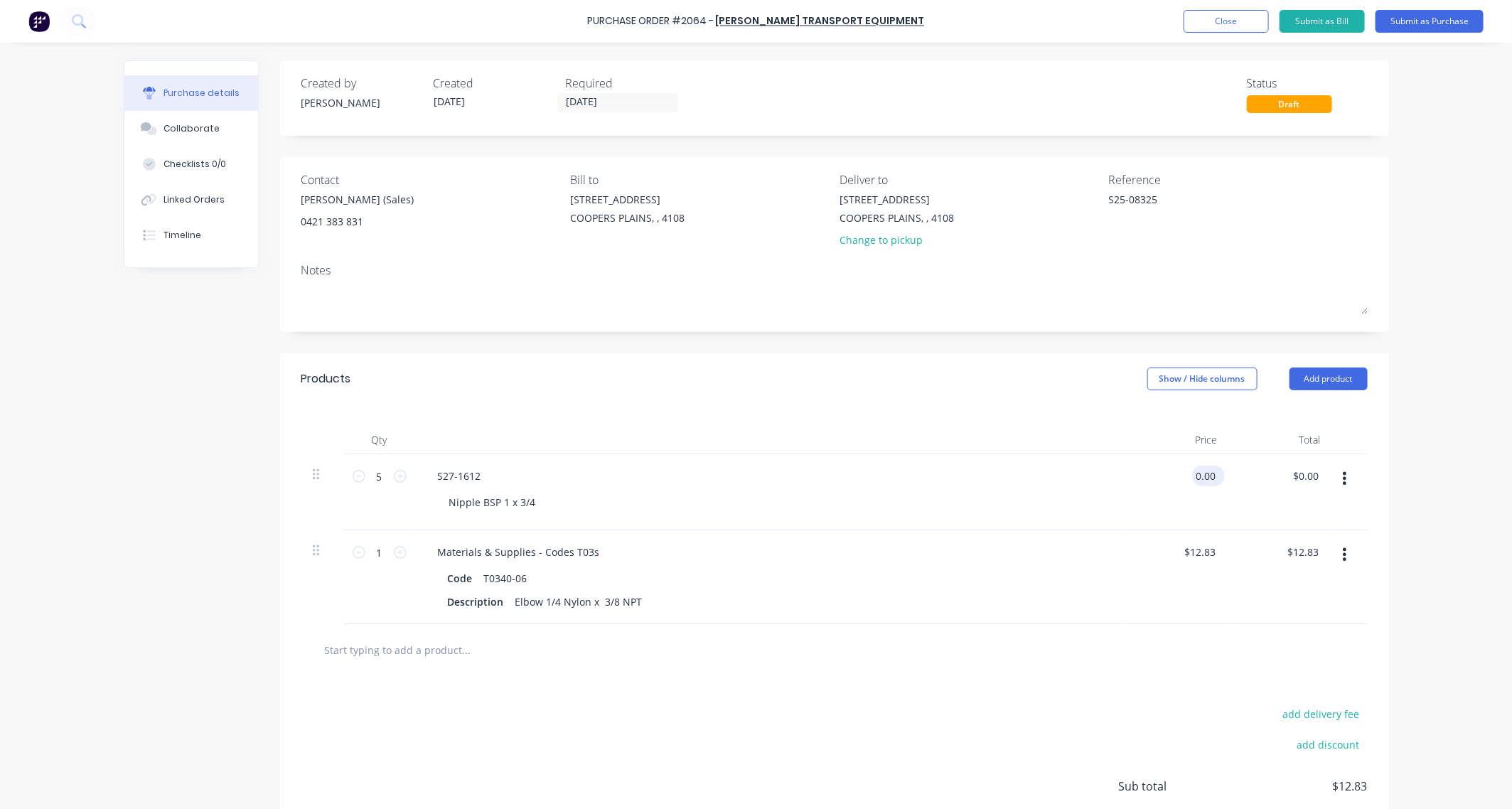
click at [1198, 474] on input "0.00" at bounding box center [1206, 475] width 27 height 20
type input "7.10"
type textarea "x"
type input "$7.10"
type input "35.50"
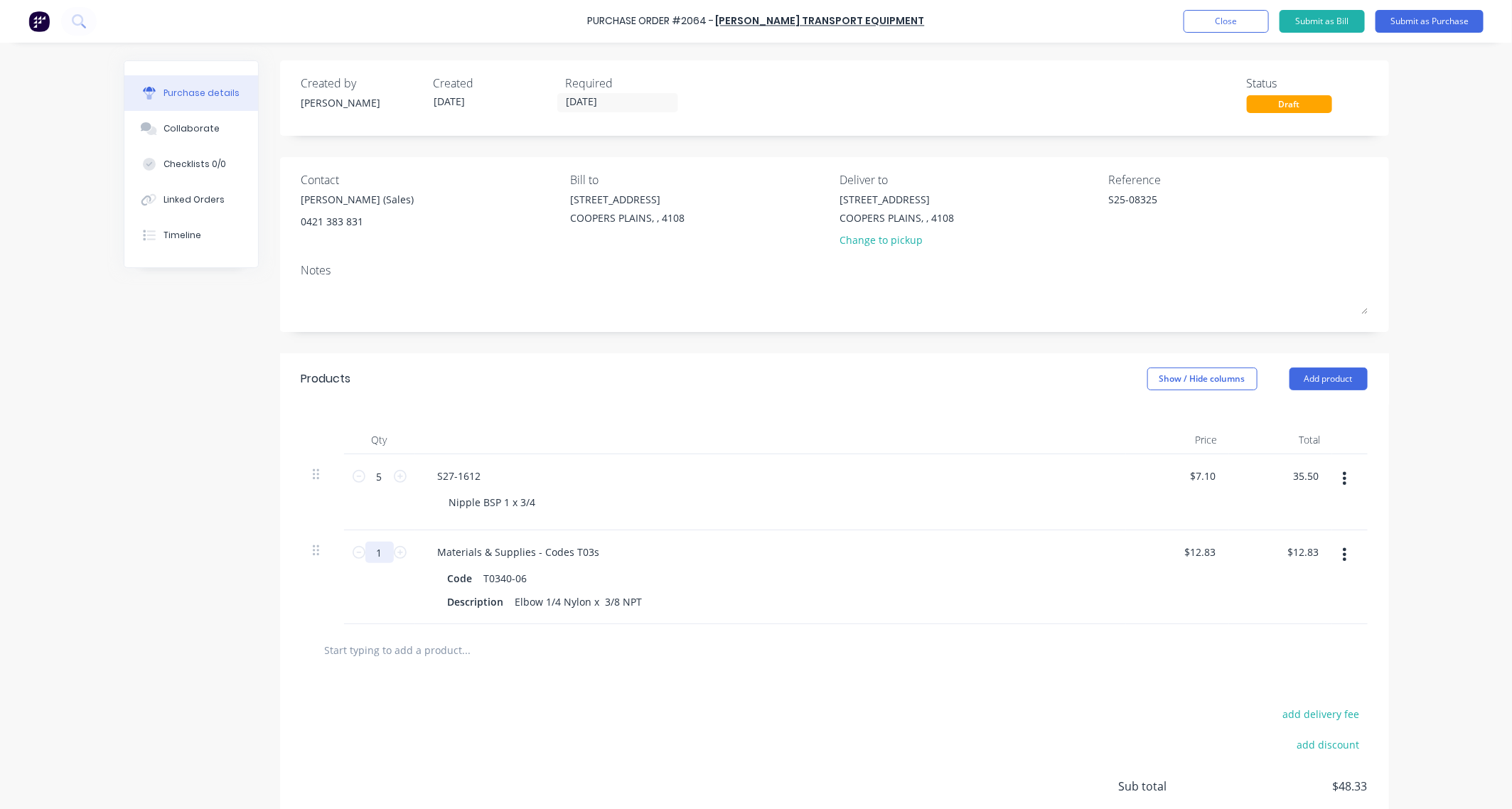
type textarea "x"
type input "$35.50"
click at [377, 549] on input "1" at bounding box center [380, 552] width 29 height 21
type textarea "x"
type input "12"
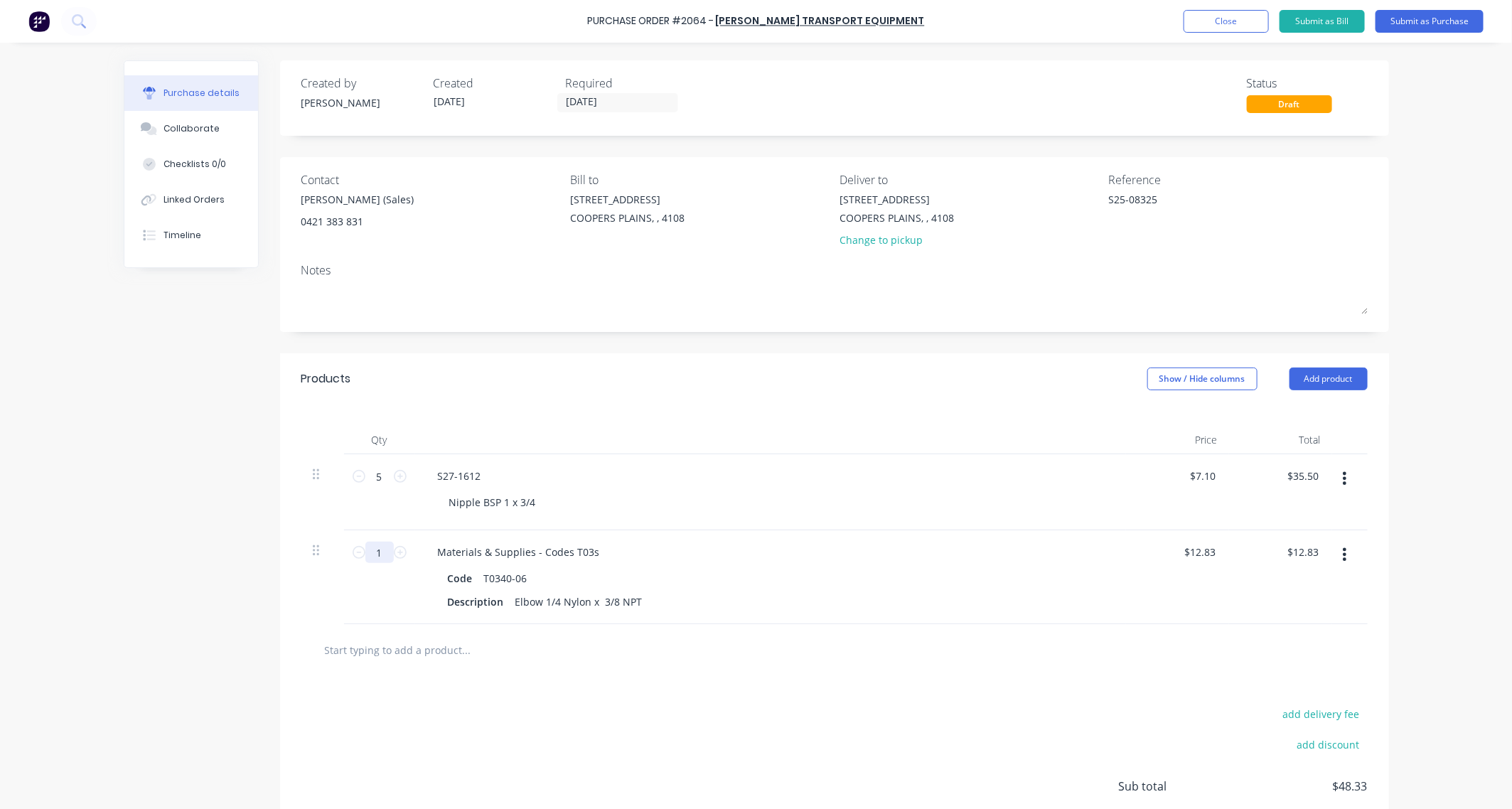
type input "$153.96"
type textarea "x"
type input "12"
click at [384, 651] on input "text" at bounding box center [466, 650] width 285 height 29
paste input "T0340-02B"
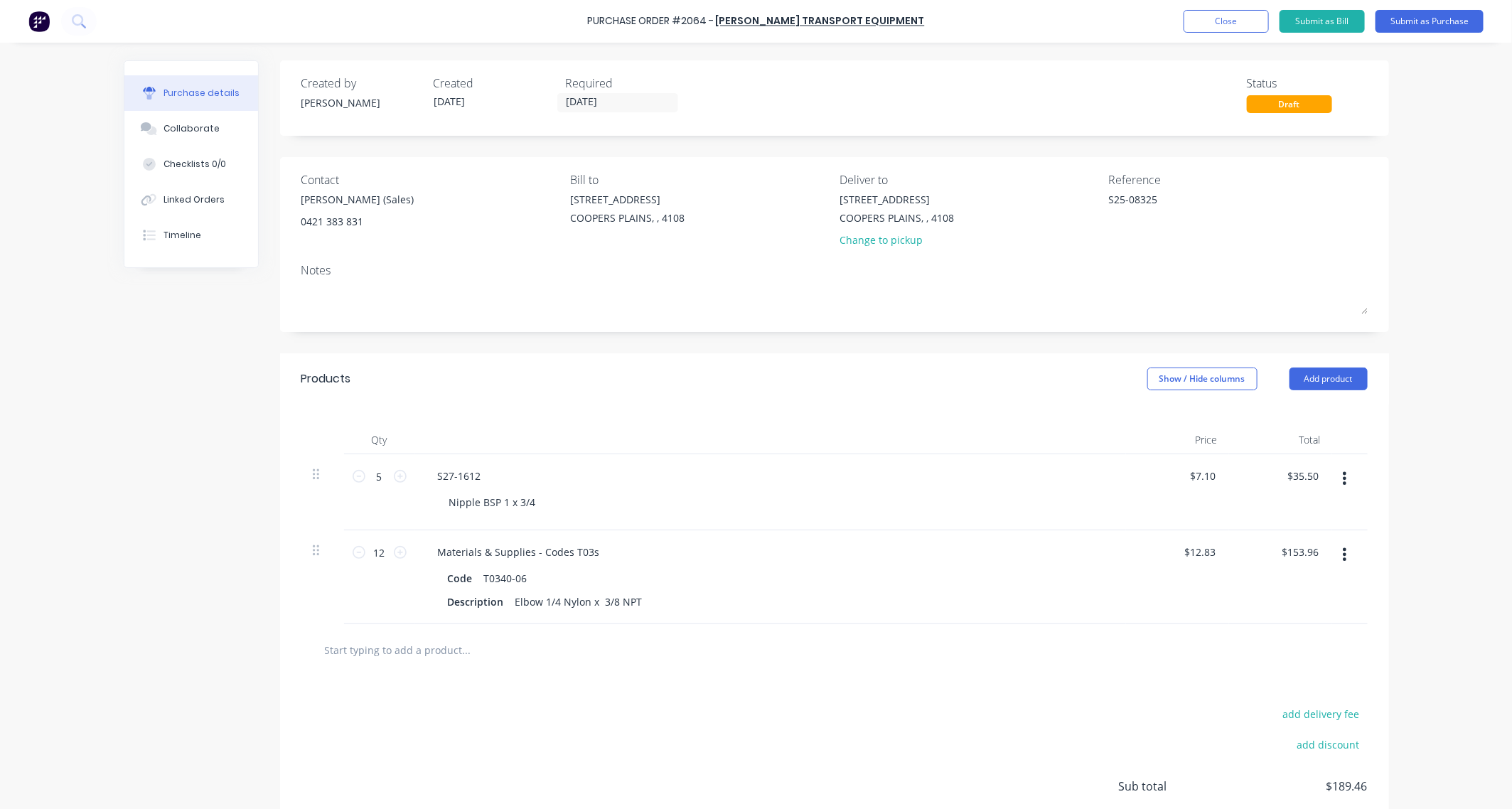
type textarea "x"
type input "T0340-02B"
type textarea "x"
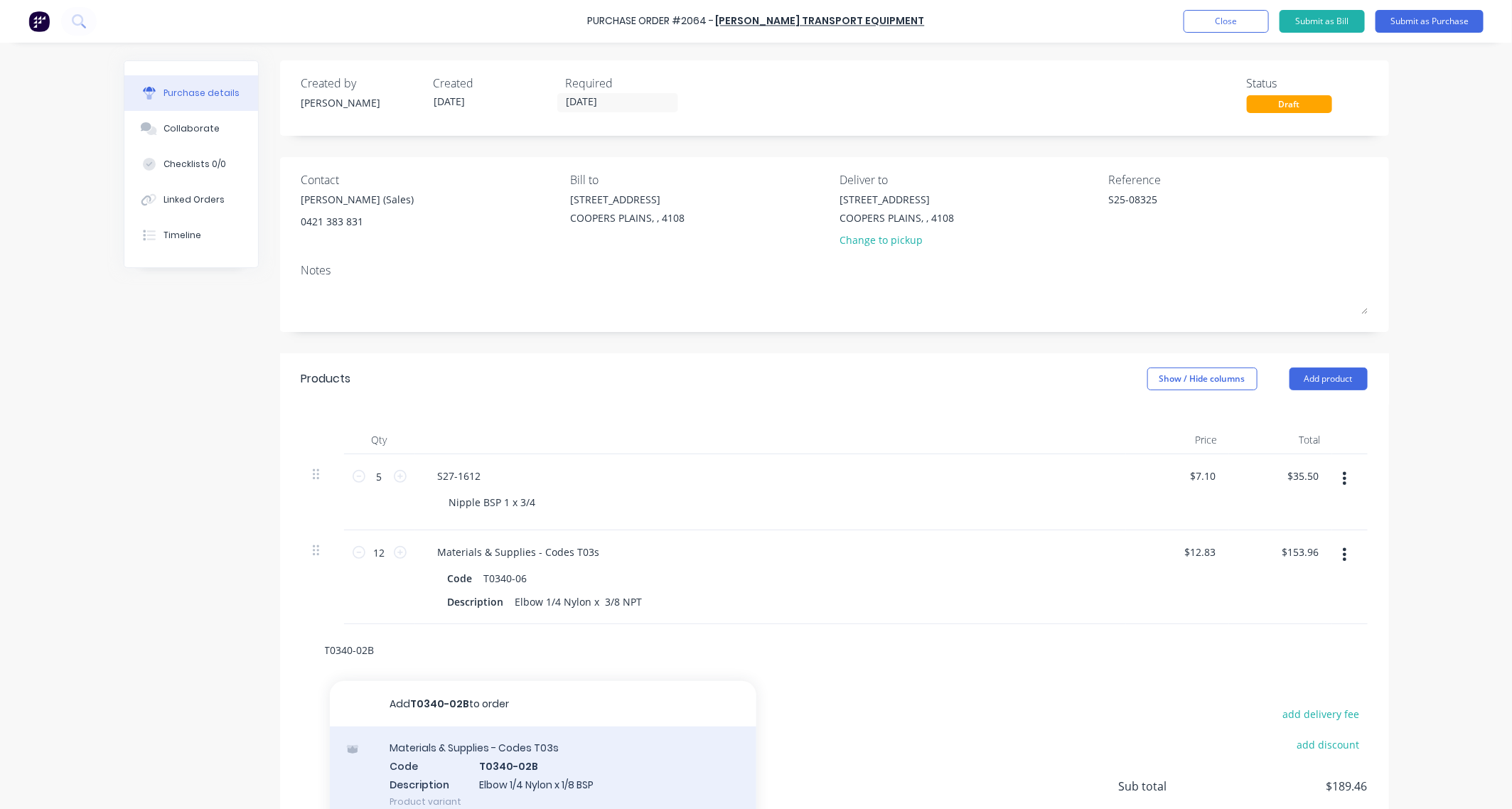
type input "T0340-02B"
click at [494, 753] on div "Materials & Supplies - Codes T03s Code T0340-02B Description Elbow 1/4 Nylon x …" at bounding box center [543, 774] width 426 height 96
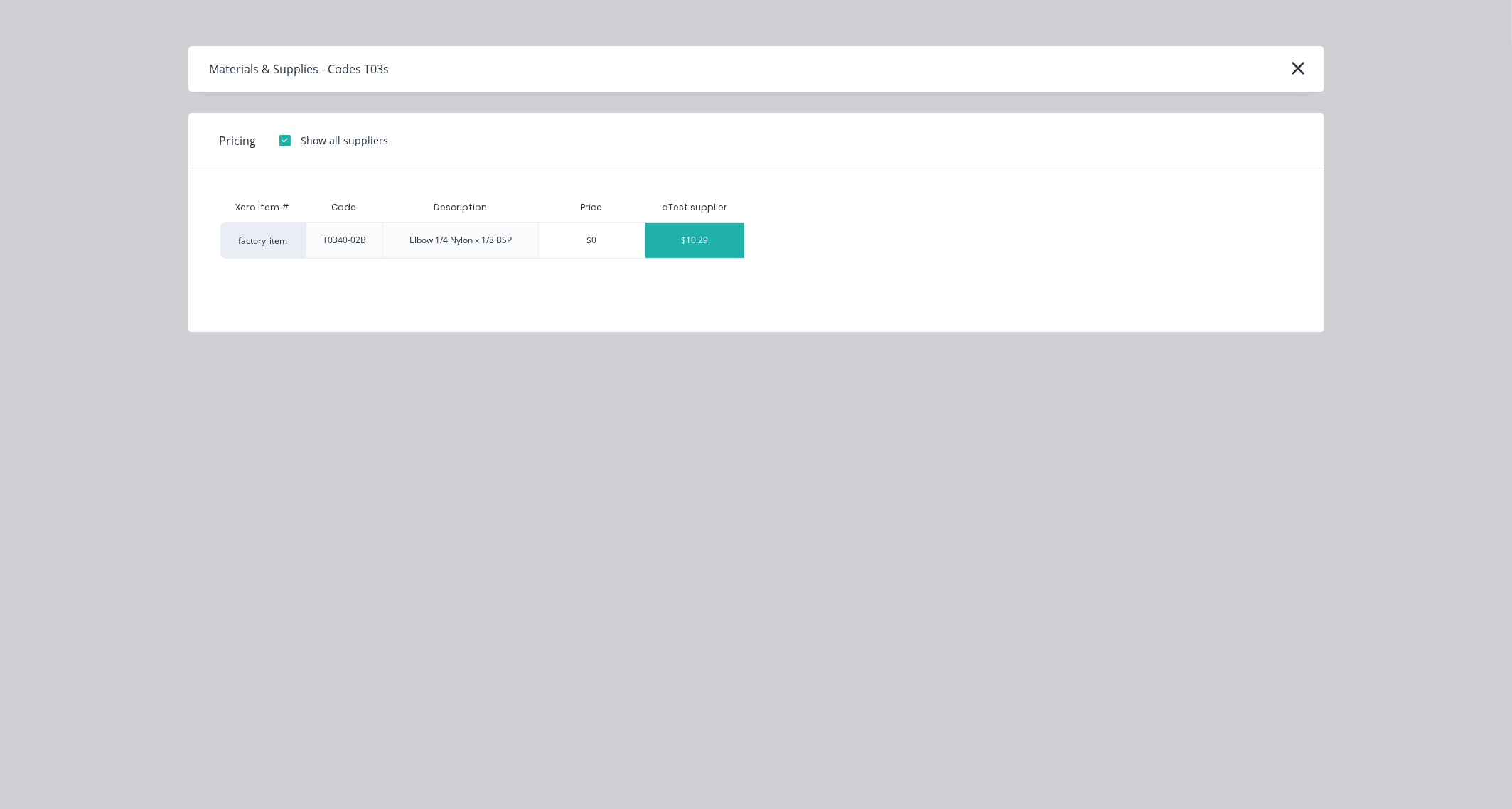
click at [704, 236] on div "$10.29" at bounding box center [695, 239] width 99 height 35
type textarea "x"
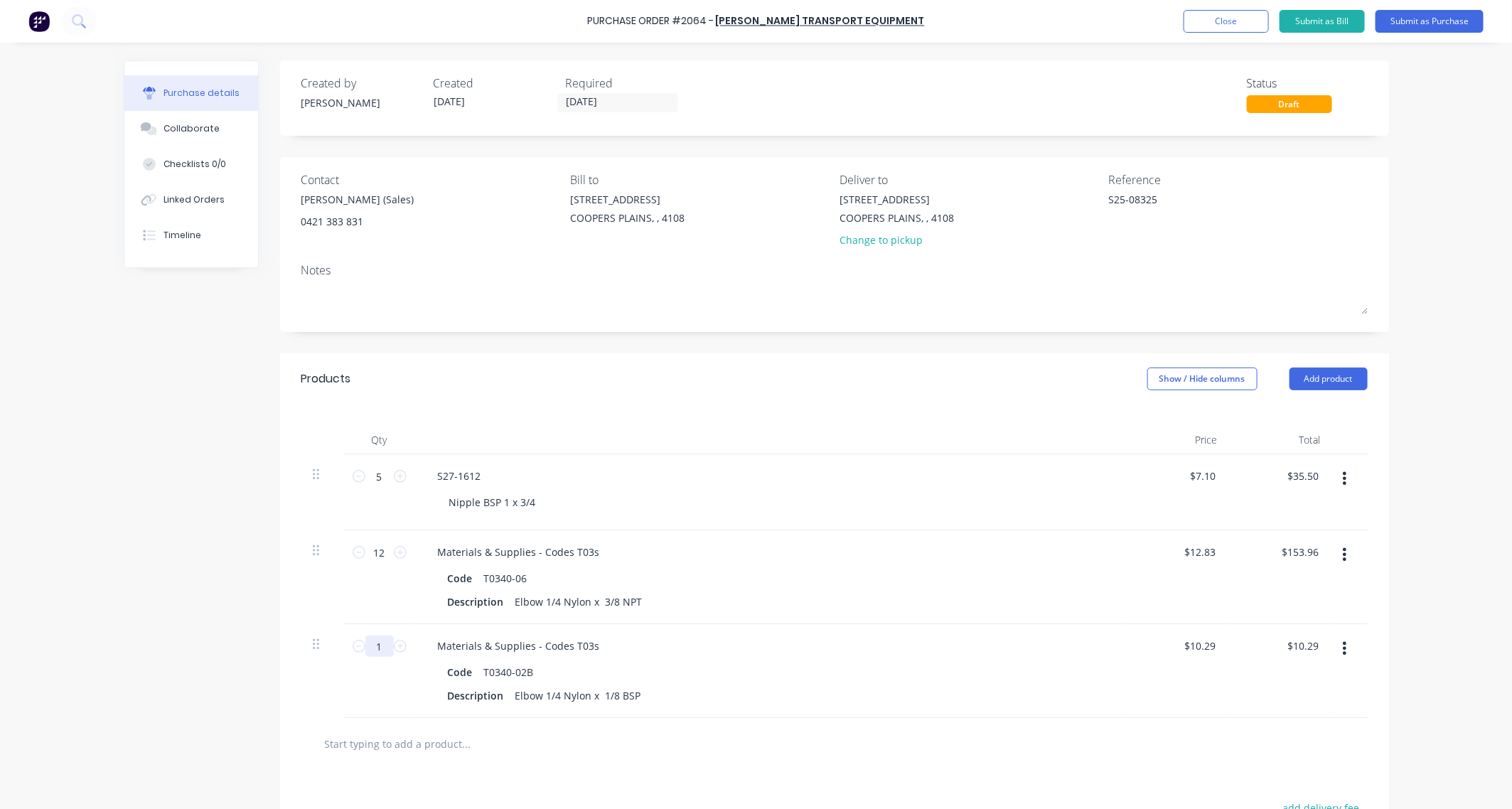
click at [372, 649] on input "1" at bounding box center [380, 646] width 29 height 21
type textarea "x"
type input "3"
type input "$30.87"
type textarea "x"
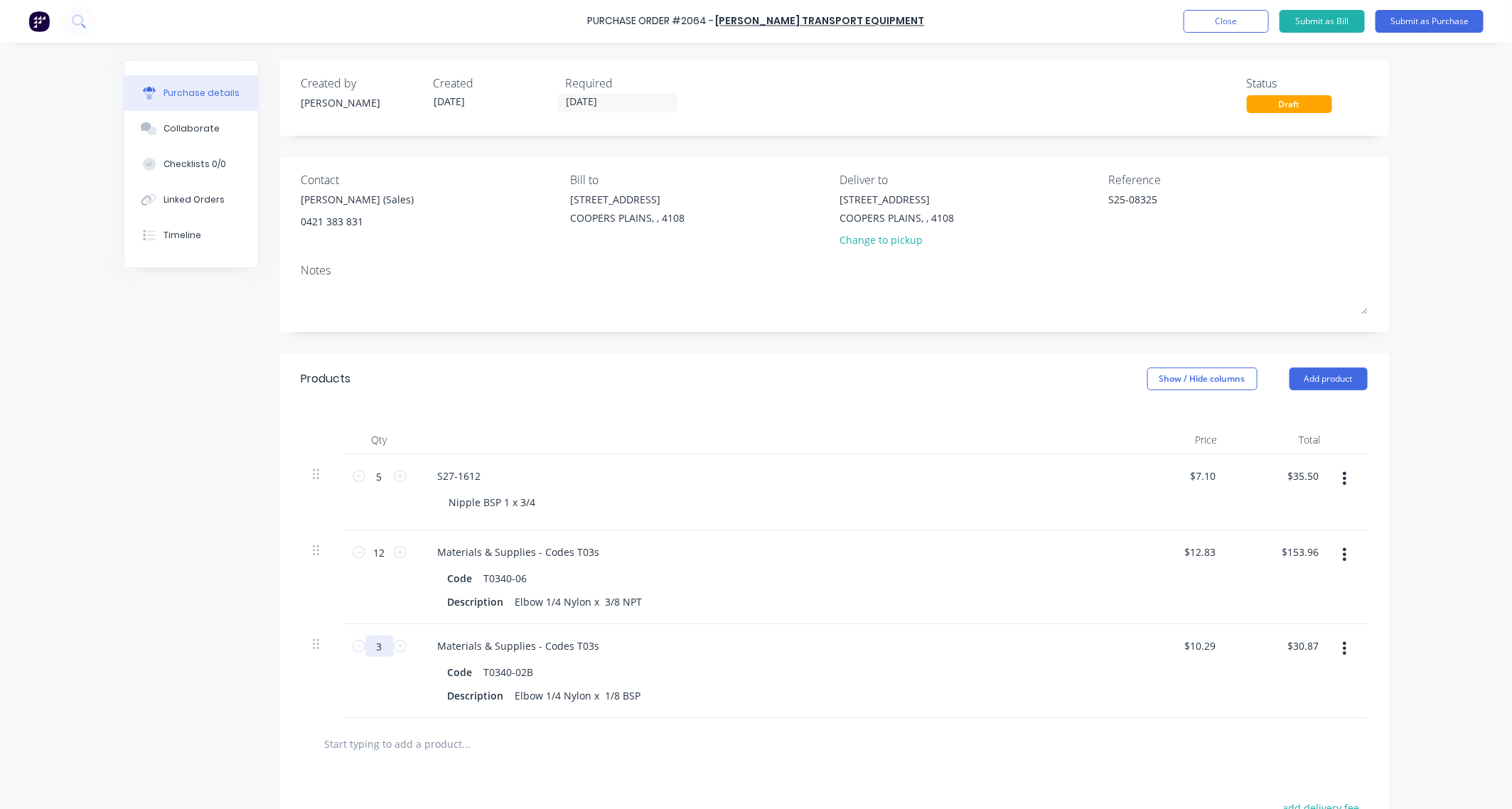
type input "30"
type input "$308.70"
type textarea "x"
type input "30"
click at [1309, 20] on button "Submit as Purchase" at bounding box center [1429, 21] width 108 height 23
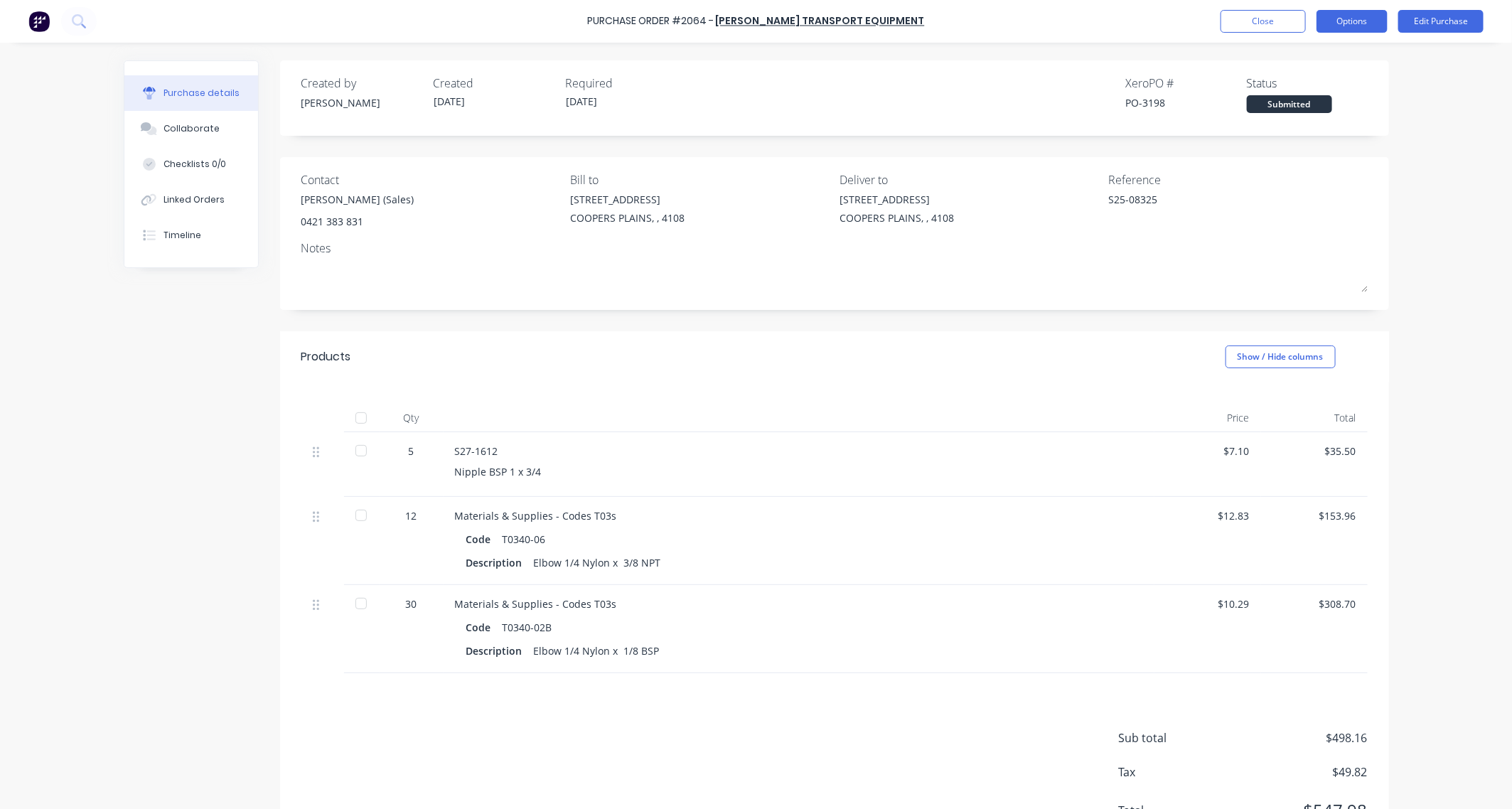
click at [1309, 15] on button "Options" at bounding box center [1352, 21] width 71 height 23
click at [1309, 66] on div "Print / Email" at bounding box center [1320, 57] width 110 height 20
click at [1309, 86] on div "With pricing" at bounding box center [1320, 86] width 110 height 20
type textarea "x"
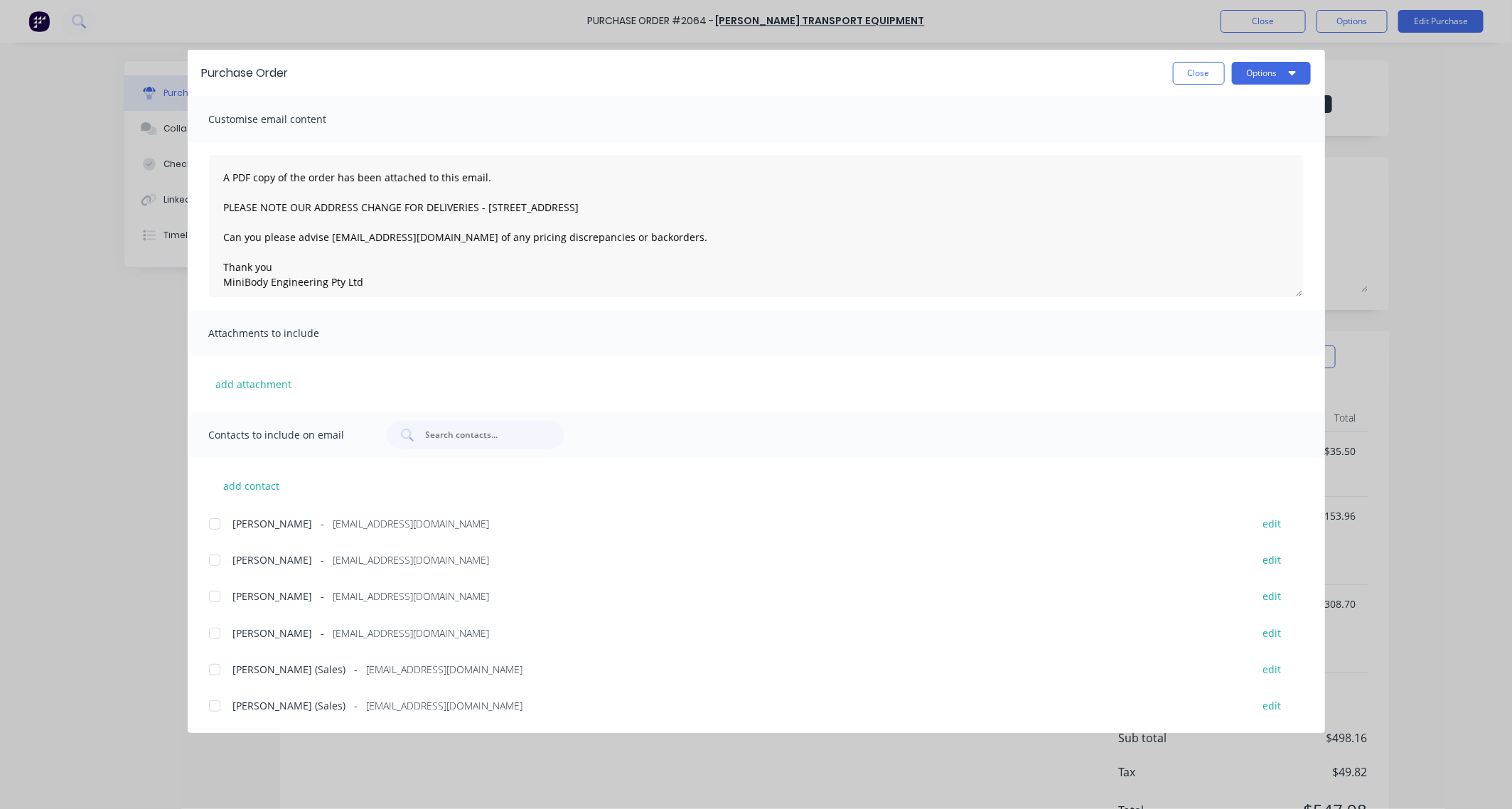
click at [213, 666] on div at bounding box center [215, 669] width 29 height 29
click at [215, 170] on textarea "A PDF copy of the order has been attached to this email. PLEASE NOTE OUR ADDRES…" at bounding box center [756, 225] width 1095 height 142
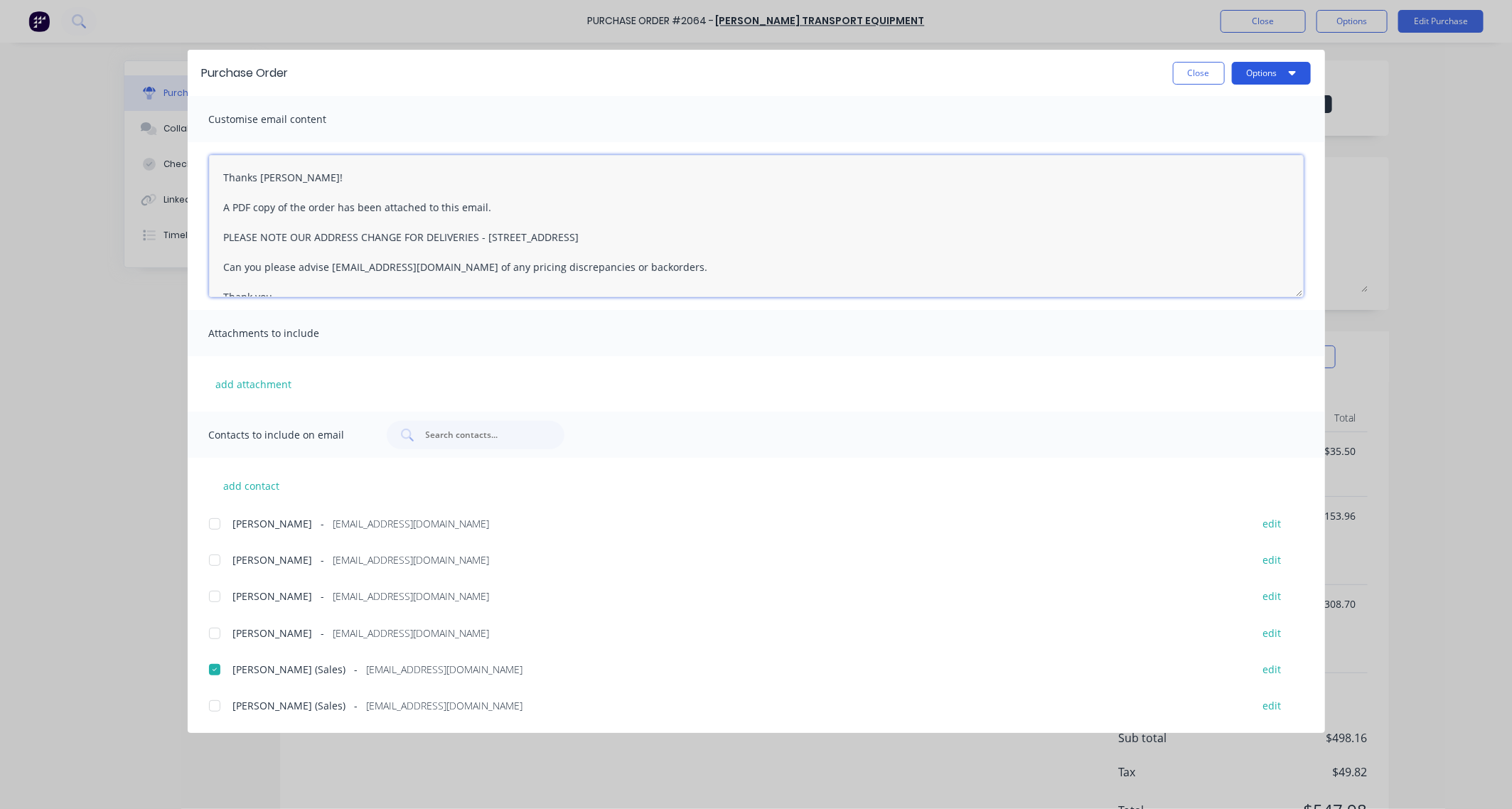
type textarea "Thanks [PERSON_NAME]! A PDF copy of the order has been attached to this email. …"
drag, startPoint x: 1300, startPoint y: 71, endPoint x: 1289, endPoint y: 87, distance: 19.4
click at [1299, 71] on button "Options" at bounding box center [1271, 73] width 79 height 23
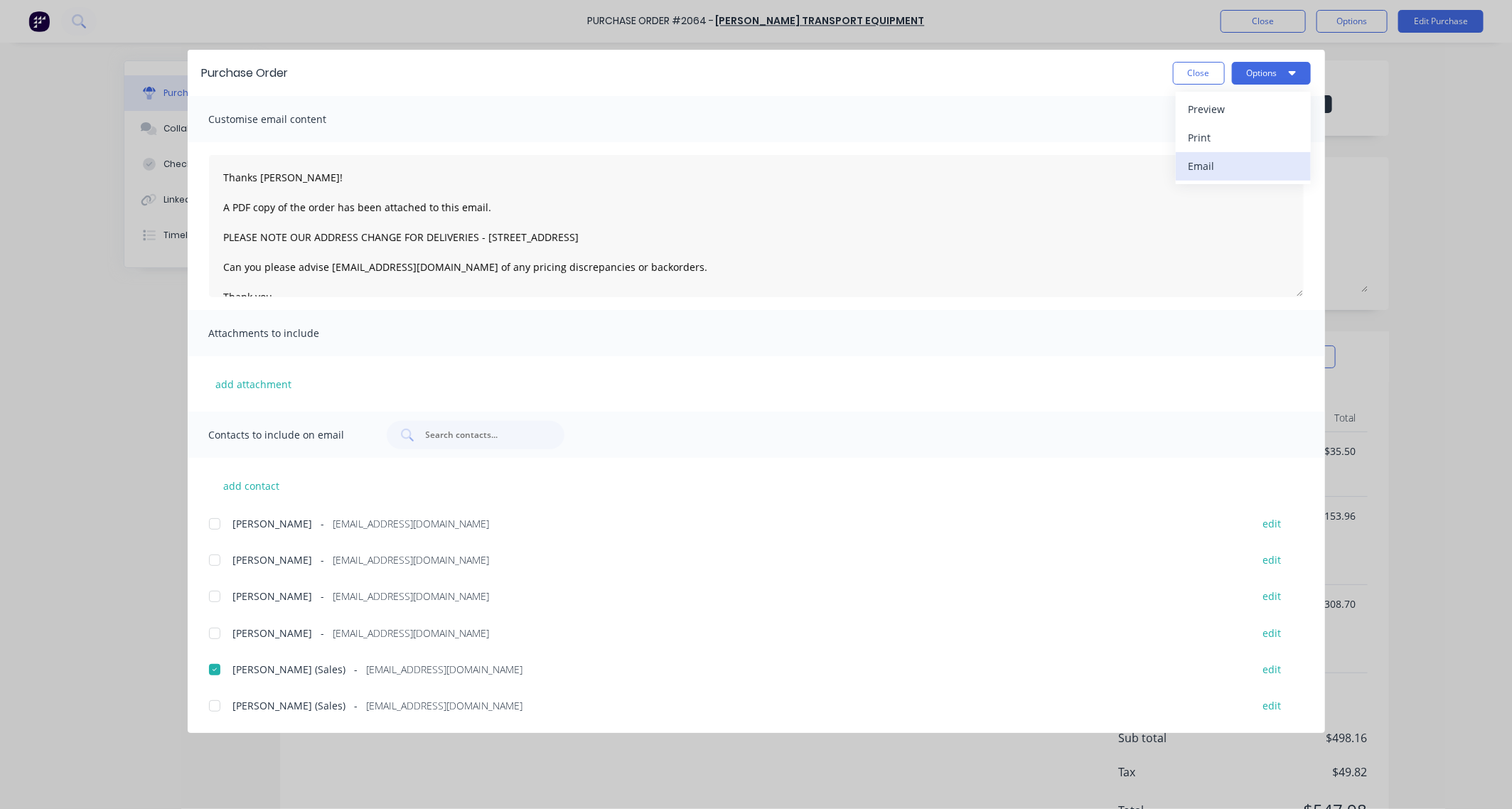
click at [1214, 161] on div "Email" at bounding box center [1243, 165] width 110 height 20
click at [1198, 74] on button "Close" at bounding box center [1198, 73] width 52 height 23
type textarea "x"
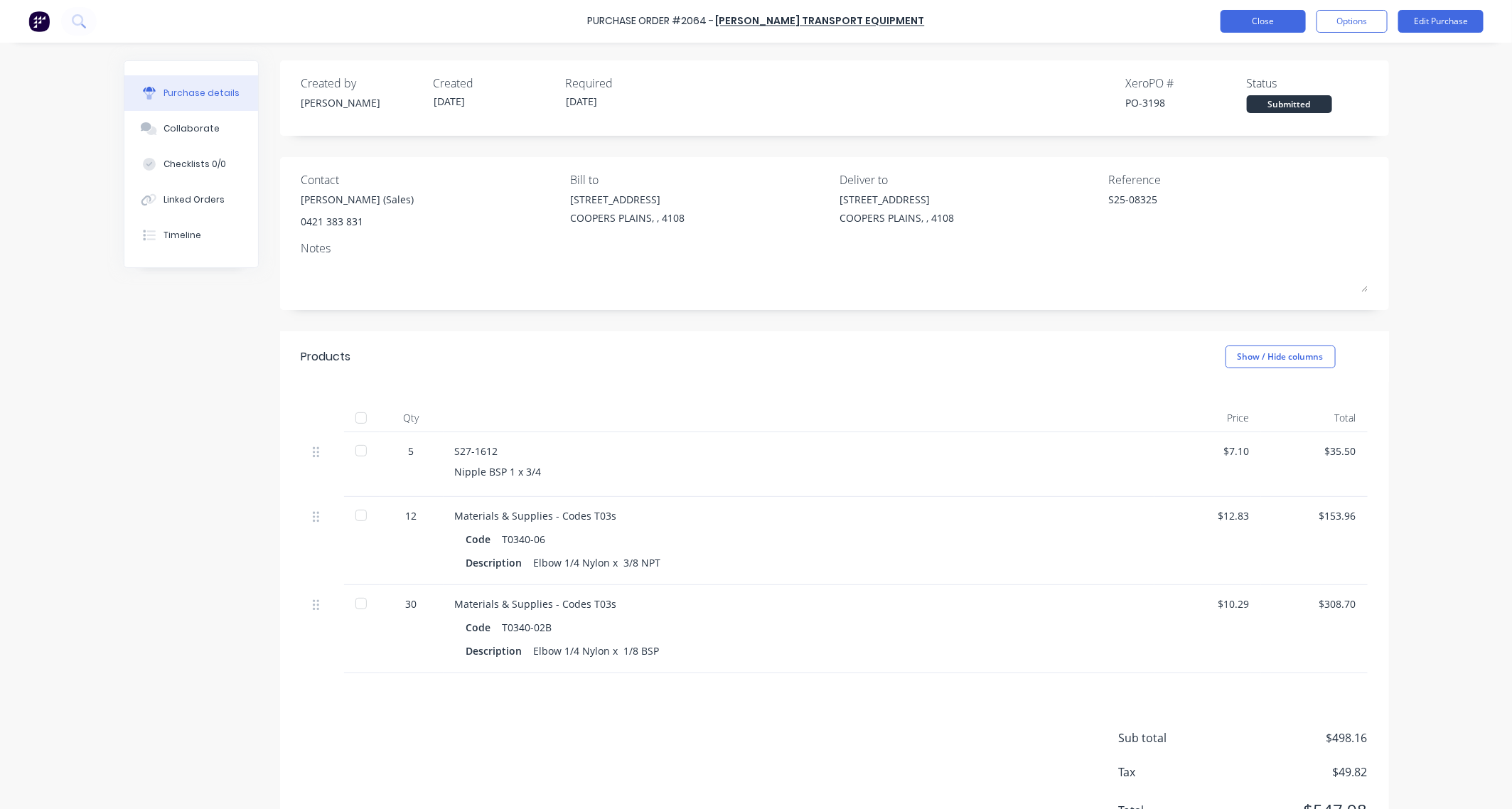
click at [1275, 17] on button "Close" at bounding box center [1264, 21] width 86 height 23
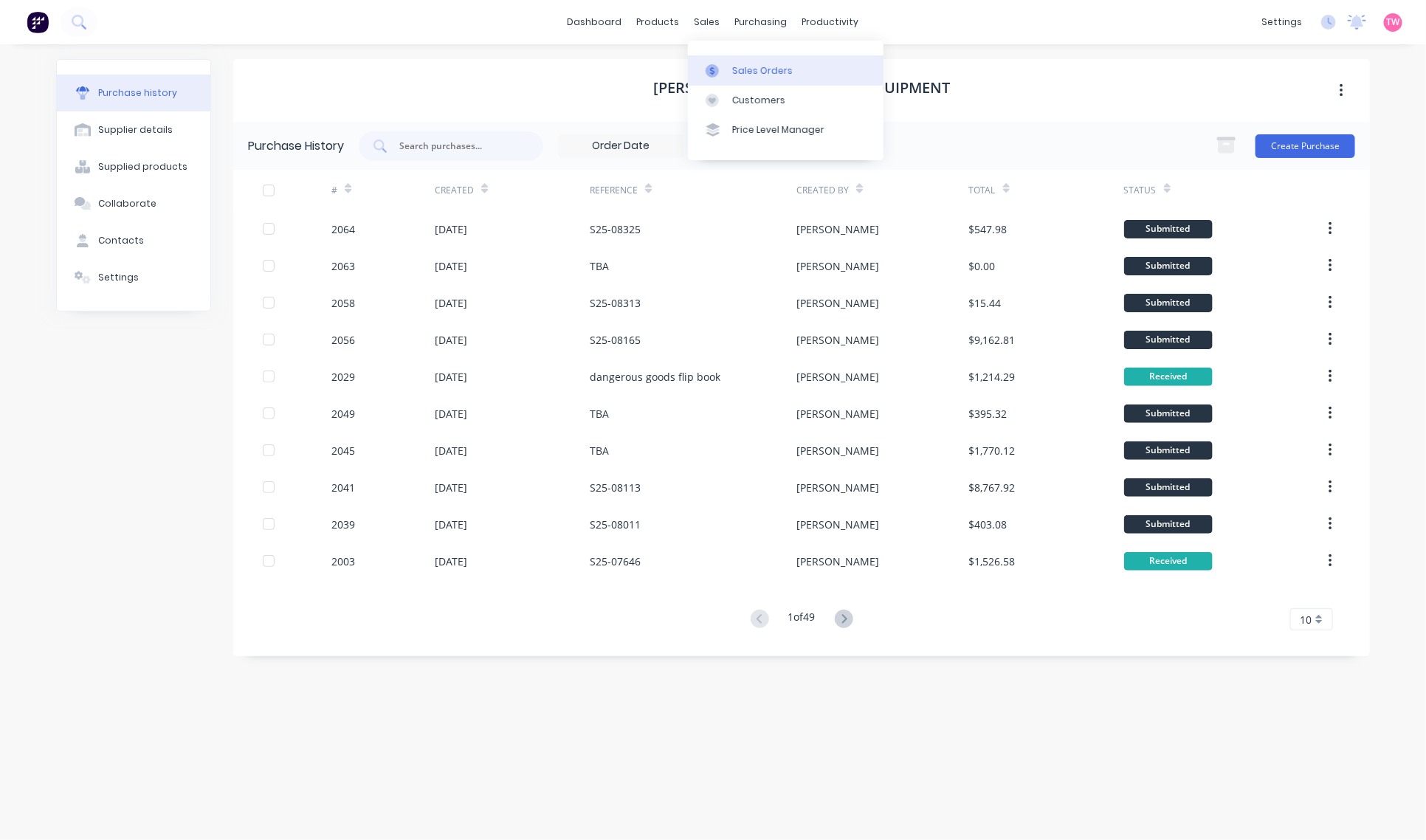
click at [760, 72] on div "Sales Orders" at bounding box center [763, 70] width 61 height 13
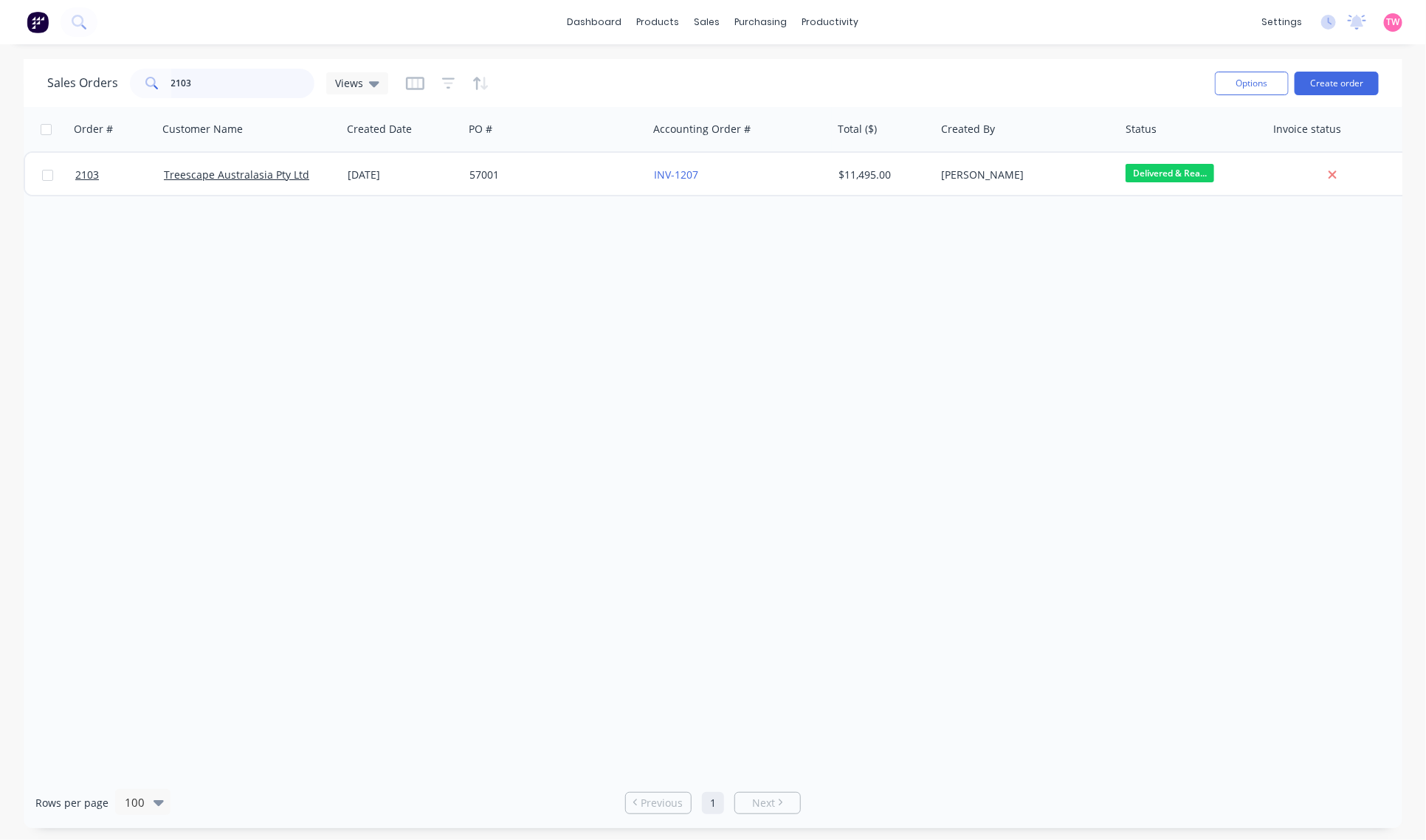
click at [212, 78] on input "2103" at bounding box center [243, 83] width 144 height 30
type input "t5805"
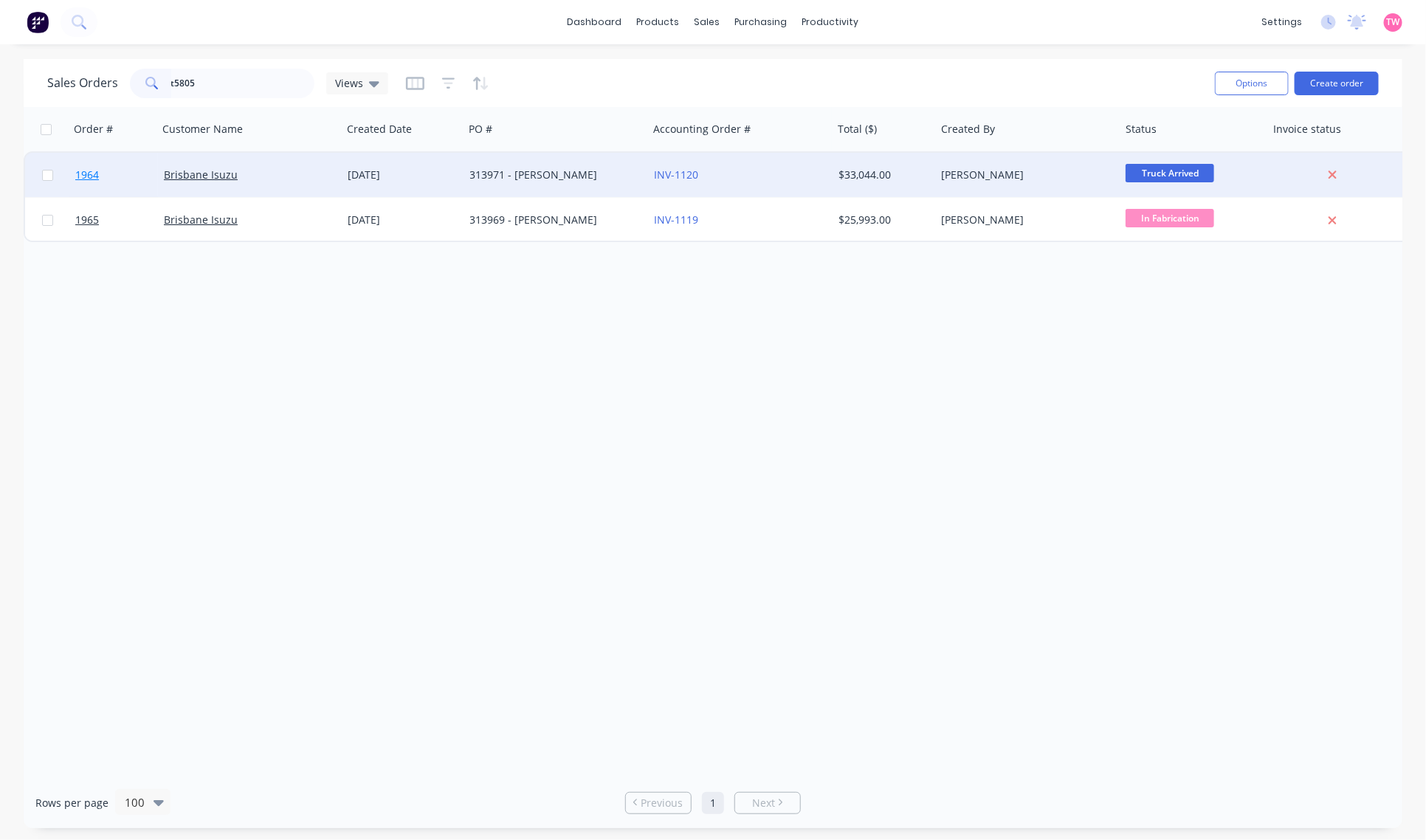
click at [130, 175] on link "1964" at bounding box center [120, 175] width 89 height 44
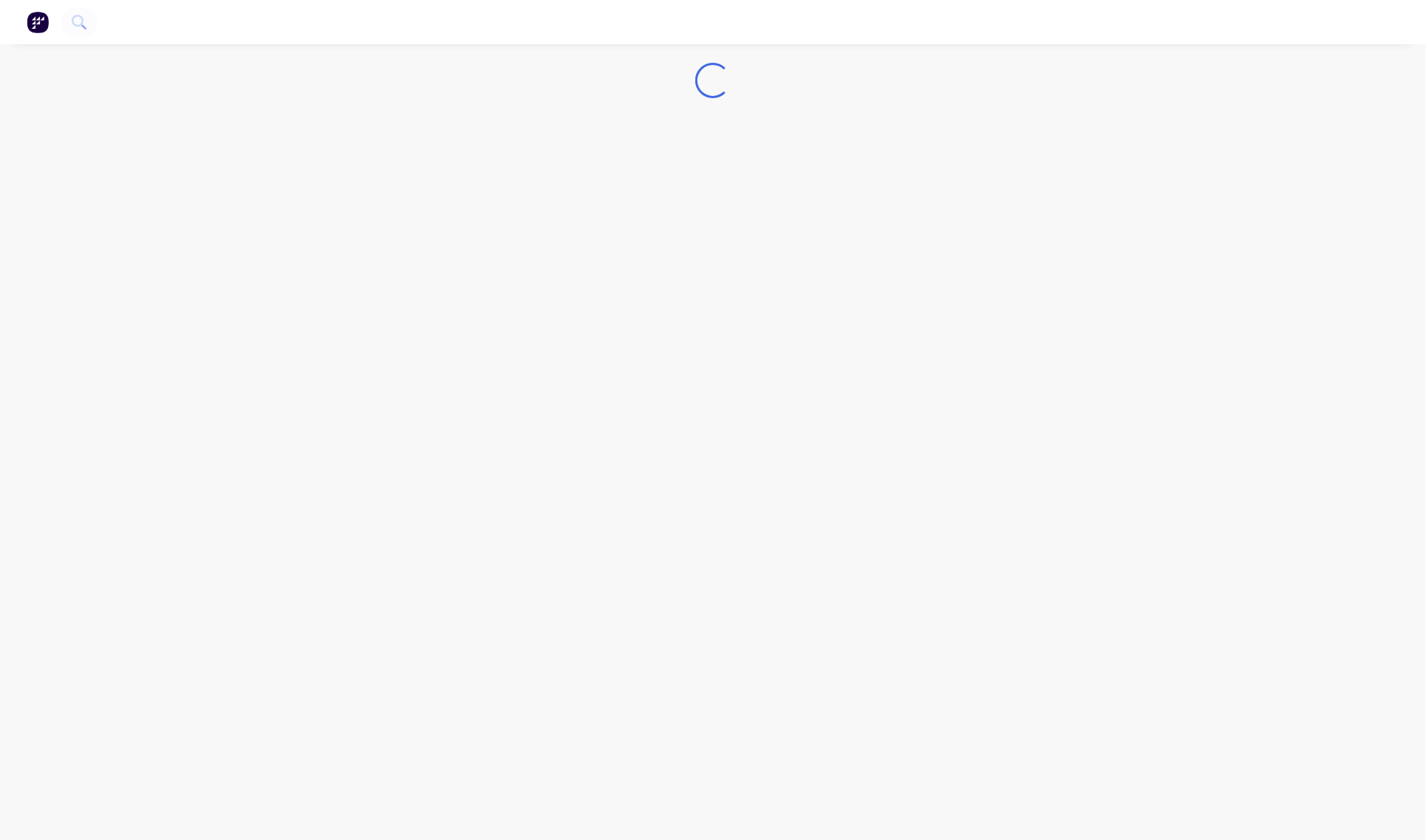
click at [130, 175] on div "Loading..." at bounding box center [713, 420] width 1426 height 840
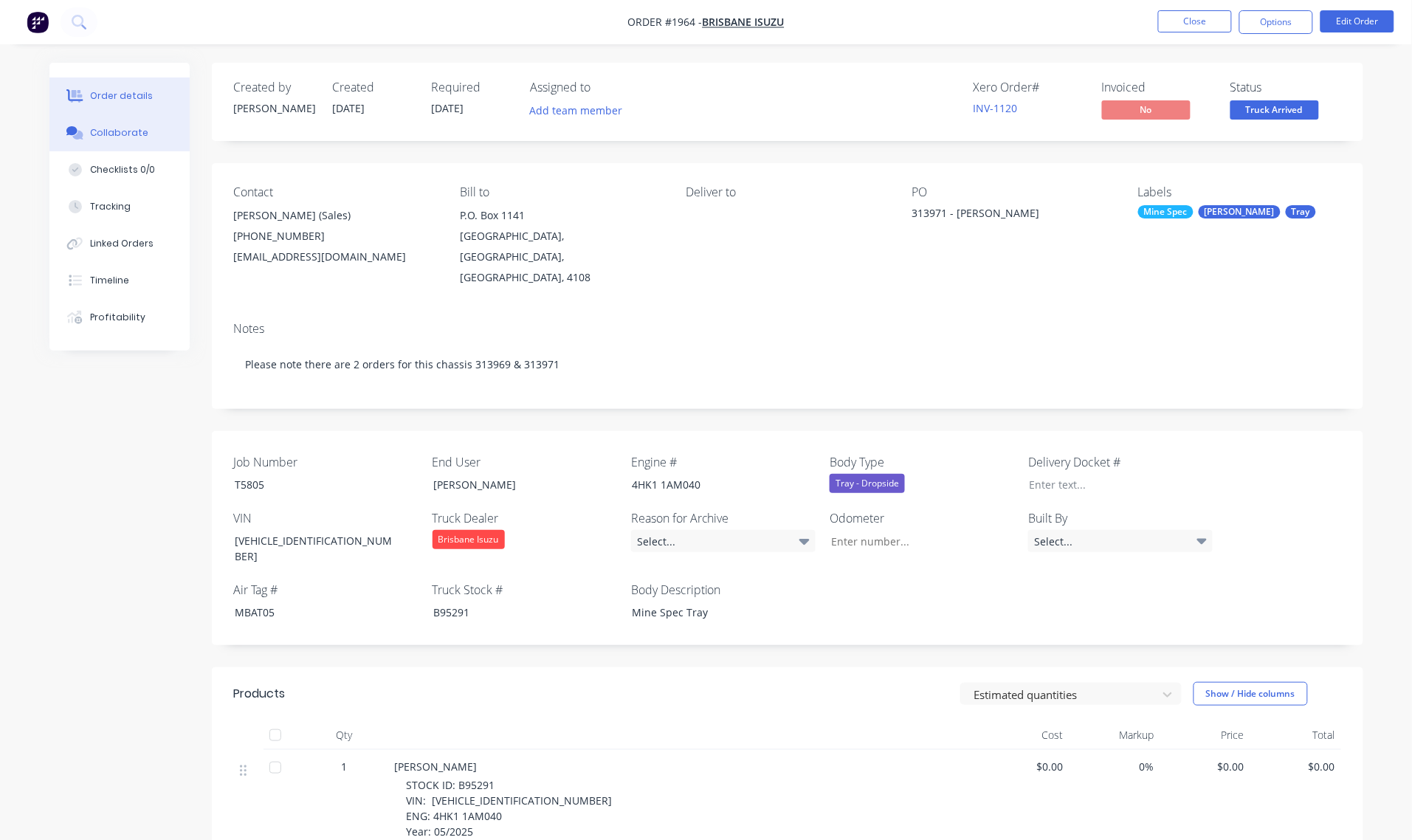
click at [122, 137] on div "Collaborate" at bounding box center [119, 132] width 58 height 13
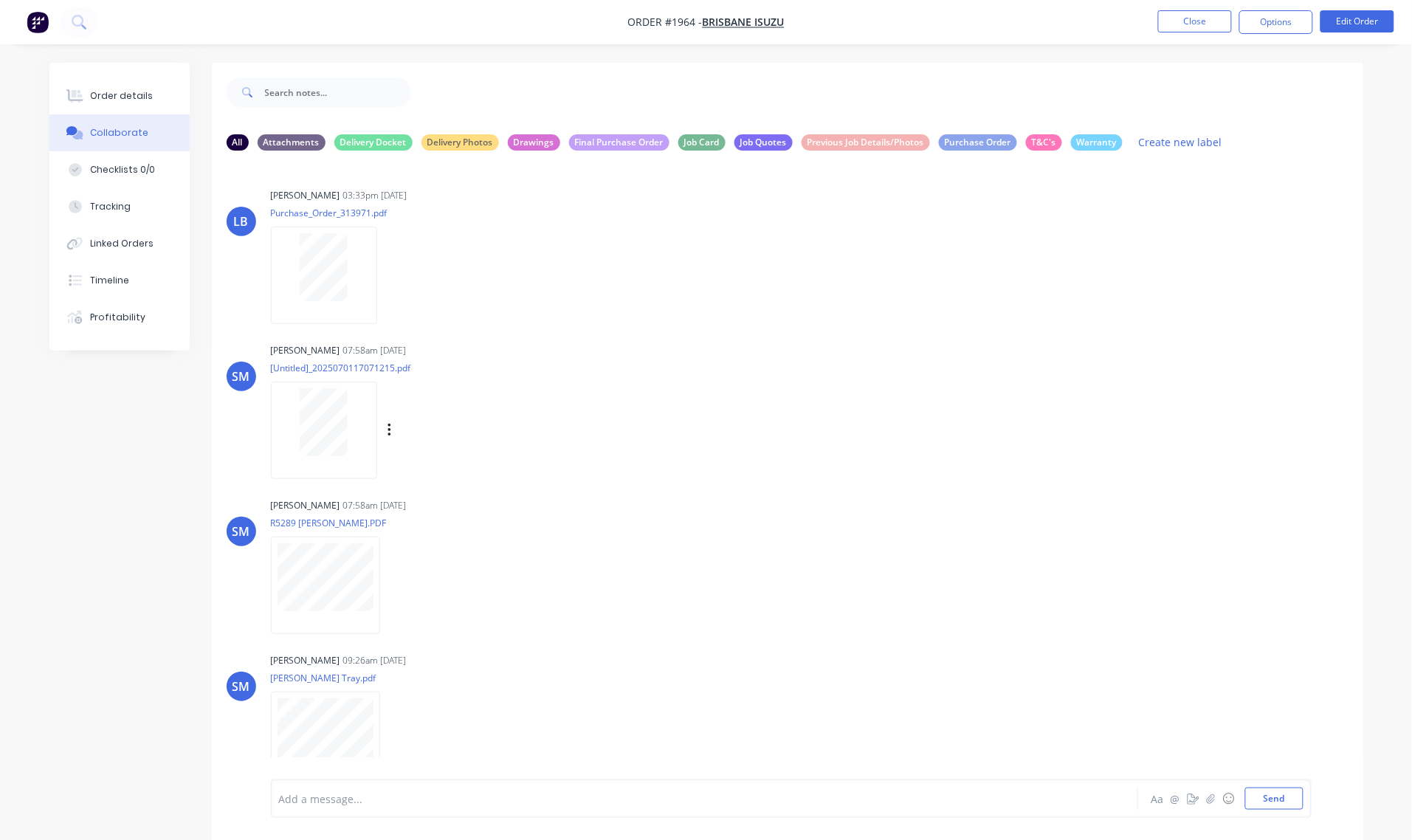
scroll to position [16, 0]
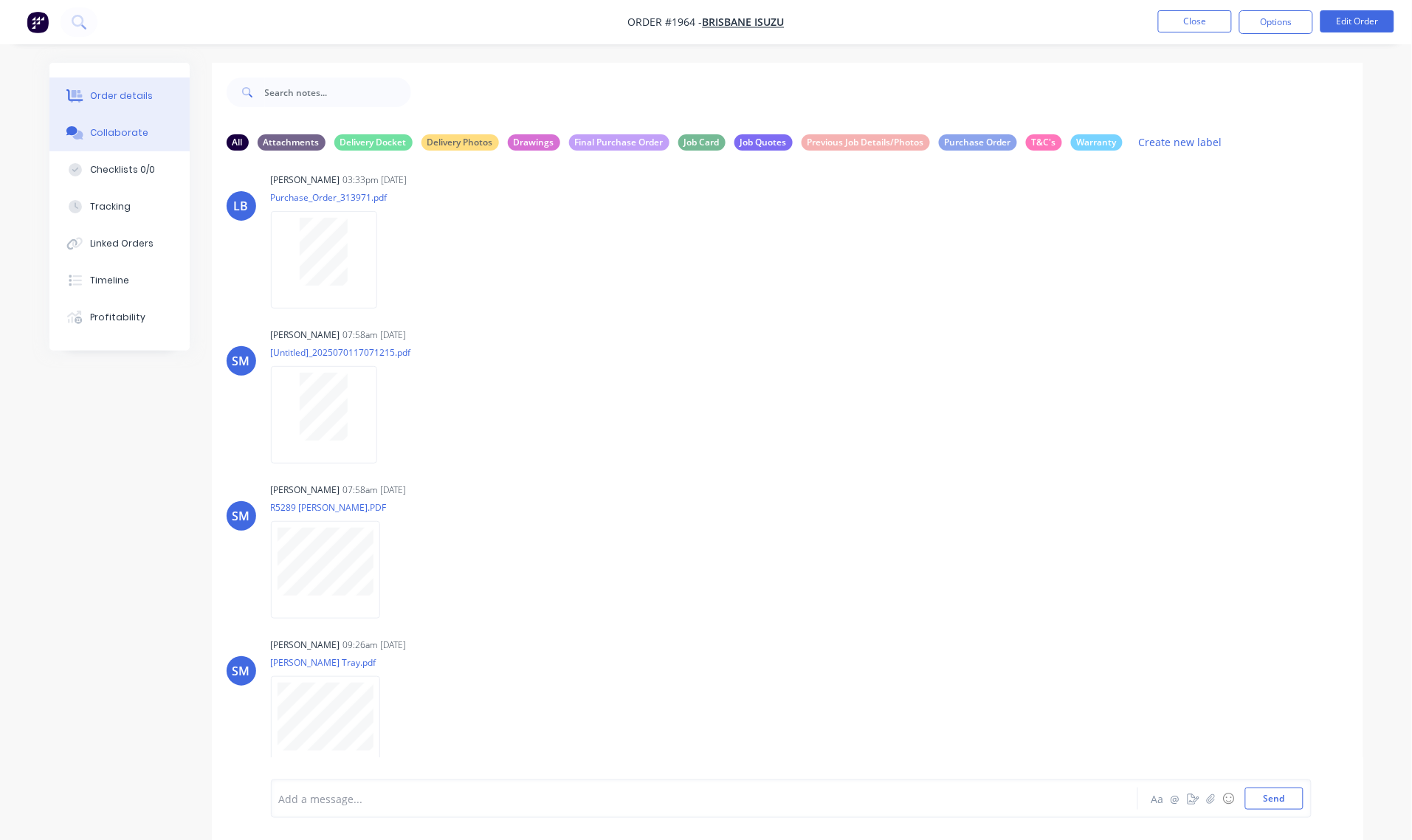
click at [119, 101] on div "Order details" at bounding box center [122, 96] width 62 height 13
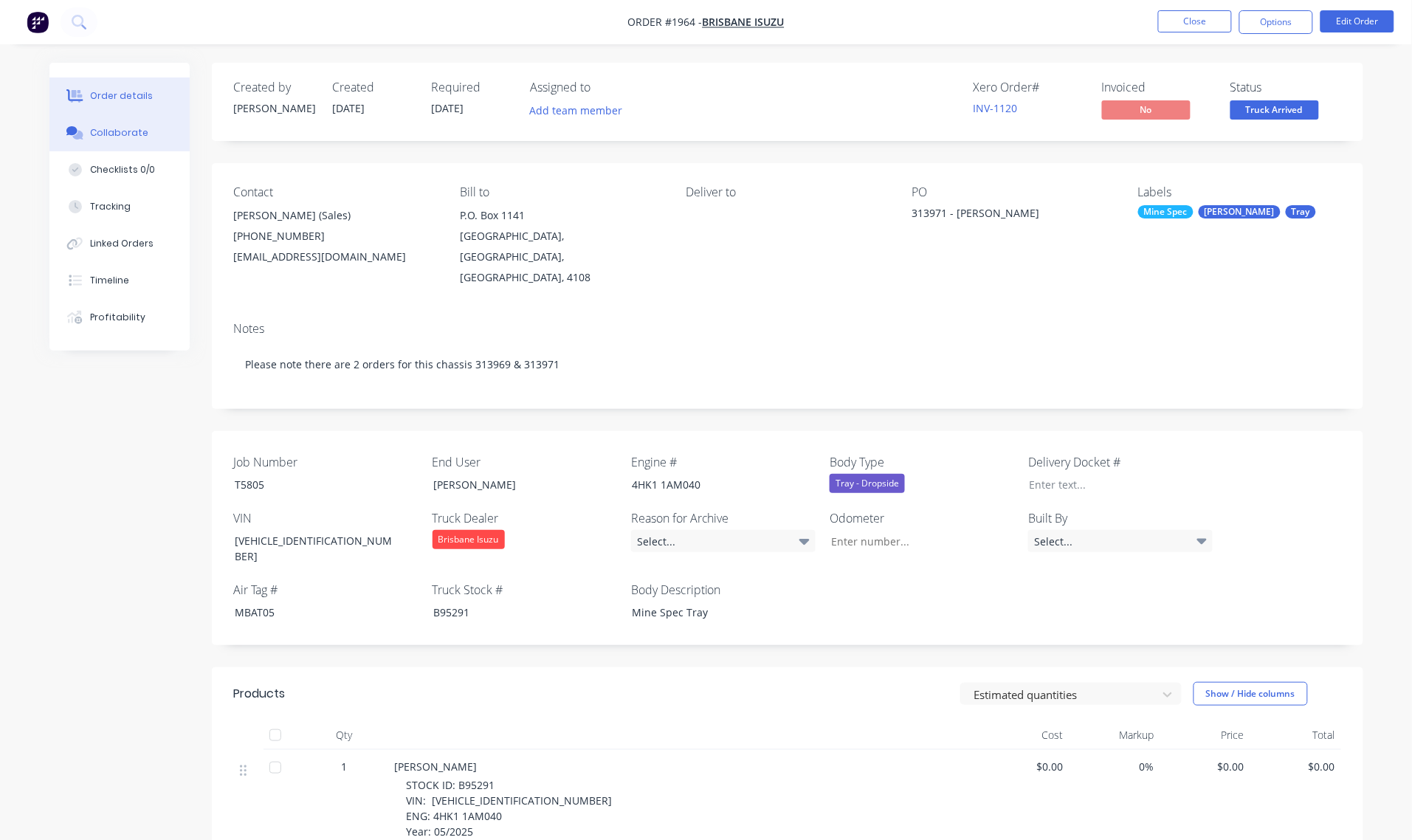
click at [120, 139] on div "Collaborate" at bounding box center [119, 132] width 58 height 13
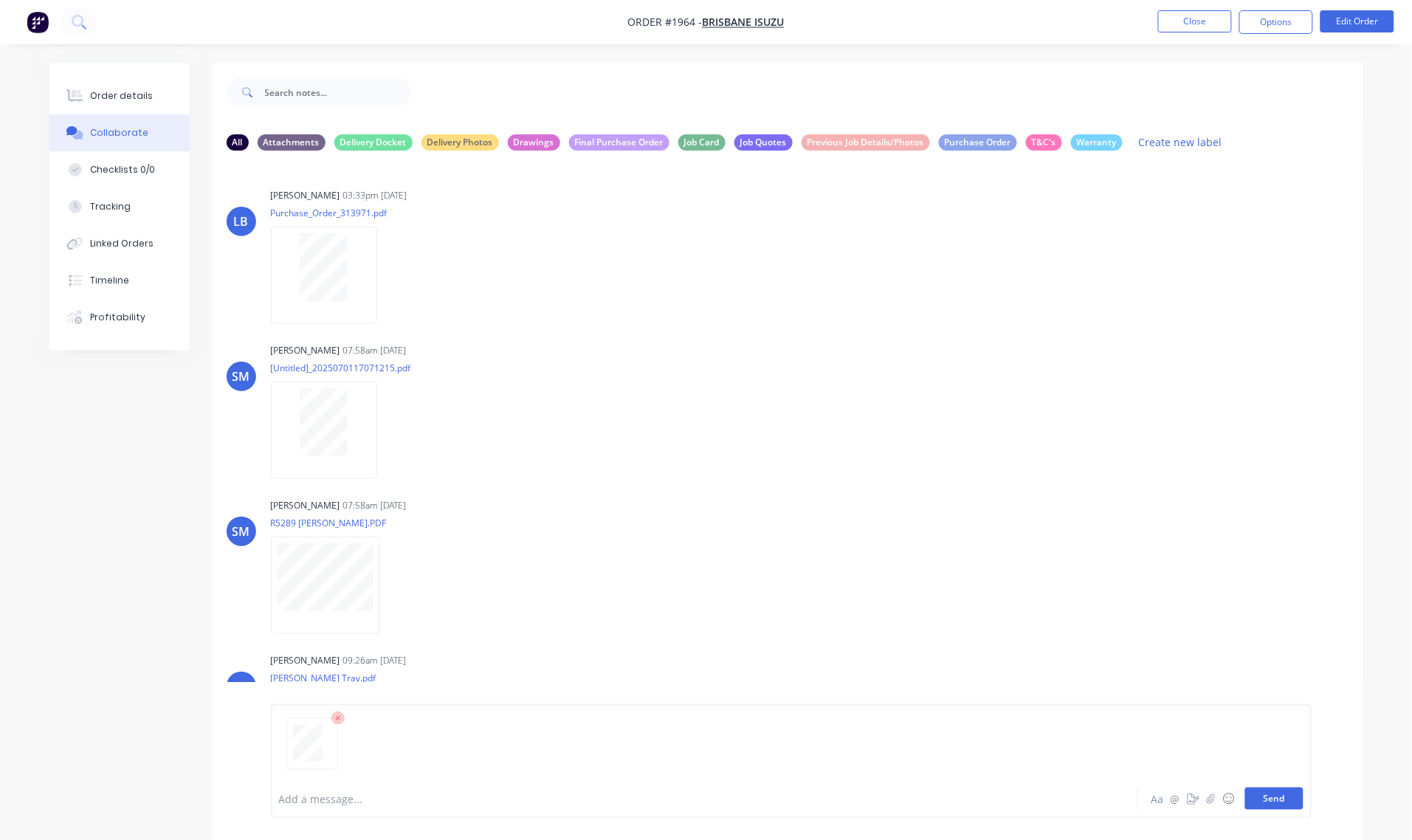
click at [1264, 801] on button "Send" at bounding box center [1274, 798] width 58 height 22
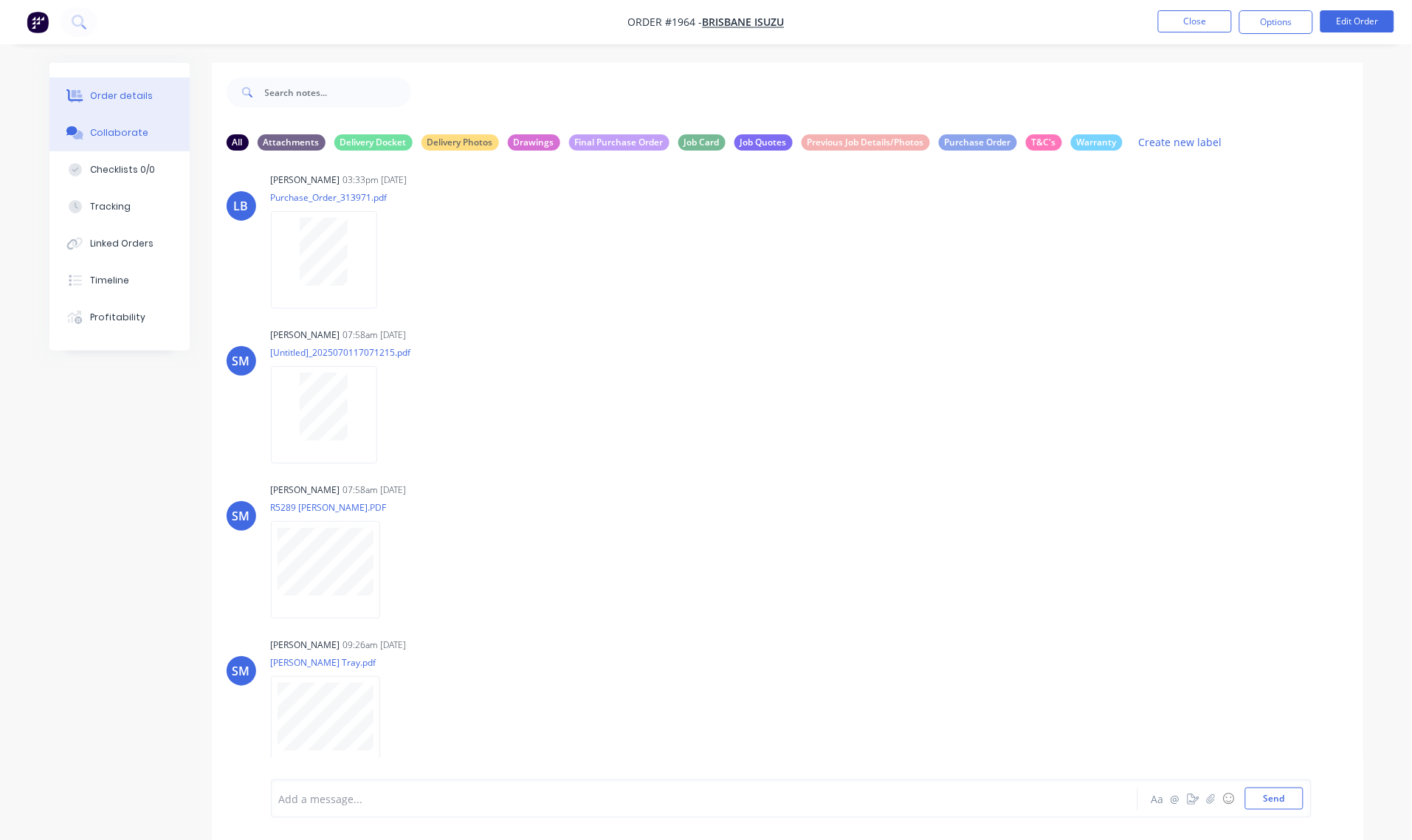
click at [116, 94] on div "Order details" at bounding box center [122, 96] width 62 height 13
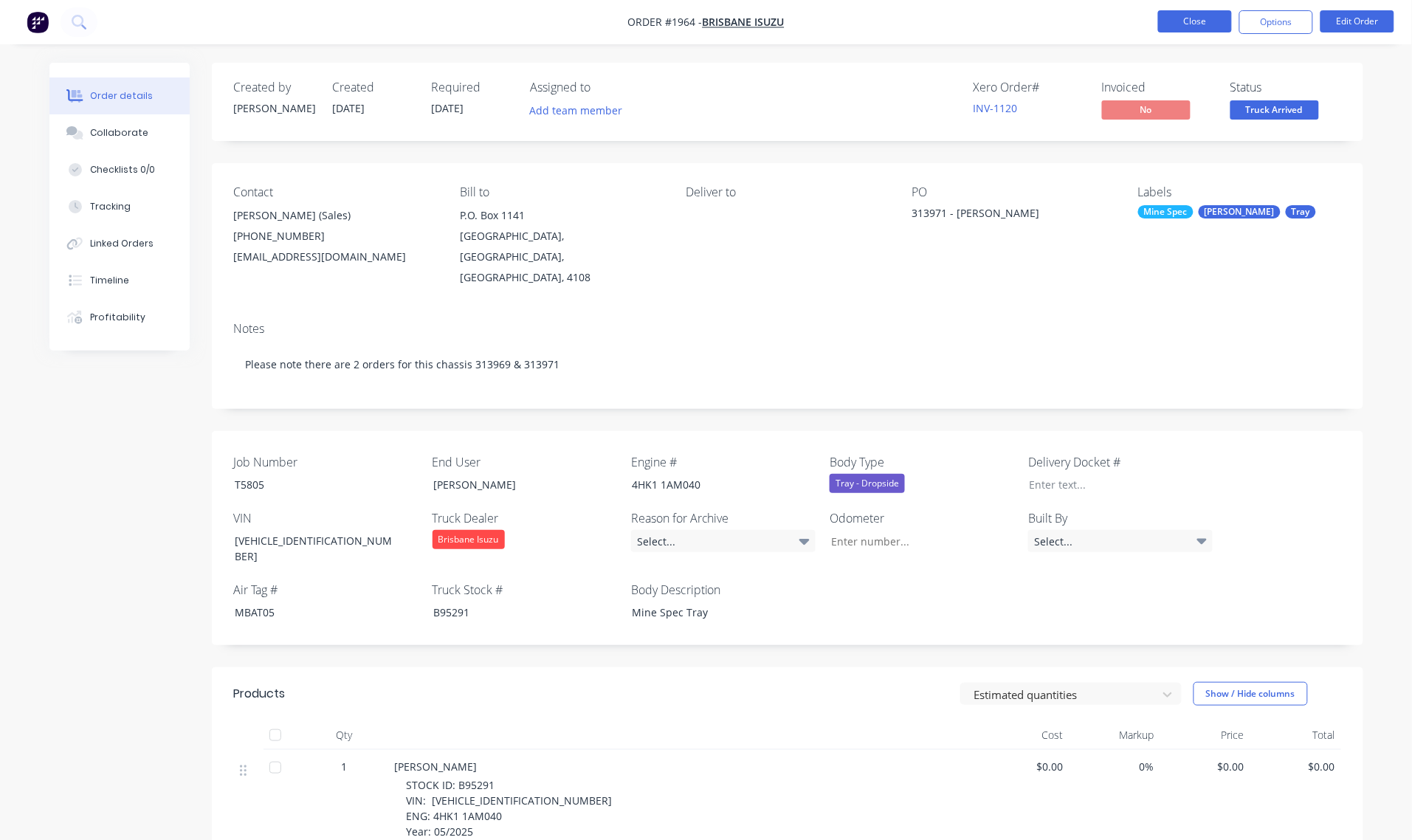
click at [1192, 23] on button "Close" at bounding box center [1195, 21] width 74 height 22
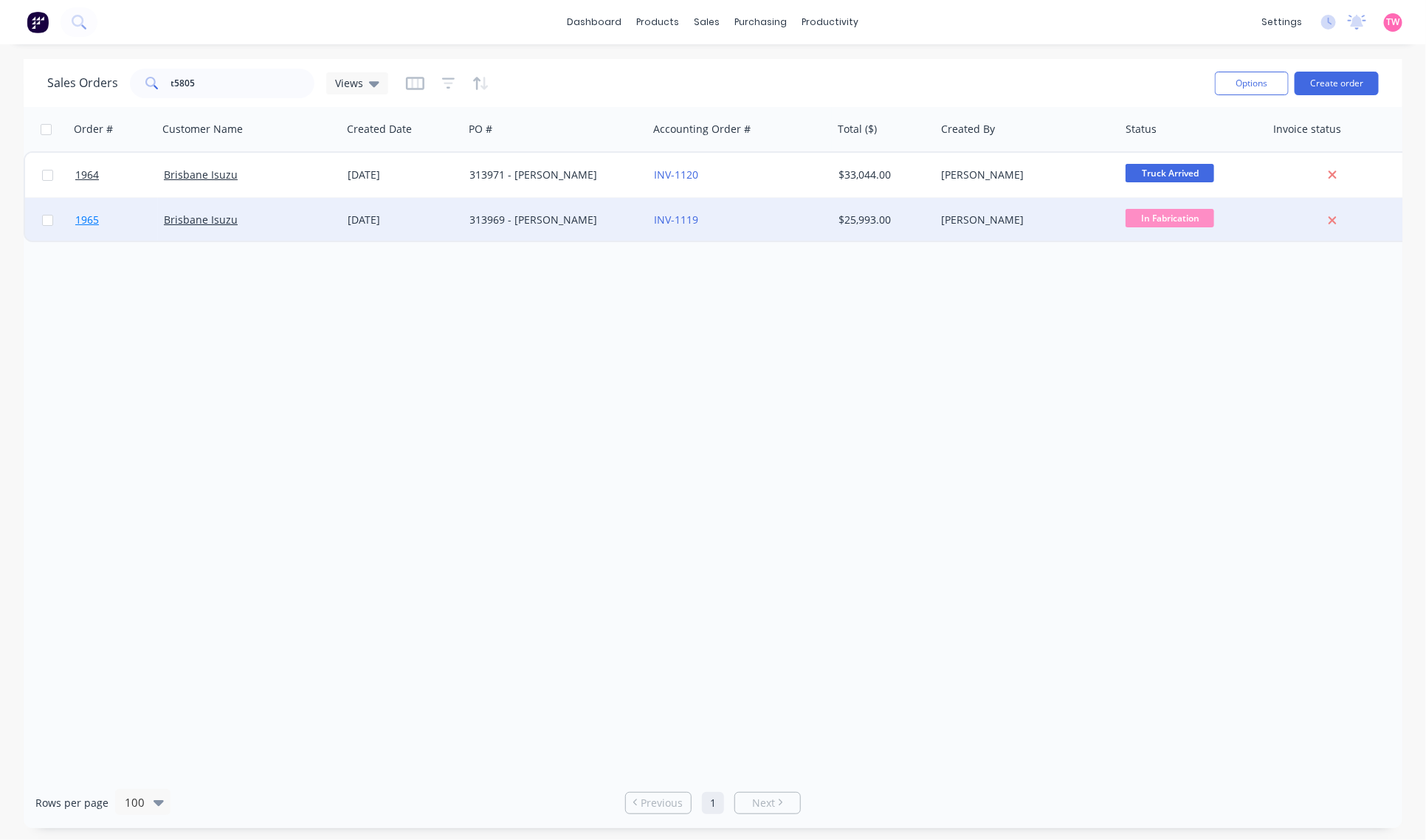
click at [133, 221] on link "1965" at bounding box center [120, 220] width 89 height 44
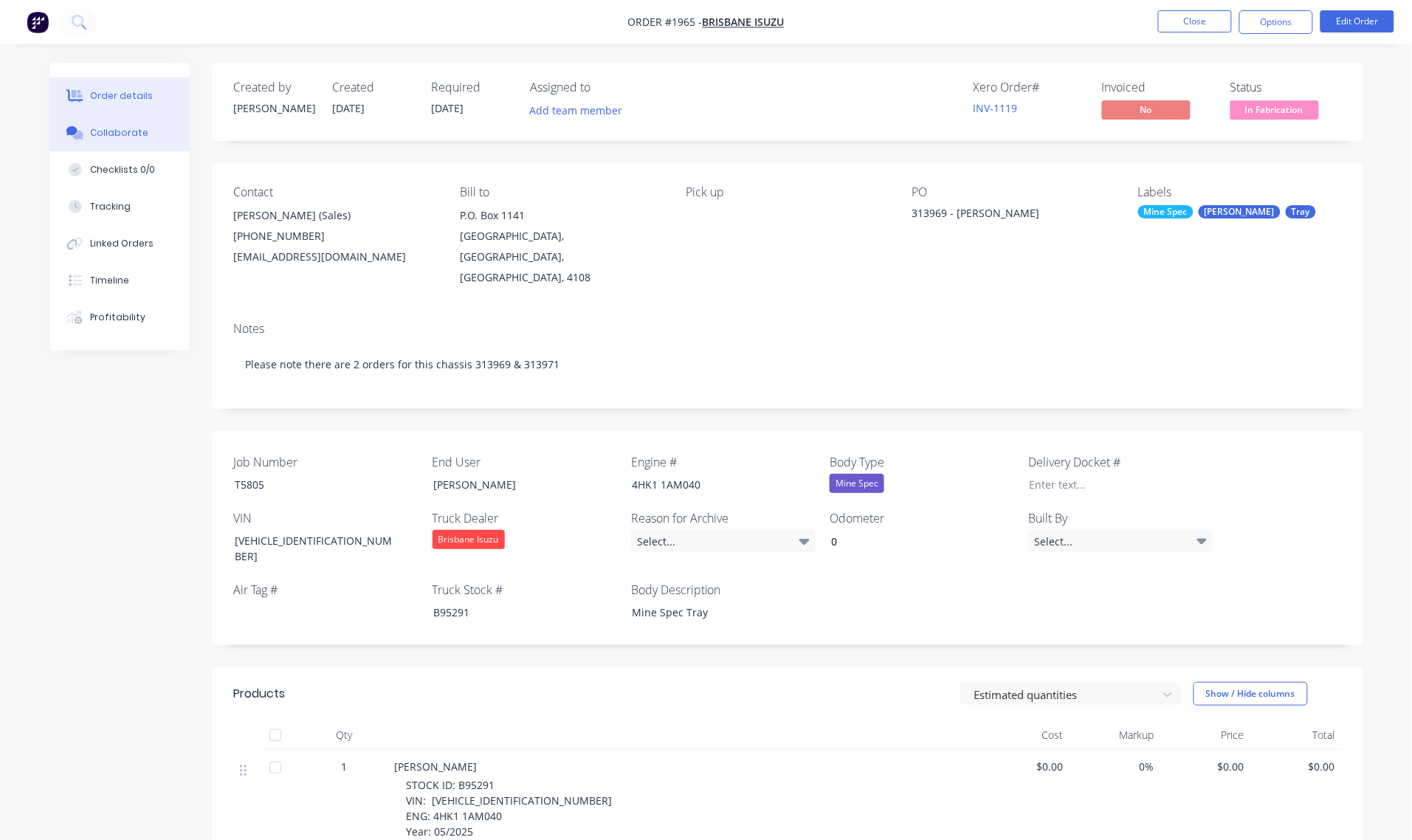
click at [97, 134] on div "Collaborate" at bounding box center [119, 132] width 58 height 13
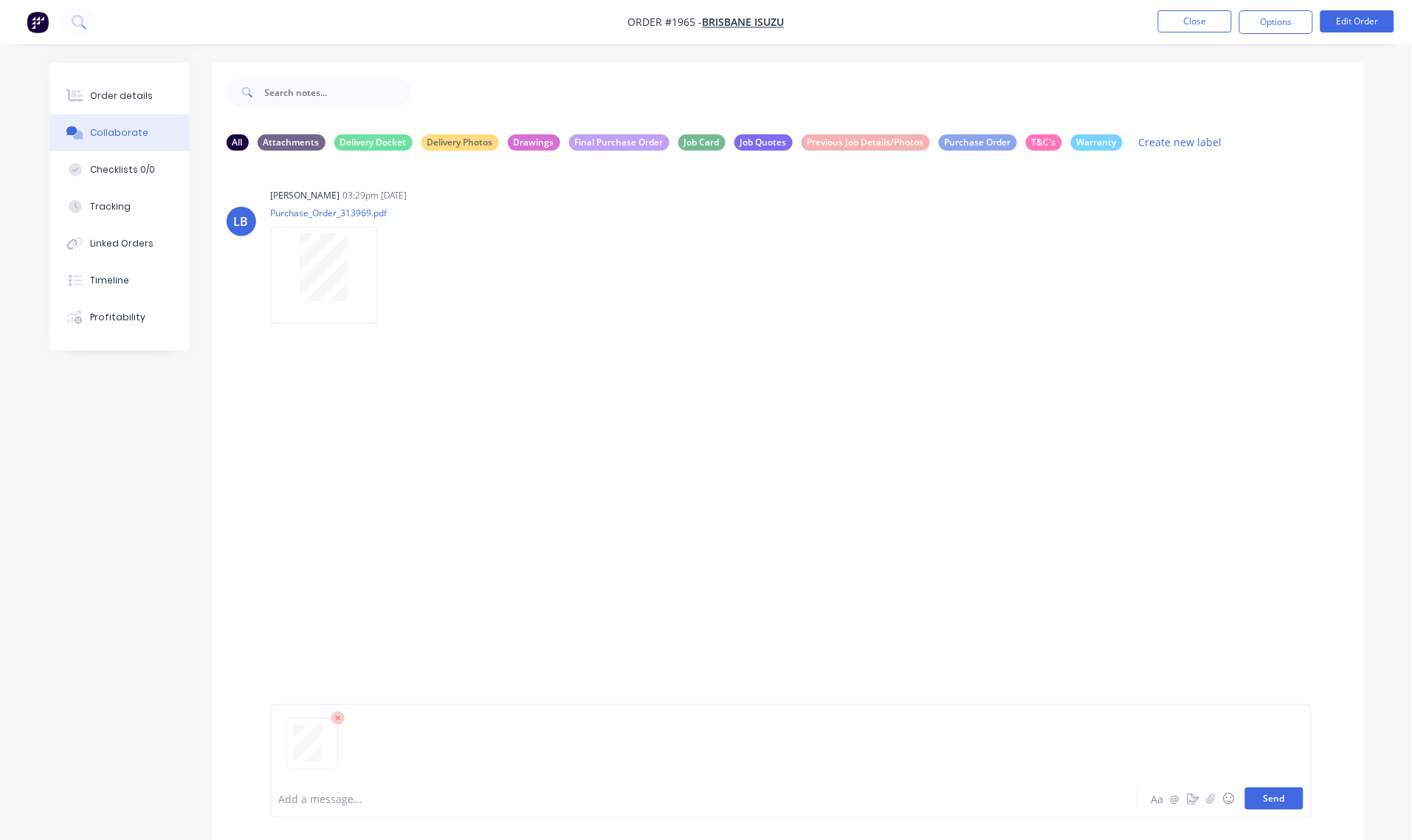
click at [1265, 801] on button "Send" at bounding box center [1274, 798] width 58 height 22
click at [122, 94] on div "Order details" at bounding box center [122, 96] width 62 height 13
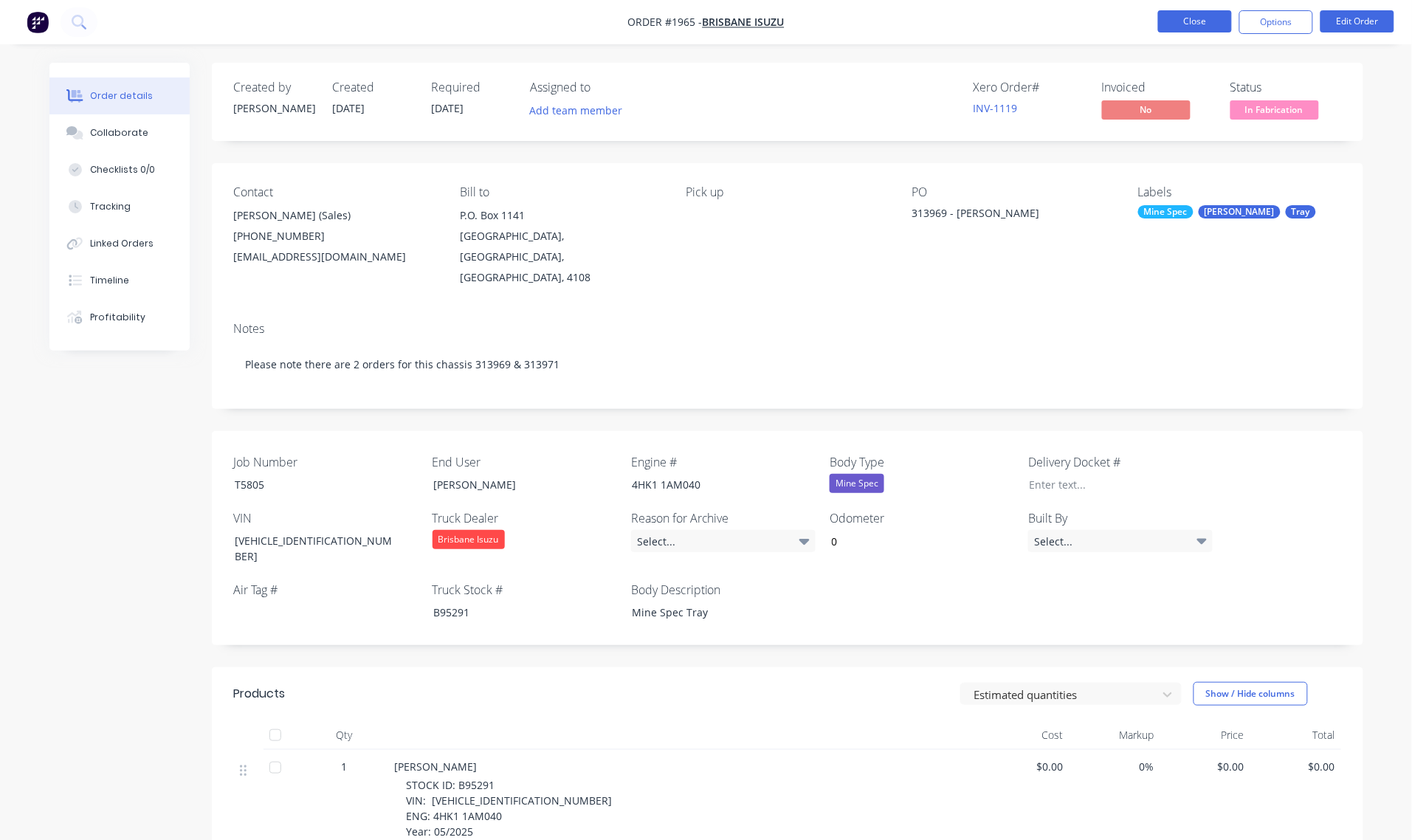
click at [1203, 19] on button "Close" at bounding box center [1195, 21] width 74 height 22
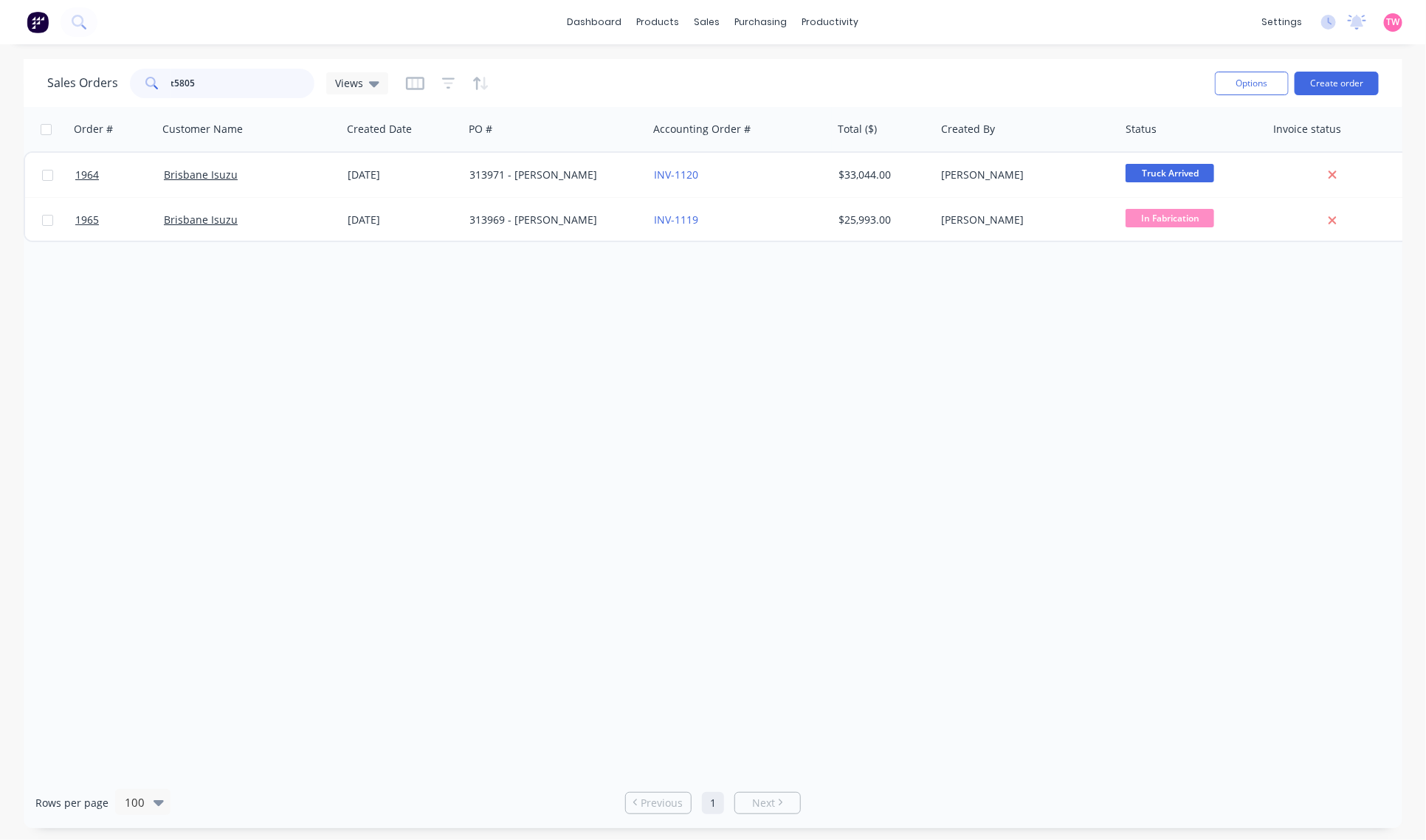
drag, startPoint x: 227, startPoint y: 79, endPoint x: 190, endPoint y: 78, distance: 37.0
click at [207, 79] on input "t5805" at bounding box center [243, 83] width 144 height 30
drag, startPoint x: 155, startPoint y: 72, endPoint x: 144, endPoint y: 71, distance: 11.0
click at [144, 71] on div "t5805" at bounding box center [222, 83] width 185 height 30
type input "5"
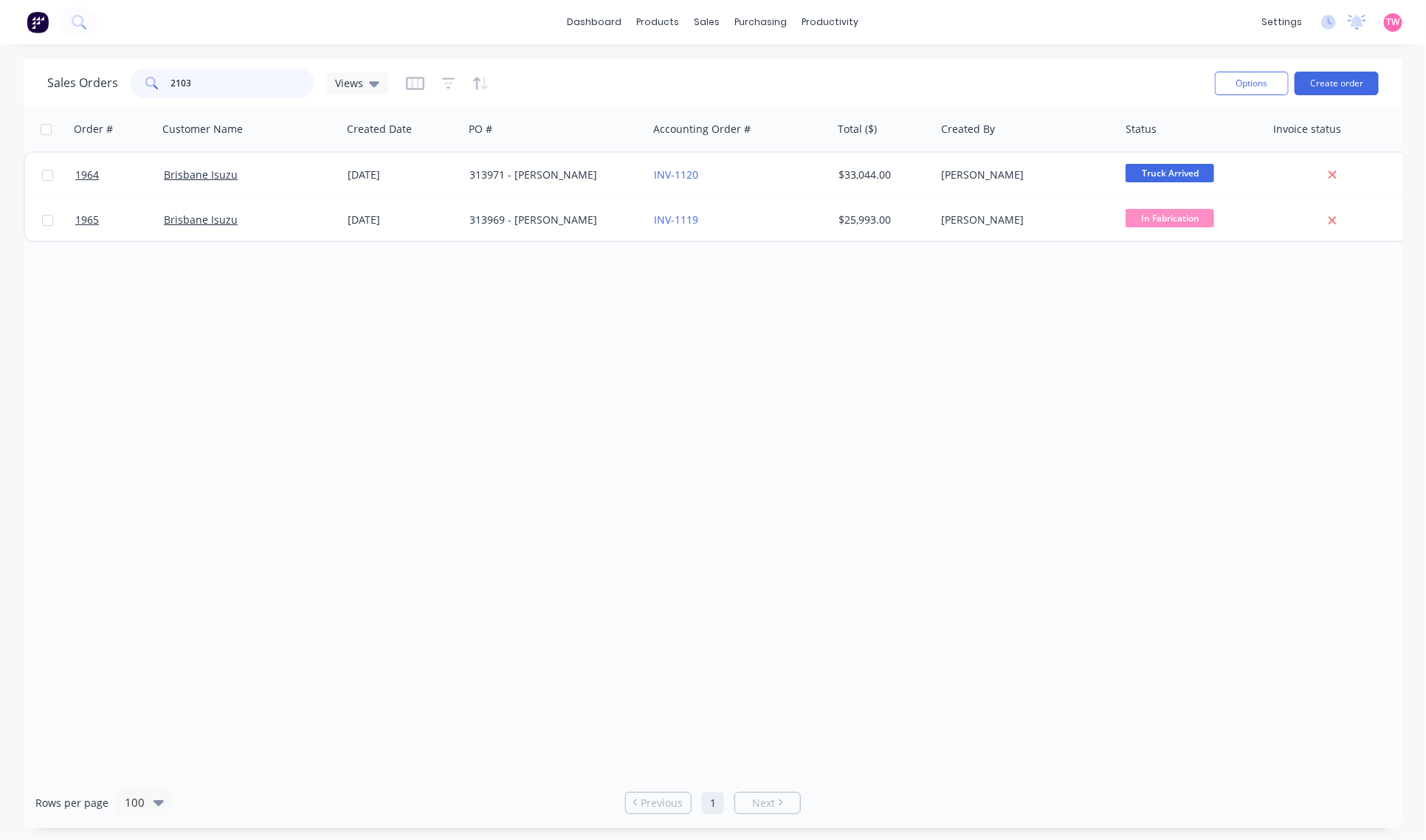
type input "2103"
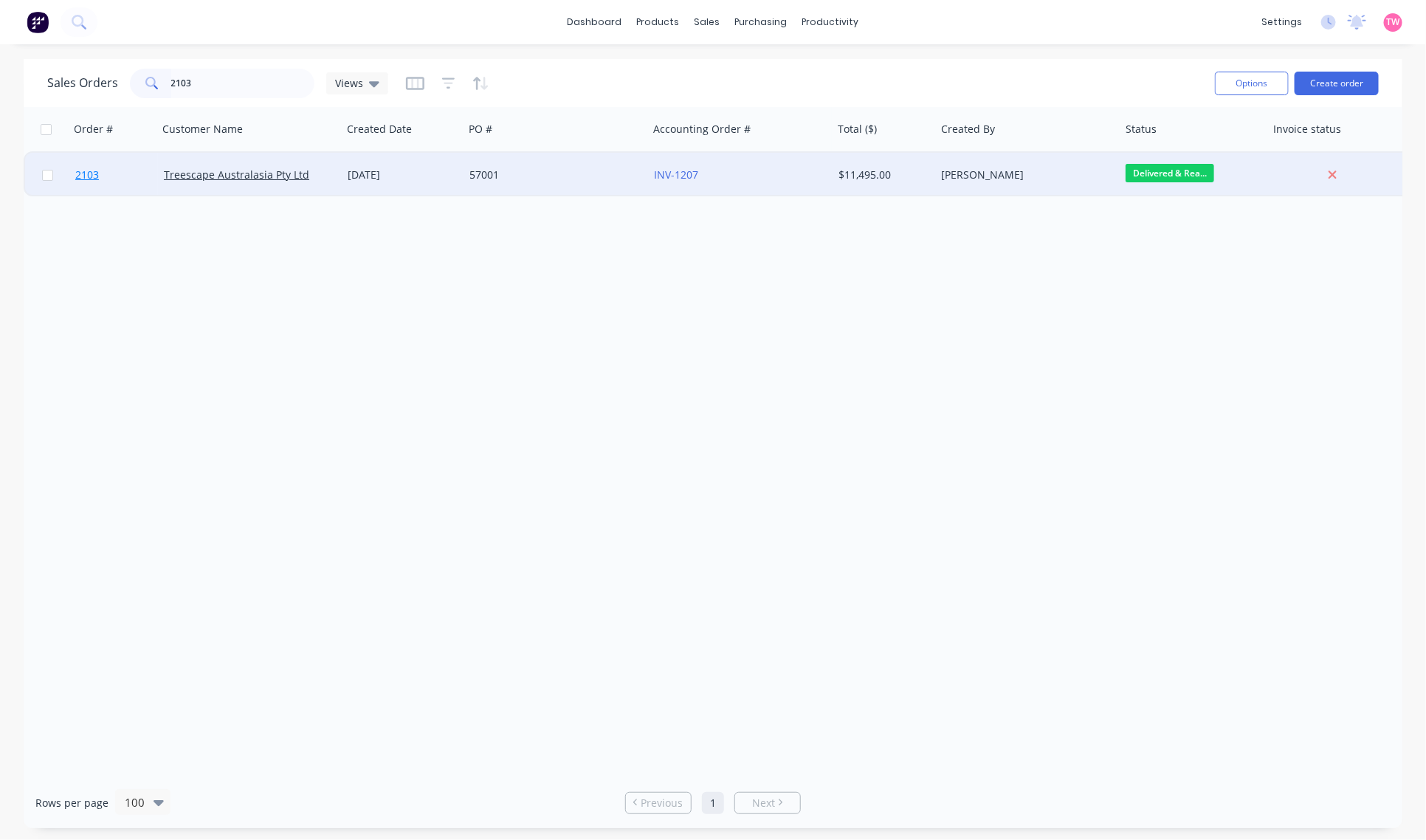
click at [131, 175] on link "2103" at bounding box center [120, 175] width 89 height 44
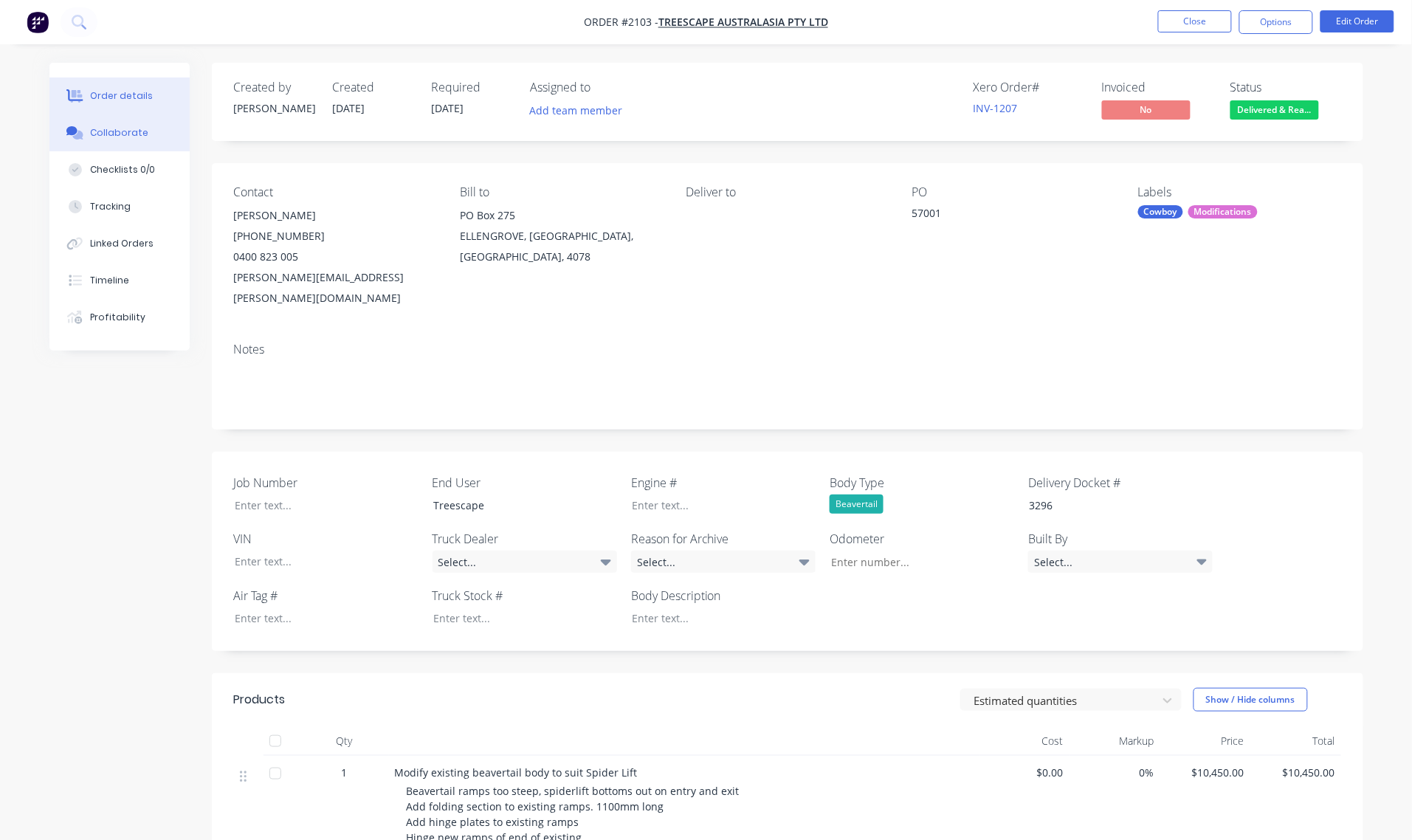
click at [123, 131] on div "Collaborate" at bounding box center [119, 132] width 58 height 13
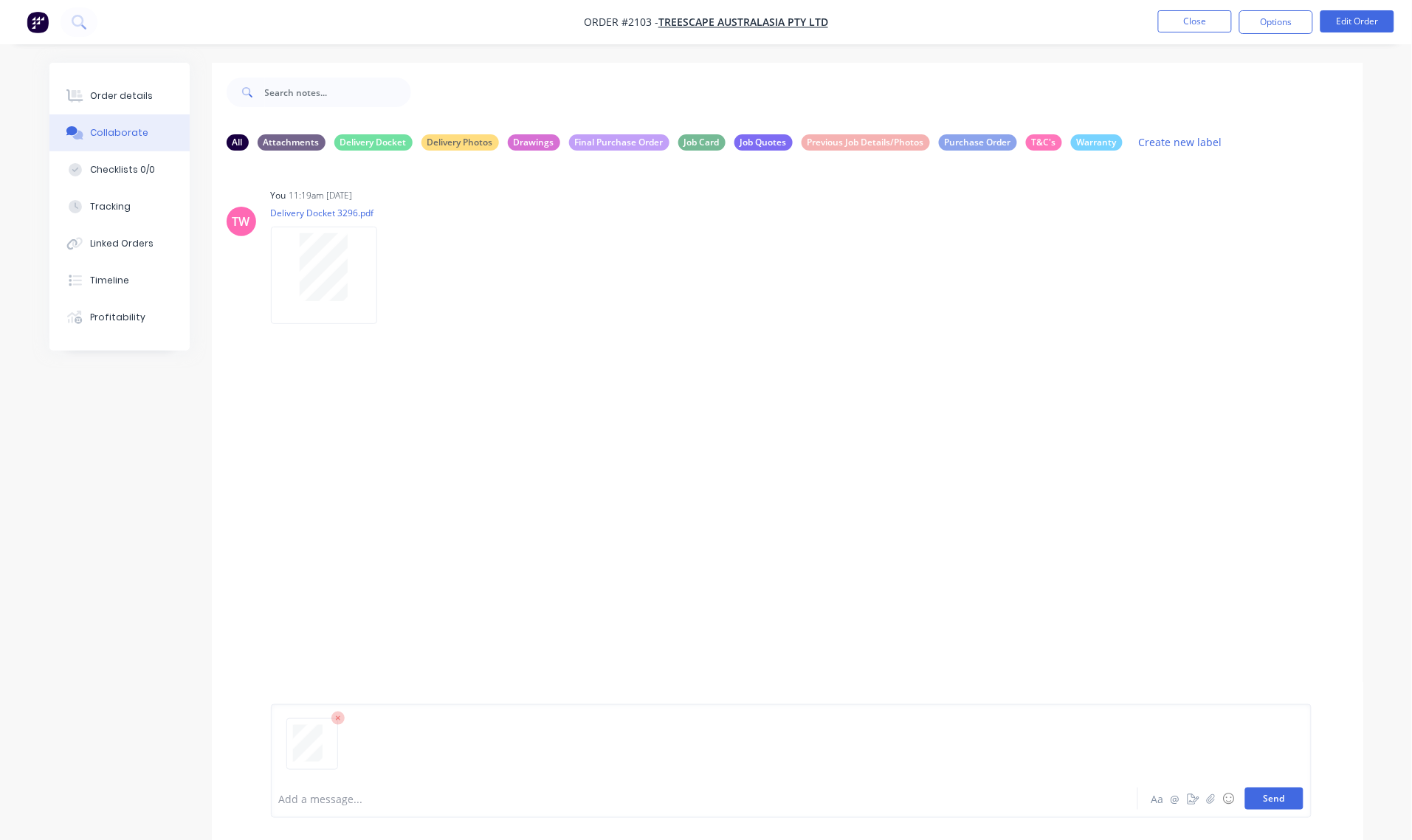
click at [1276, 796] on button "Send" at bounding box center [1274, 798] width 58 height 22
click at [135, 87] on button "Order details" at bounding box center [119, 95] width 140 height 37
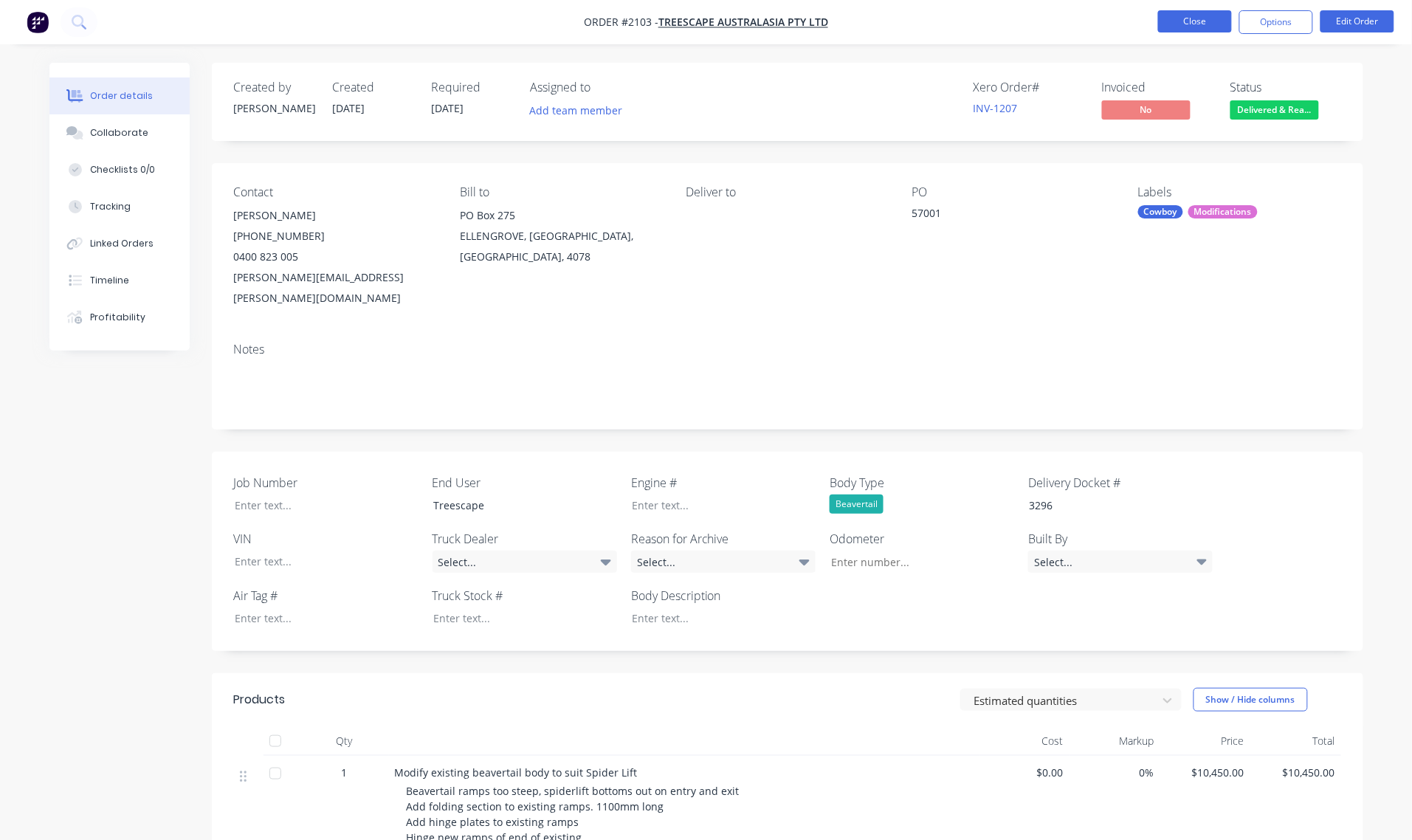
click at [1198, 15] on button "Close" at bounding box center [1195, 21] width 74 height 22
